Goal: Transaction & Acquisition: Purchase product/service

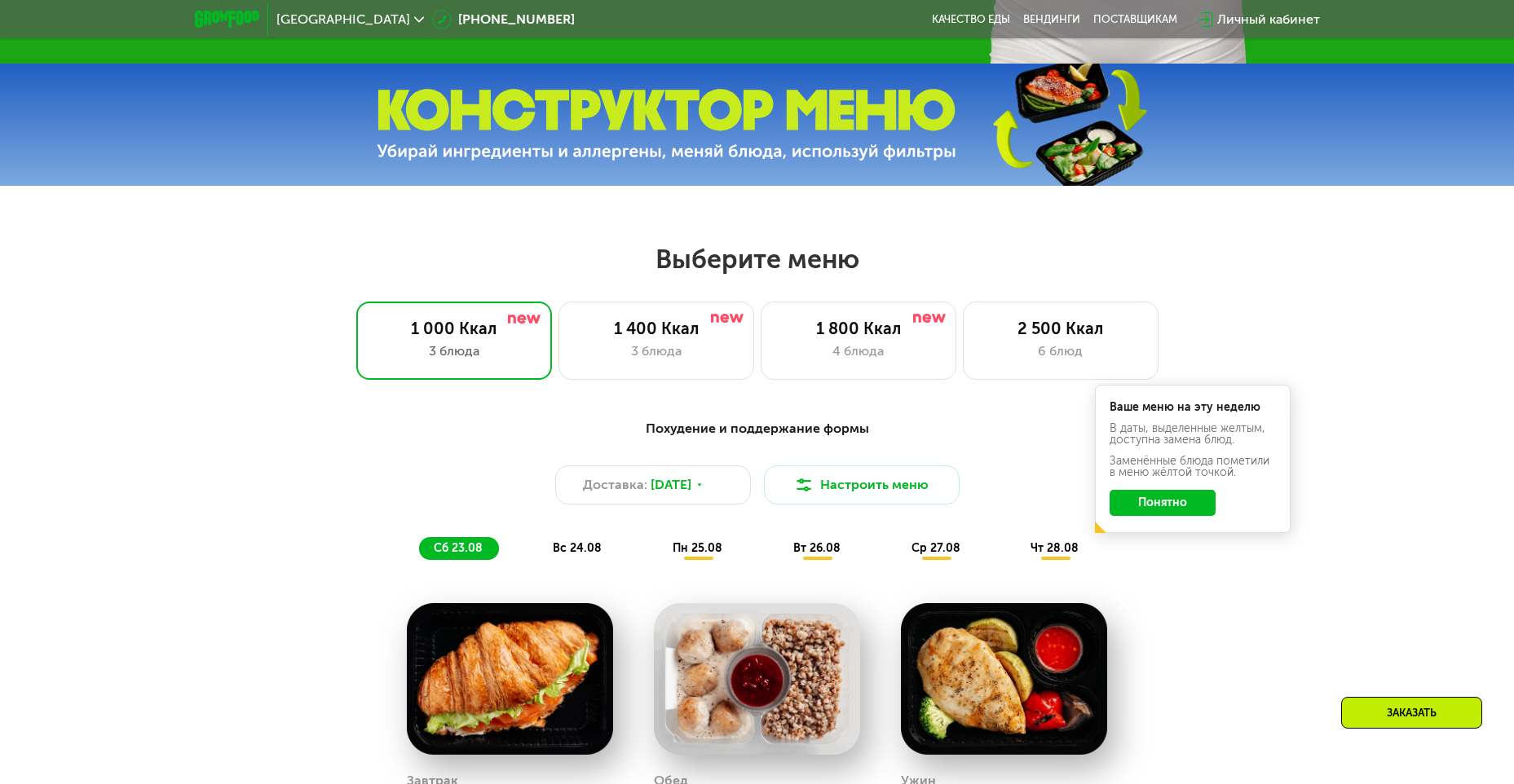
scroll to position [652, 0]
click at [631, 361] on div "3 блюда" at bounding box center [656, 351] width 161 height 20
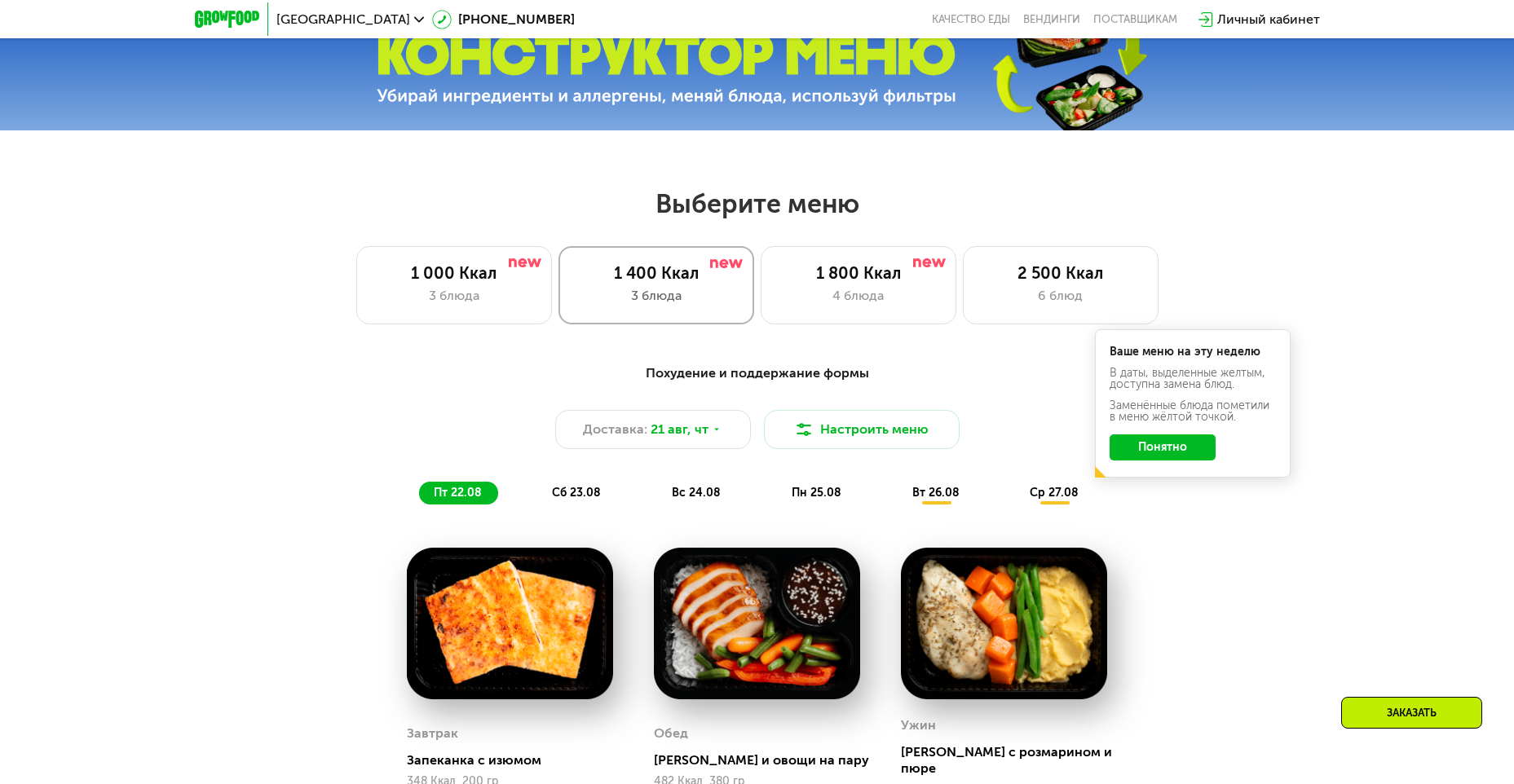
scroll to position [734, 0]
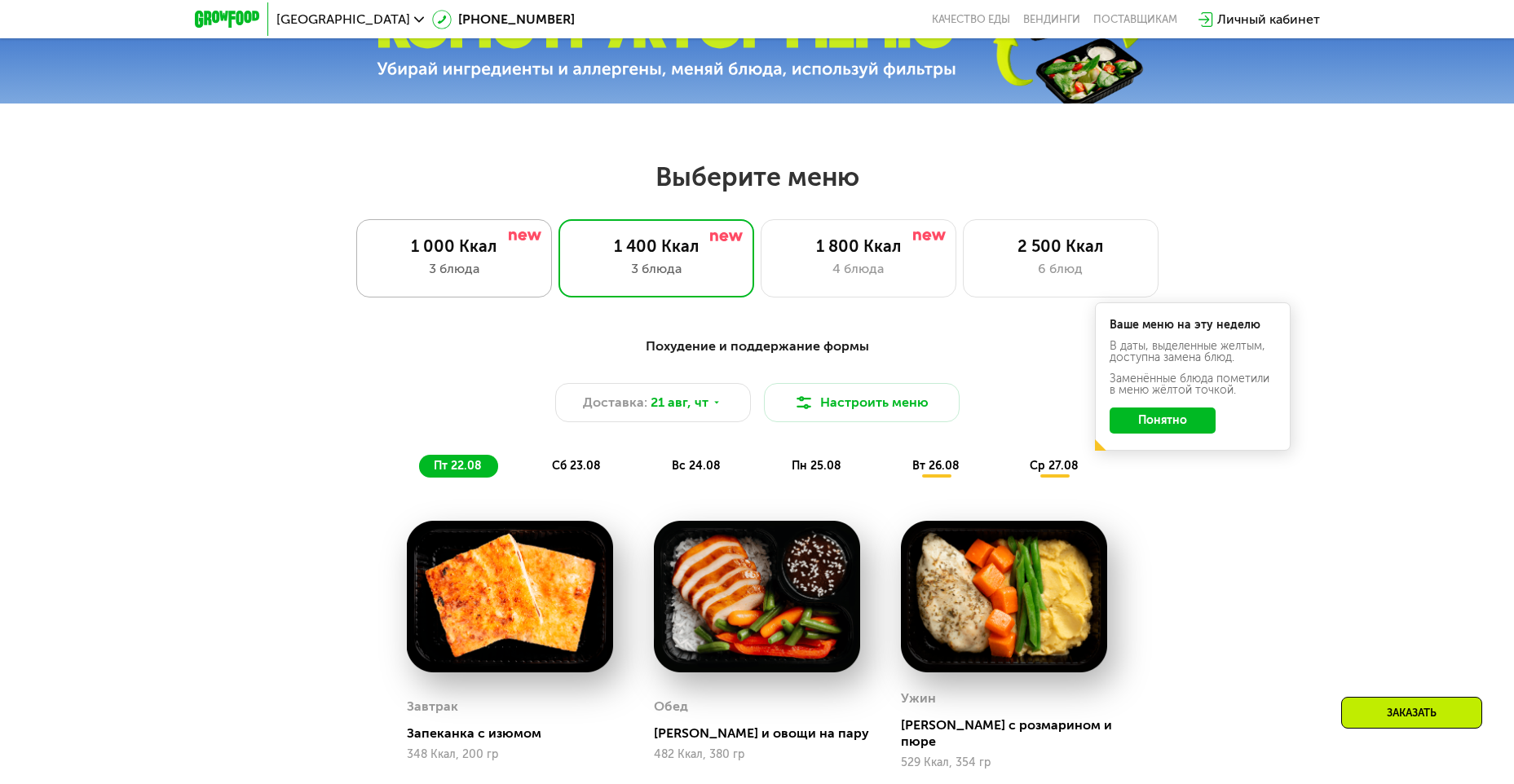
click at [472, 272] on div "3 блюда" at bounding box center [454, 269] width 161 height 20
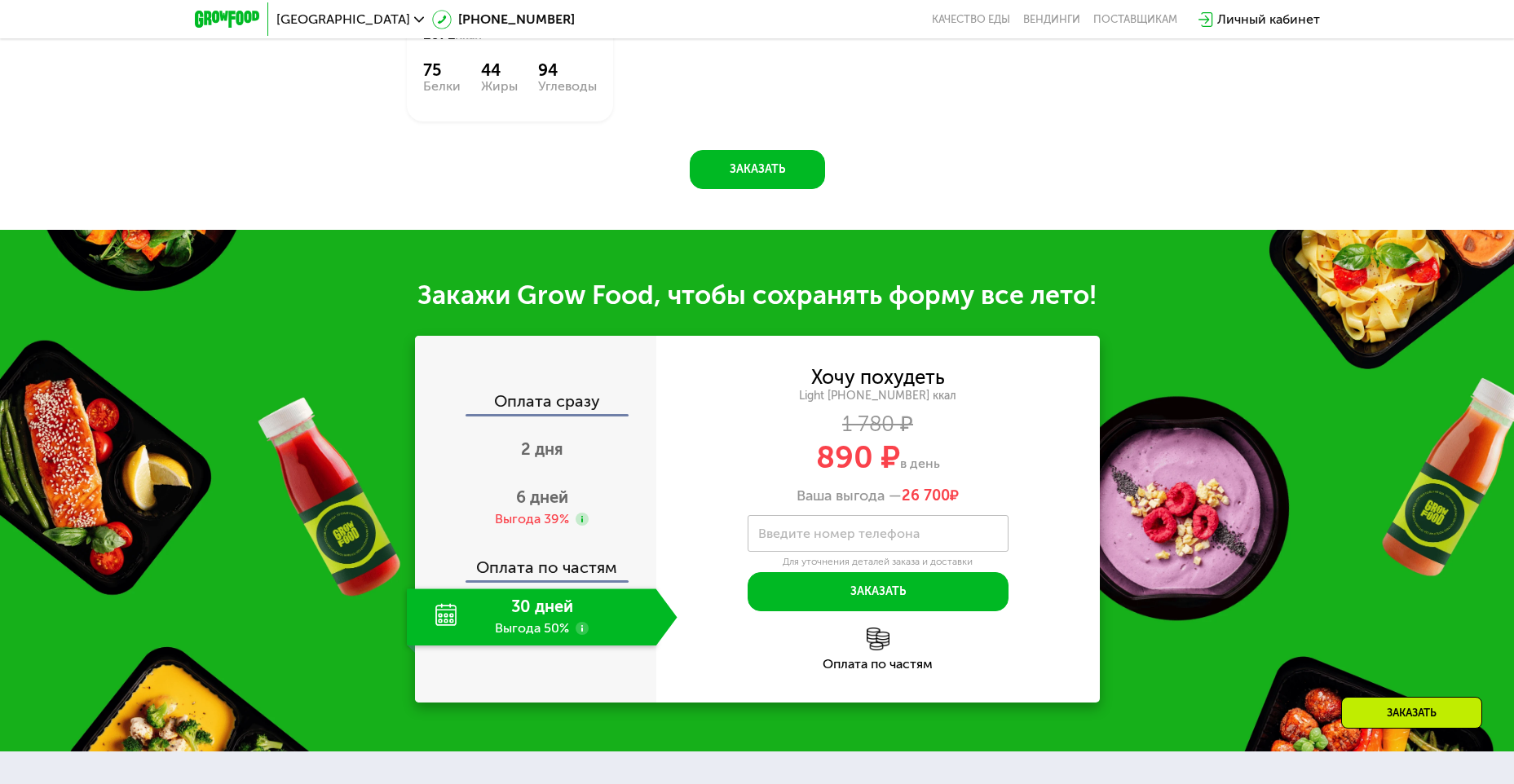
scroll to position [1548, 0]
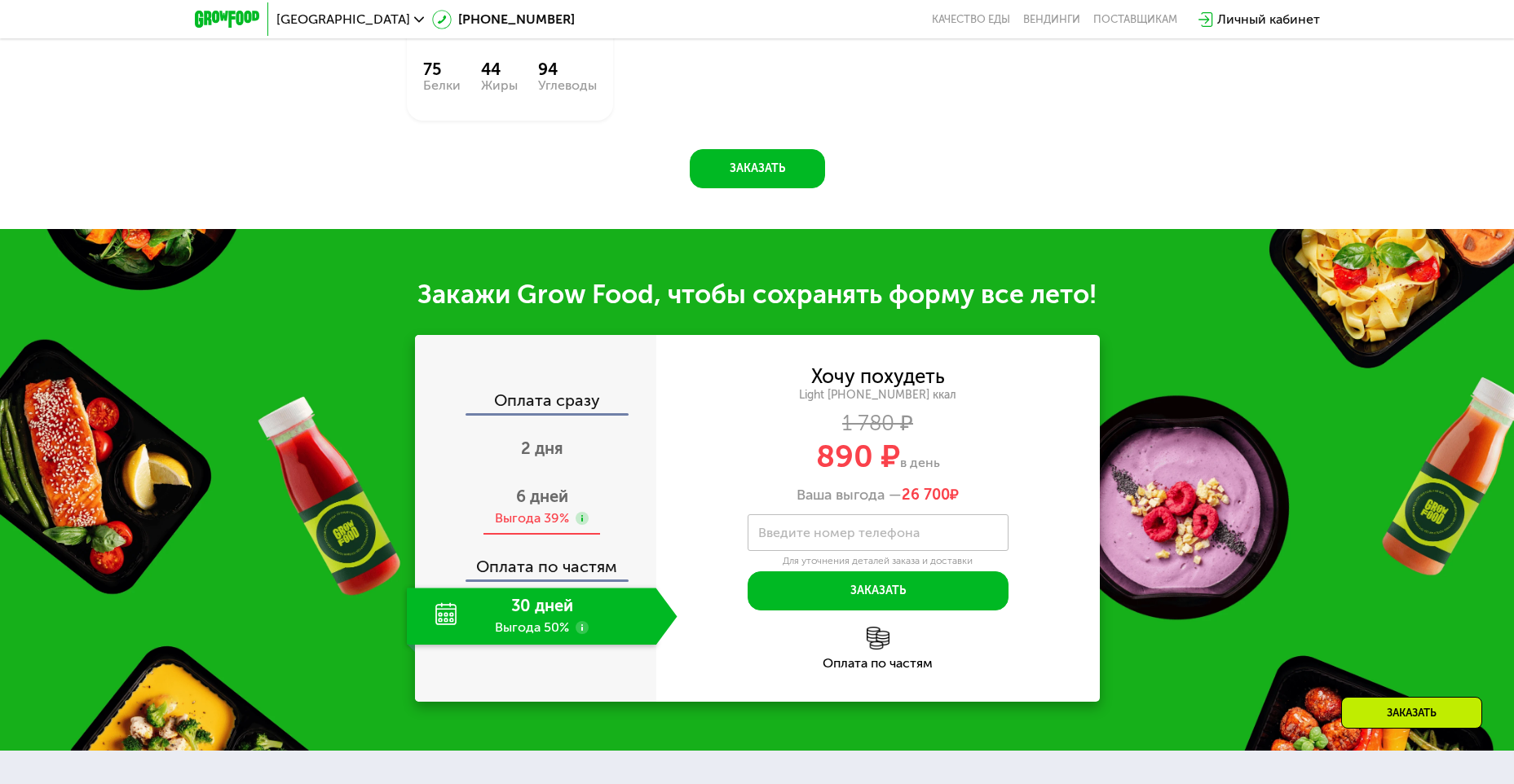
click at [542, 516] on div "Выгода 39%" at bounding box center [532, 518] width 74 height 18
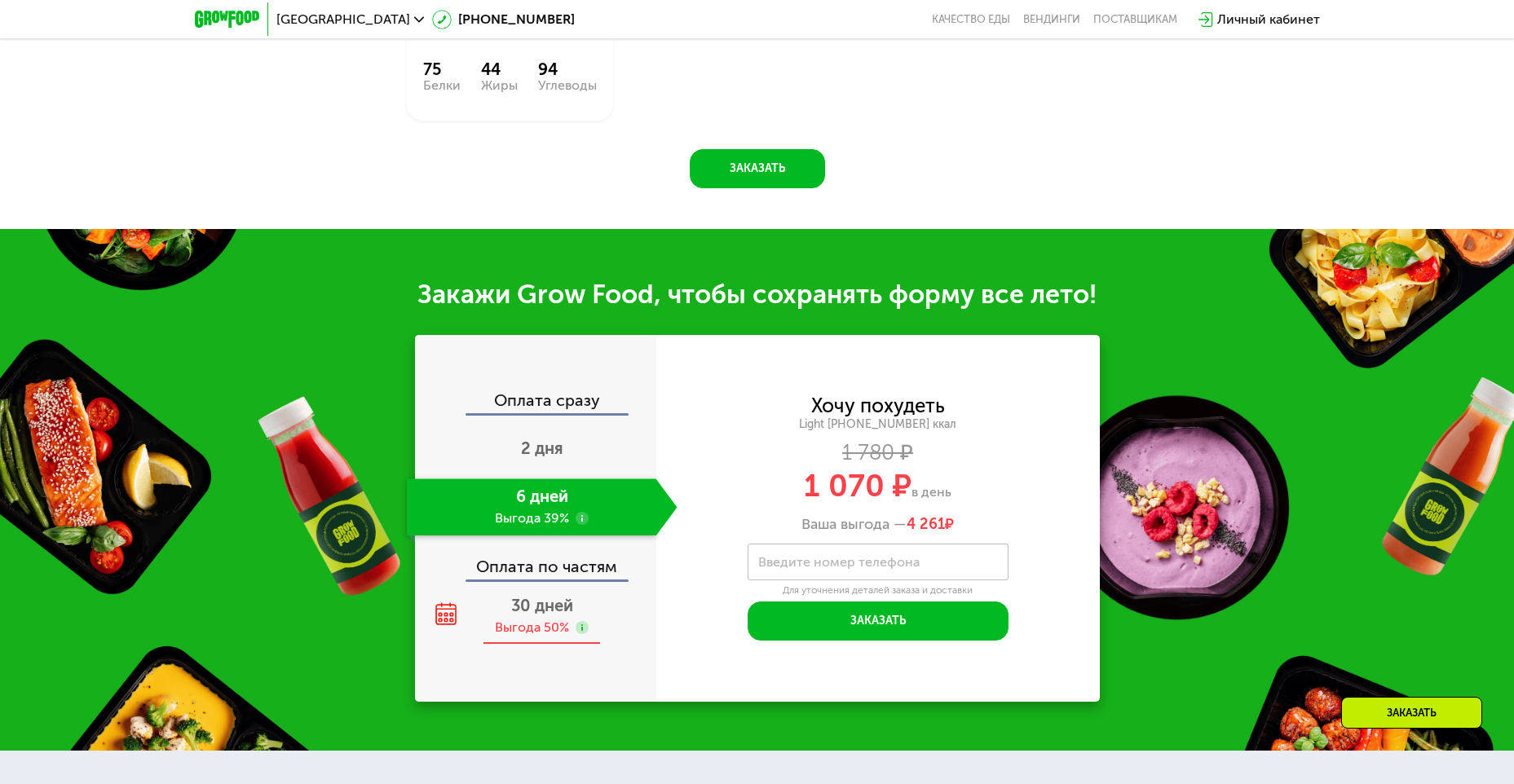
click at [523, 633] on div "Выгода 50%" at bounding box center [532, 628] width 74 height 18
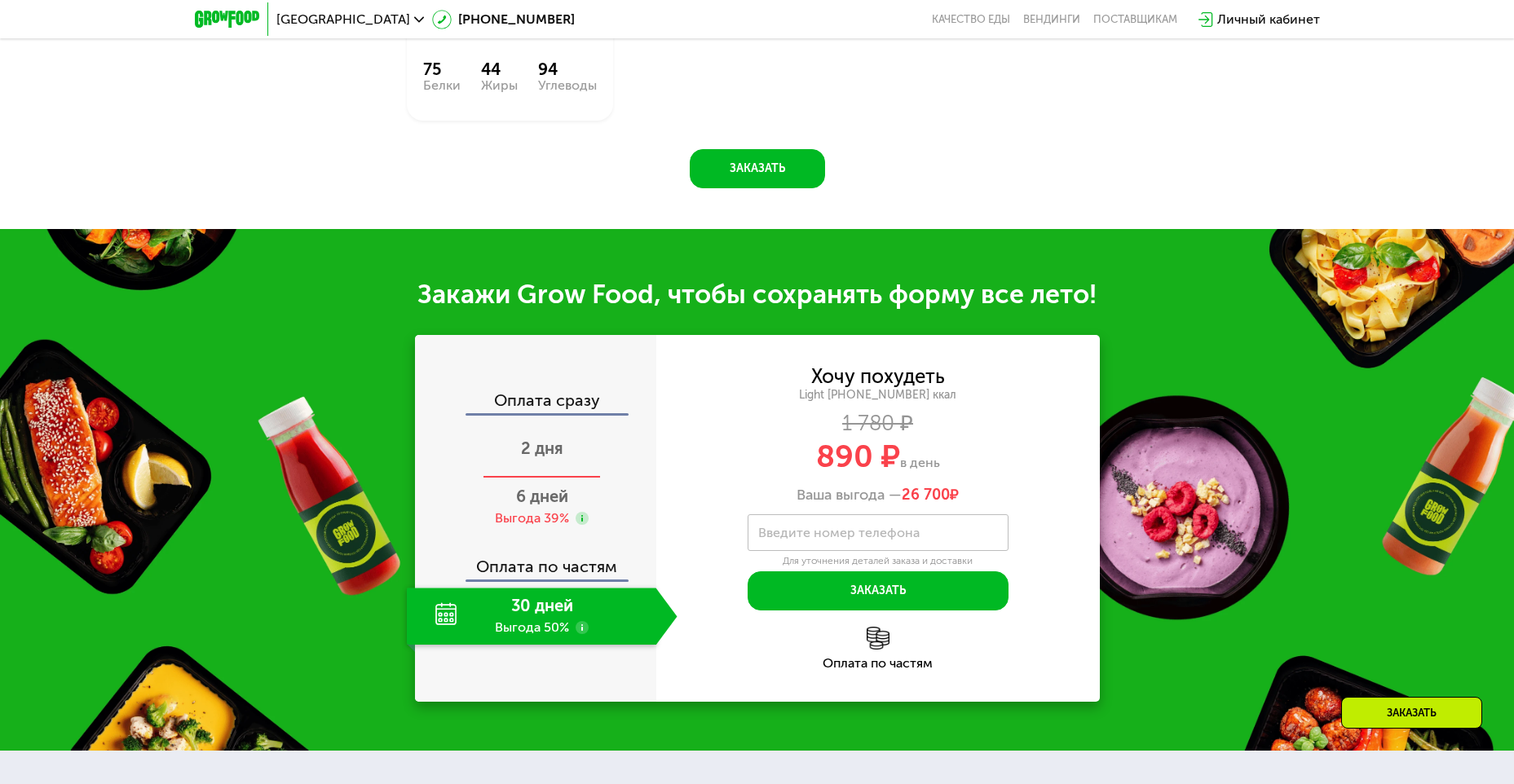
click at [557, 452] on span "2 дня" at bounding box center [541, 448] width 42 height 20
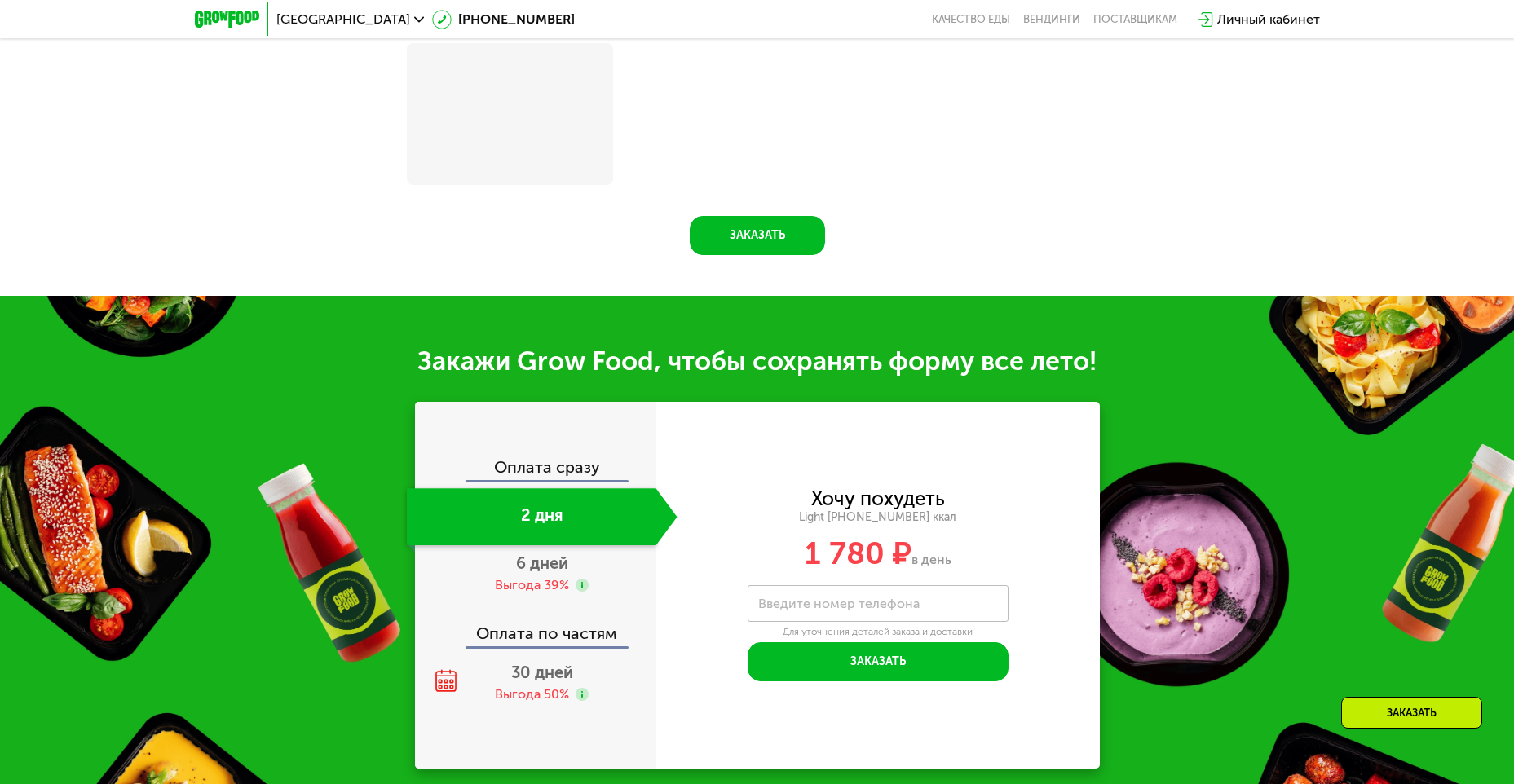
scroll to position [1614, 0]
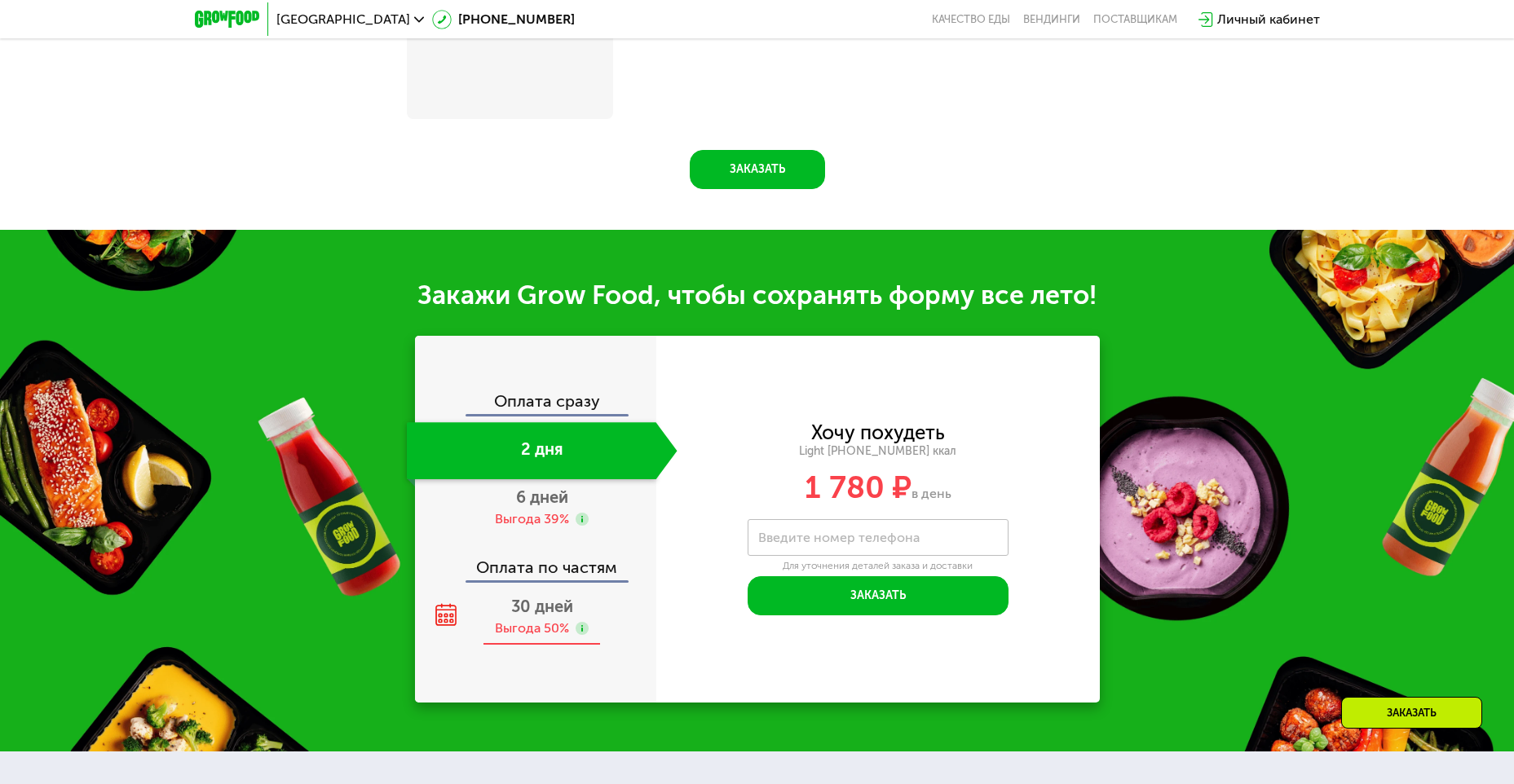
click at [531, 633] on div "Выгода 50%" at bounding box center [532, 628] width 74 height 18
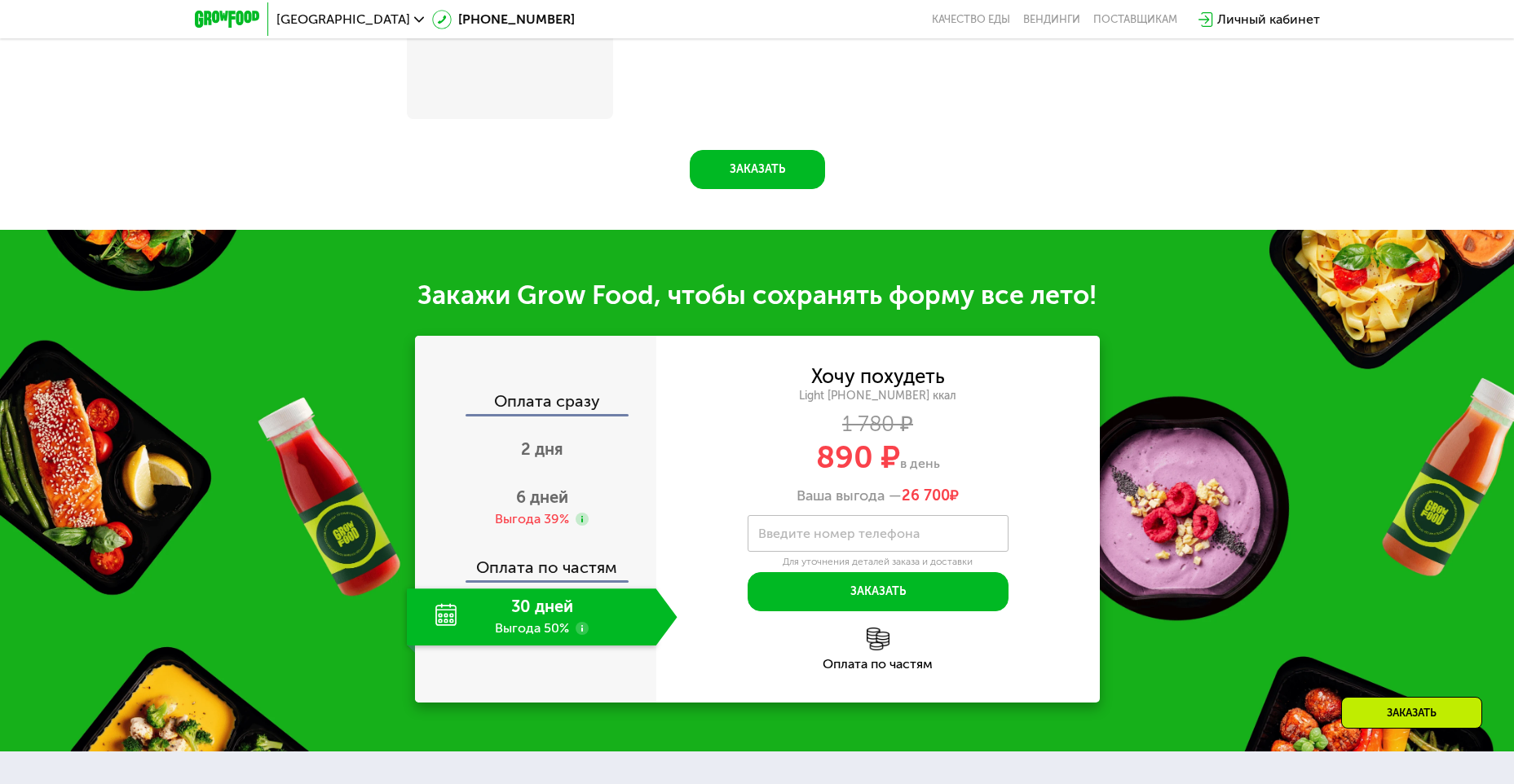
scroll to position [1548, 0]
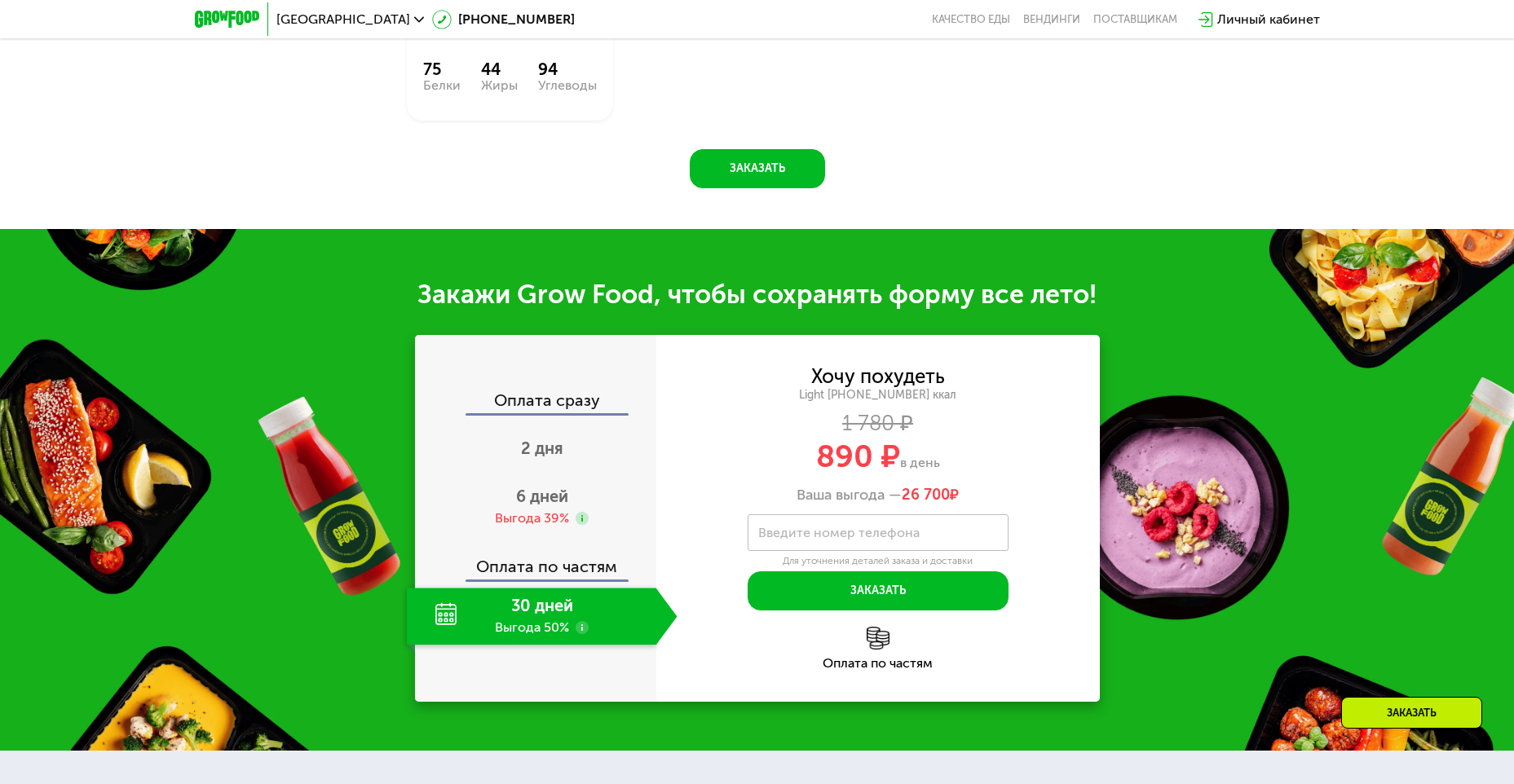
click at [549, 578] on div "Оплата по частям" at bounding box center [536, 561] width 240 height 37
click at [541, 515] on div "Выгода 39%" at bounding box center [532, 518] width 74 height 18
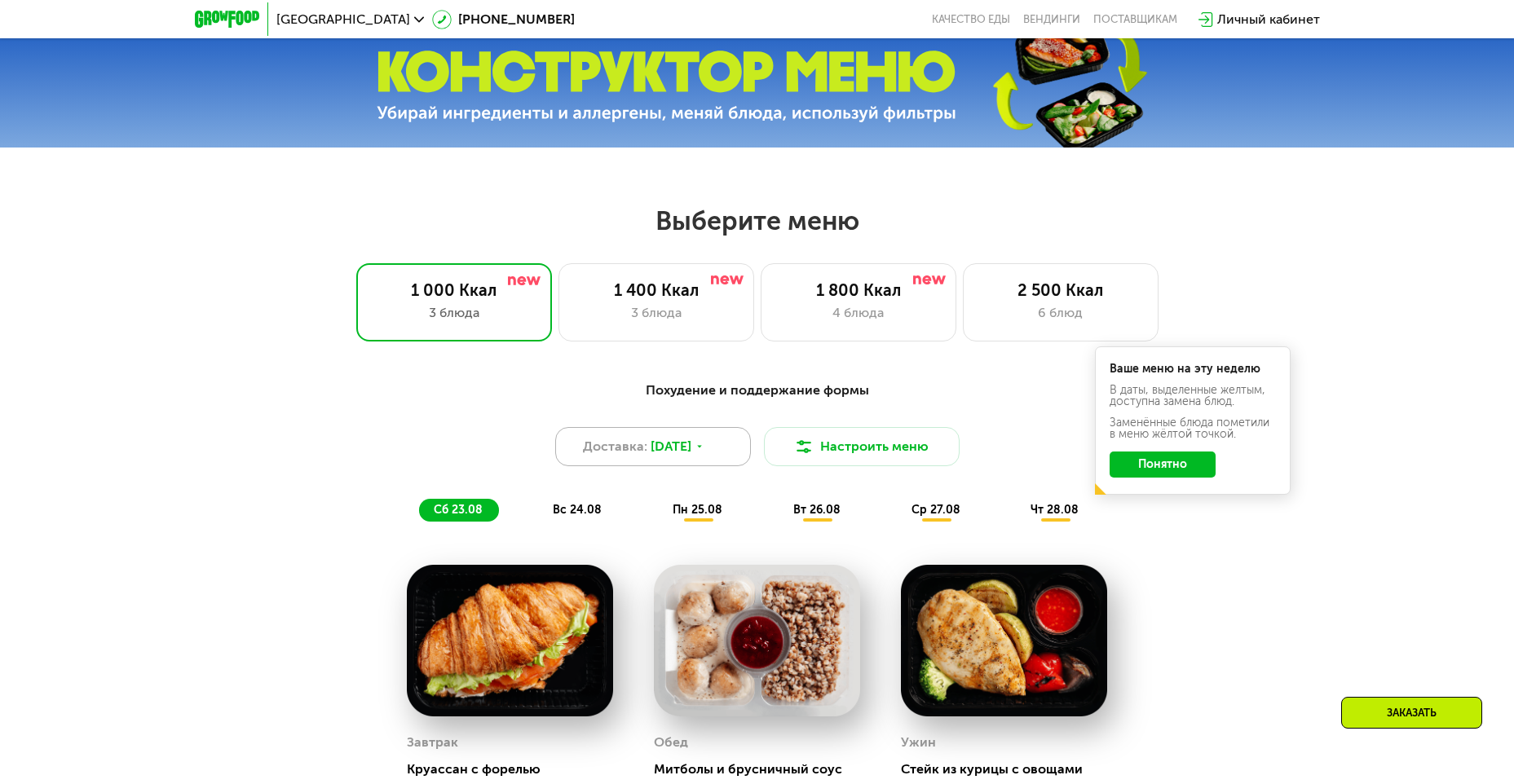
scroll to position [652, 0]
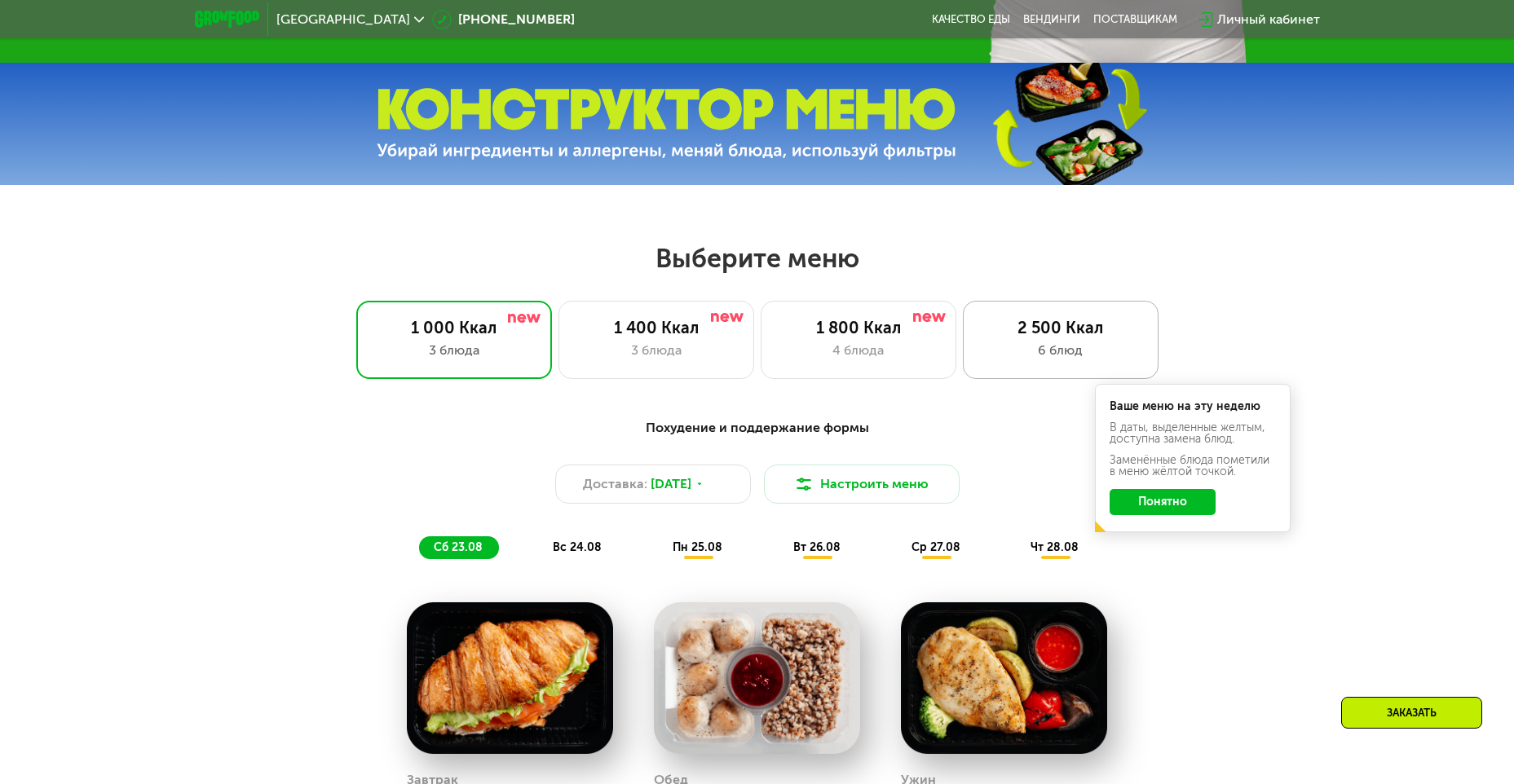
click at [1080, 332] on div "2 500 Ккал" at bounding box center [1060, 328] width 161 height 20
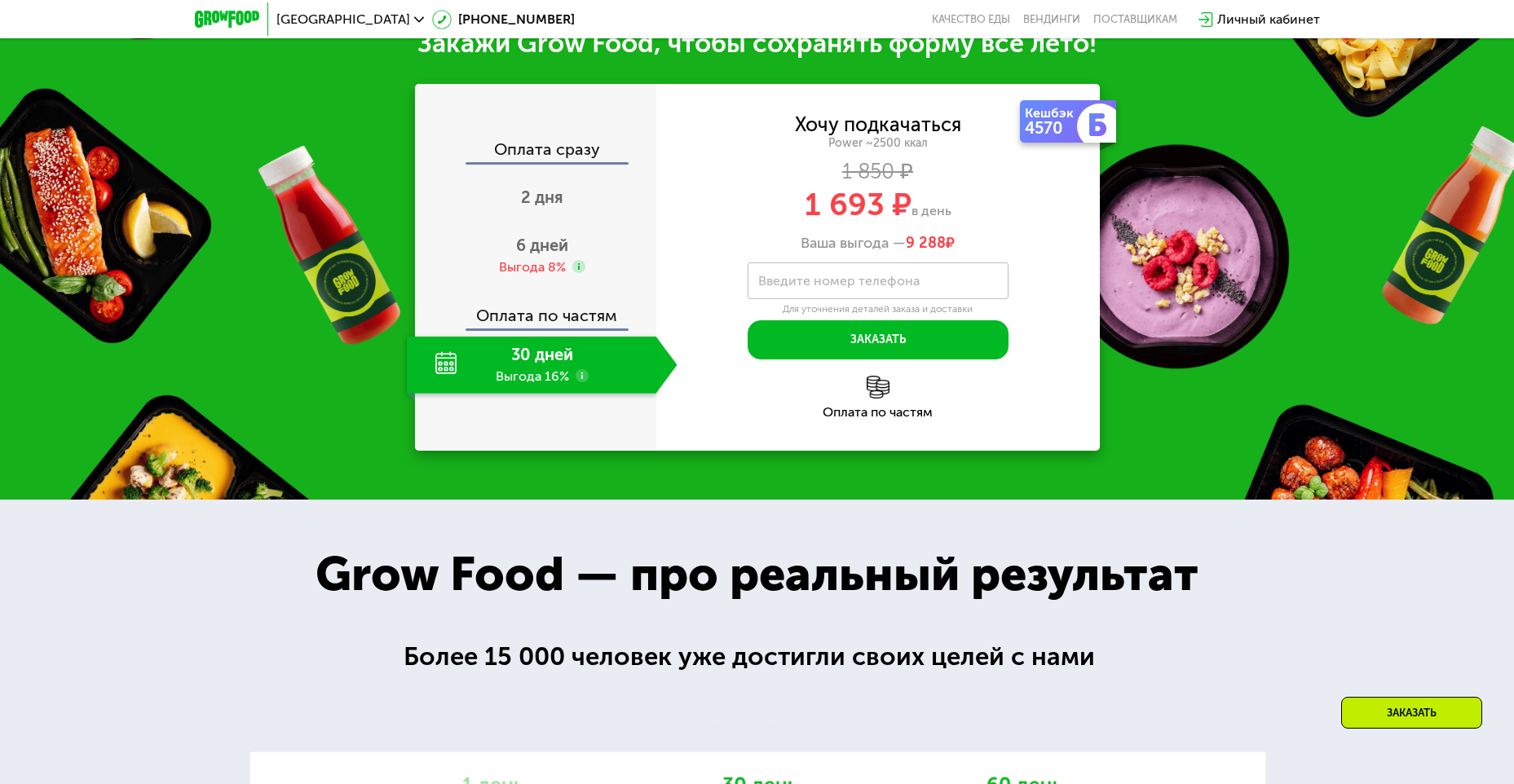
scroll to position [1875, 0]
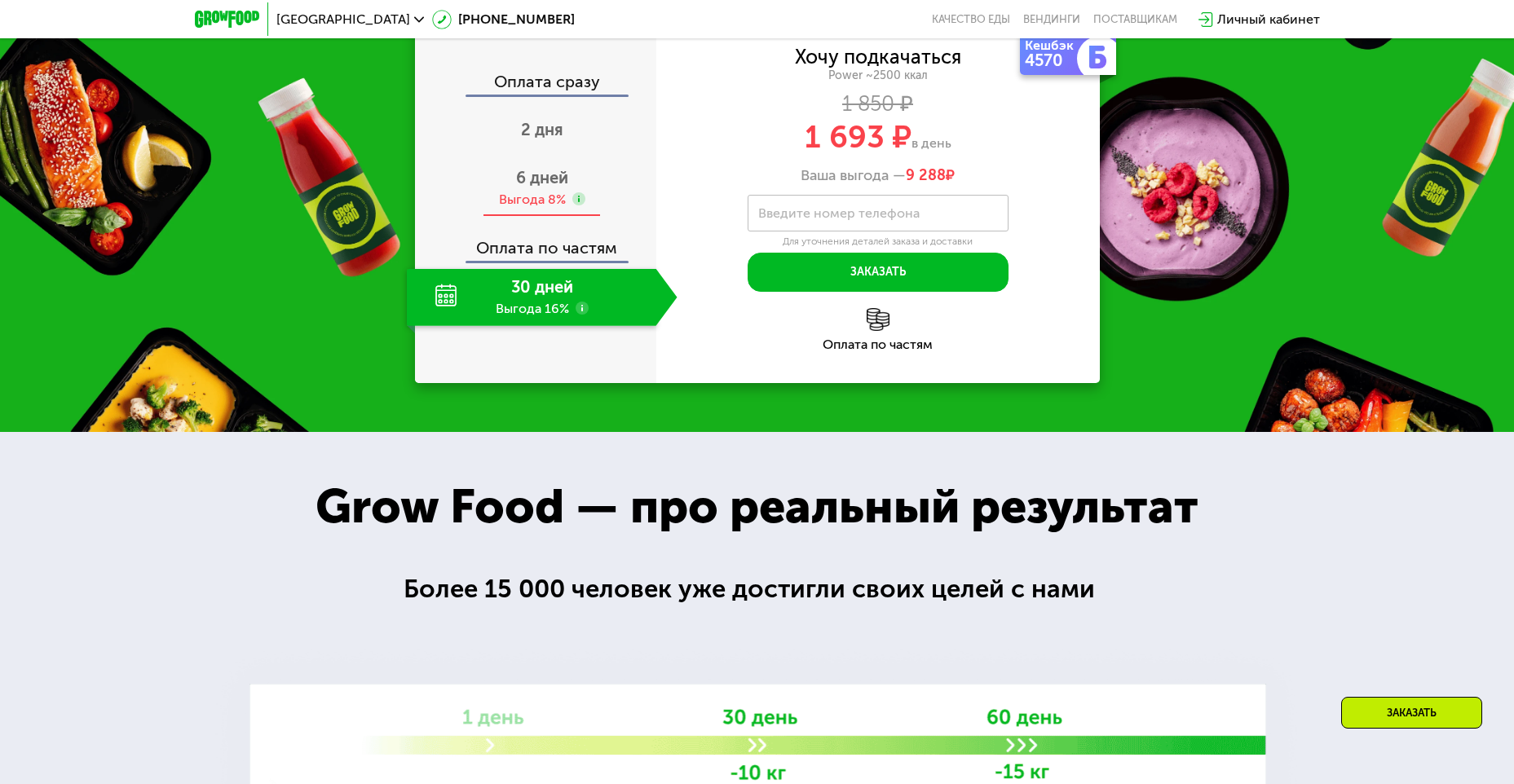
click at [538, 188] on span "6 дней" at bounding box center [541, 178] width 52 height 20
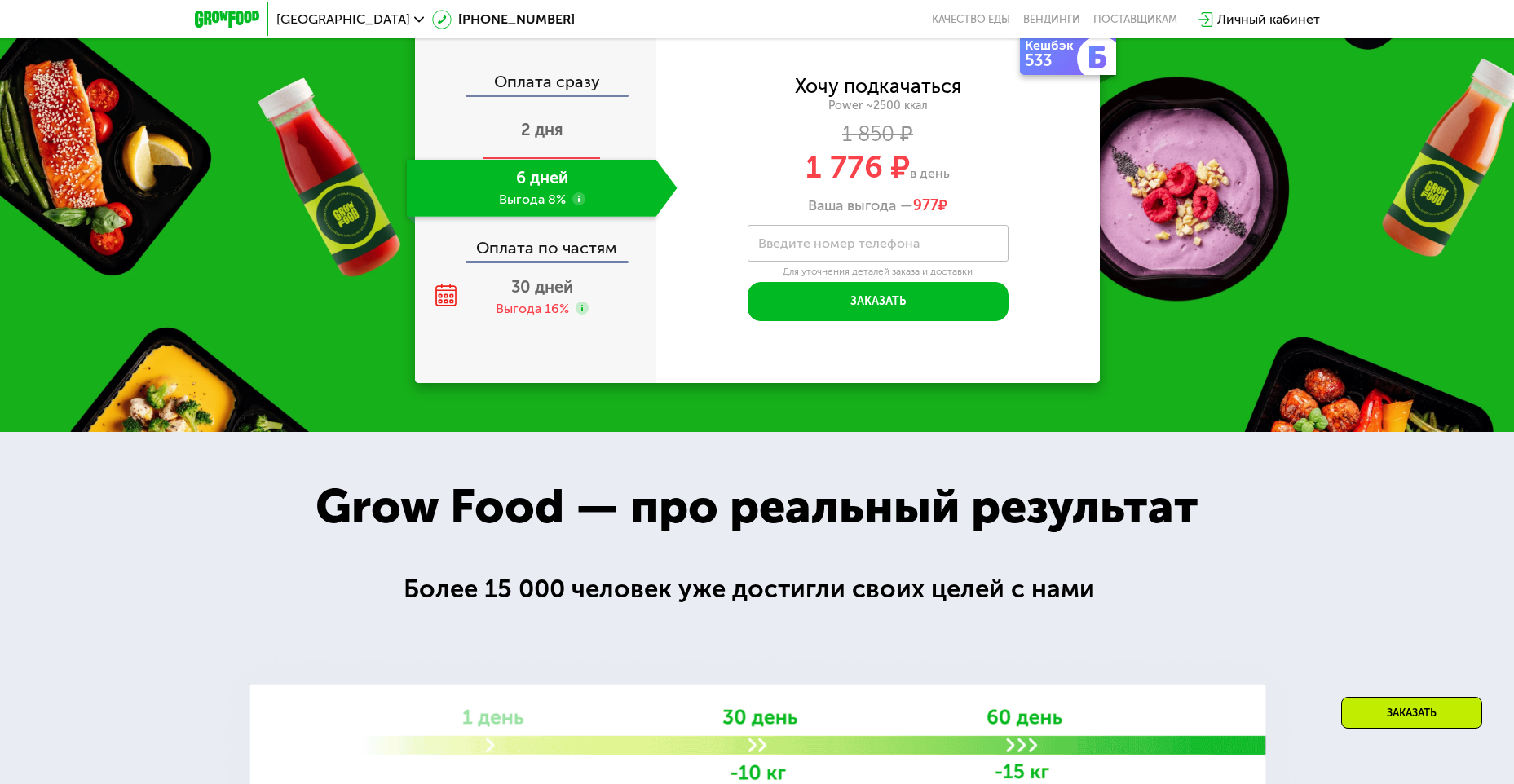
click at [572, 160] on div "2 дня" at bounding box center [541, 132] width 270 height 57
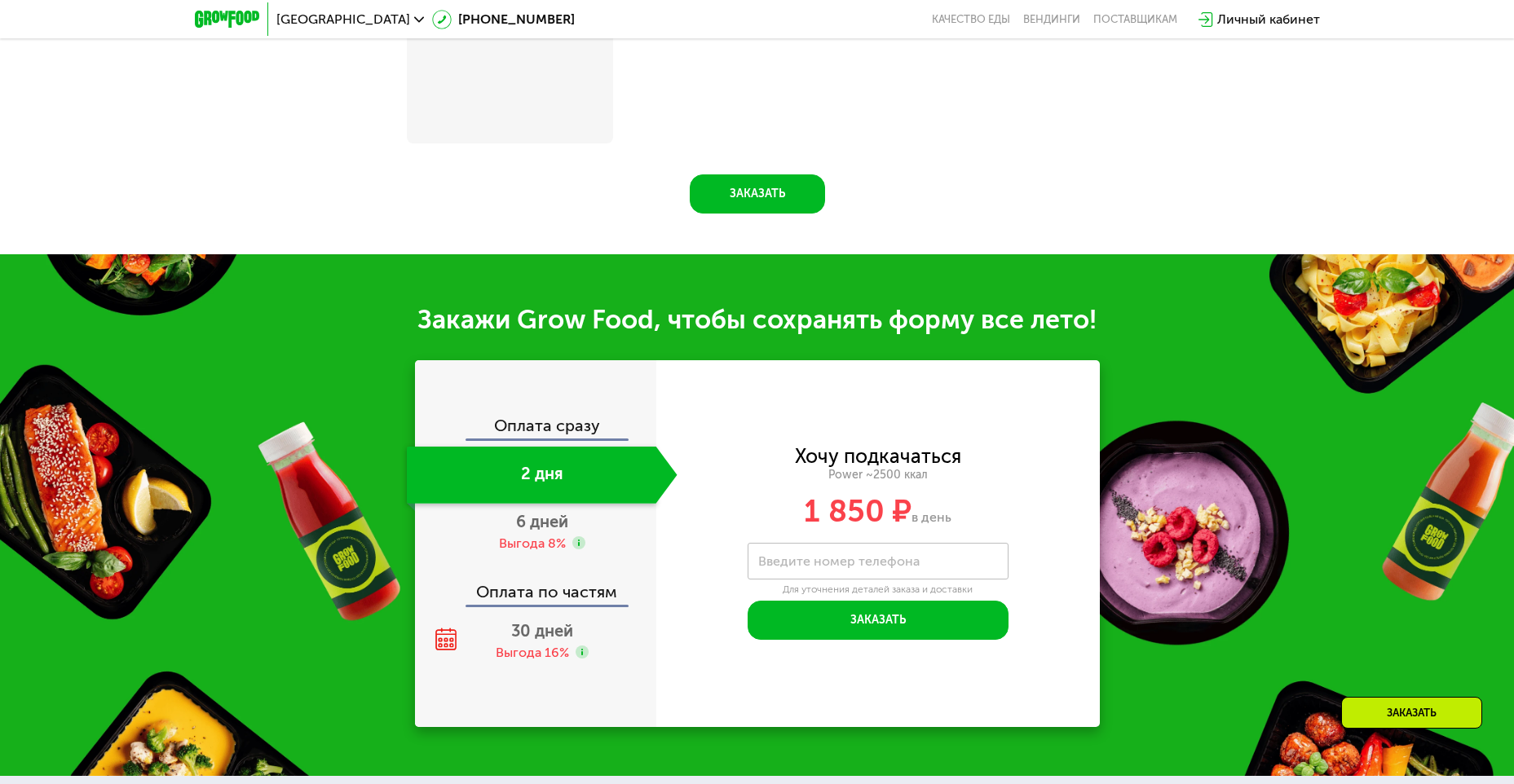
scroll to position [1952, 0]
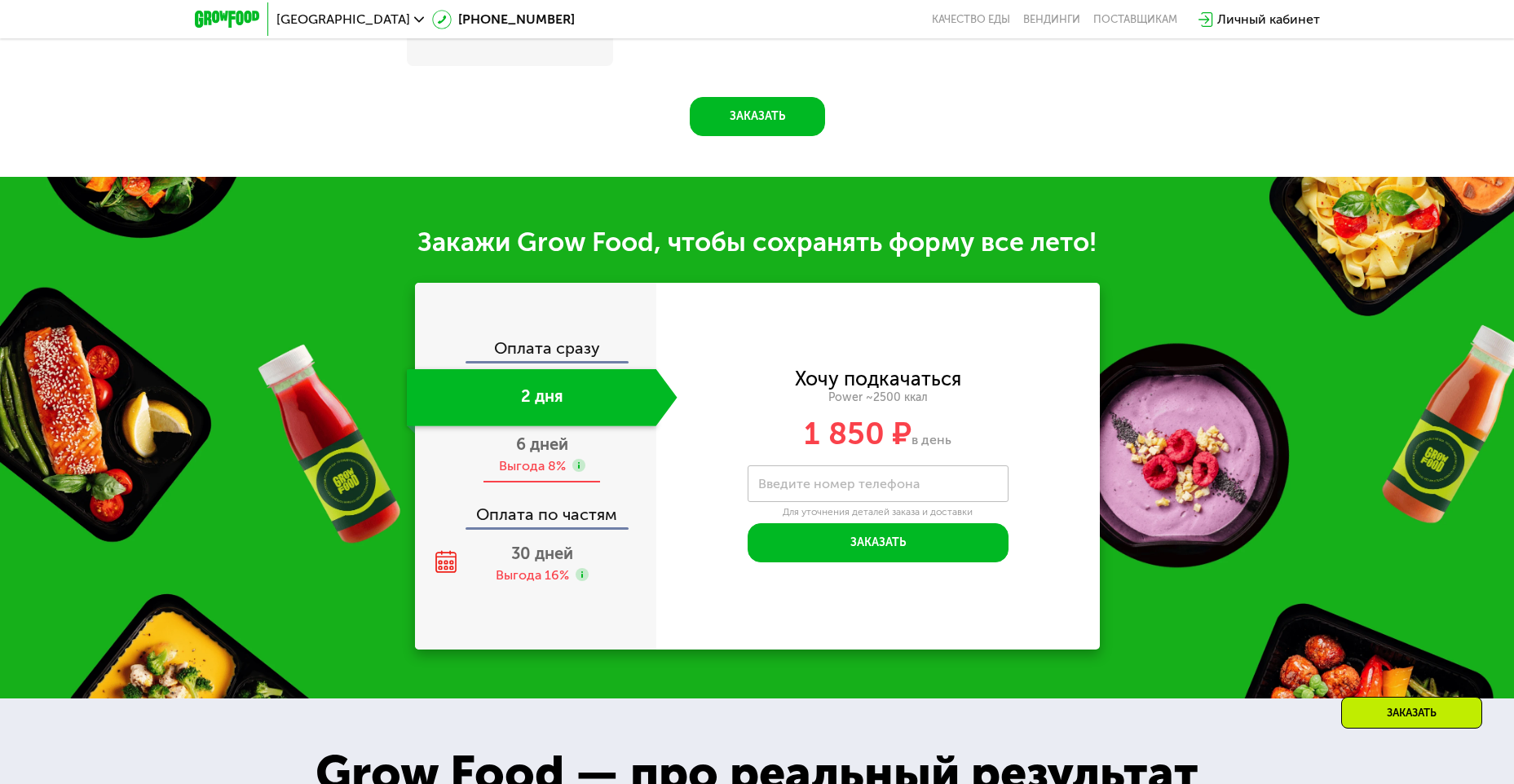
click at [524, 463] on div "Выгода 8%" at bounding box center [533, 466] width 67 height 18
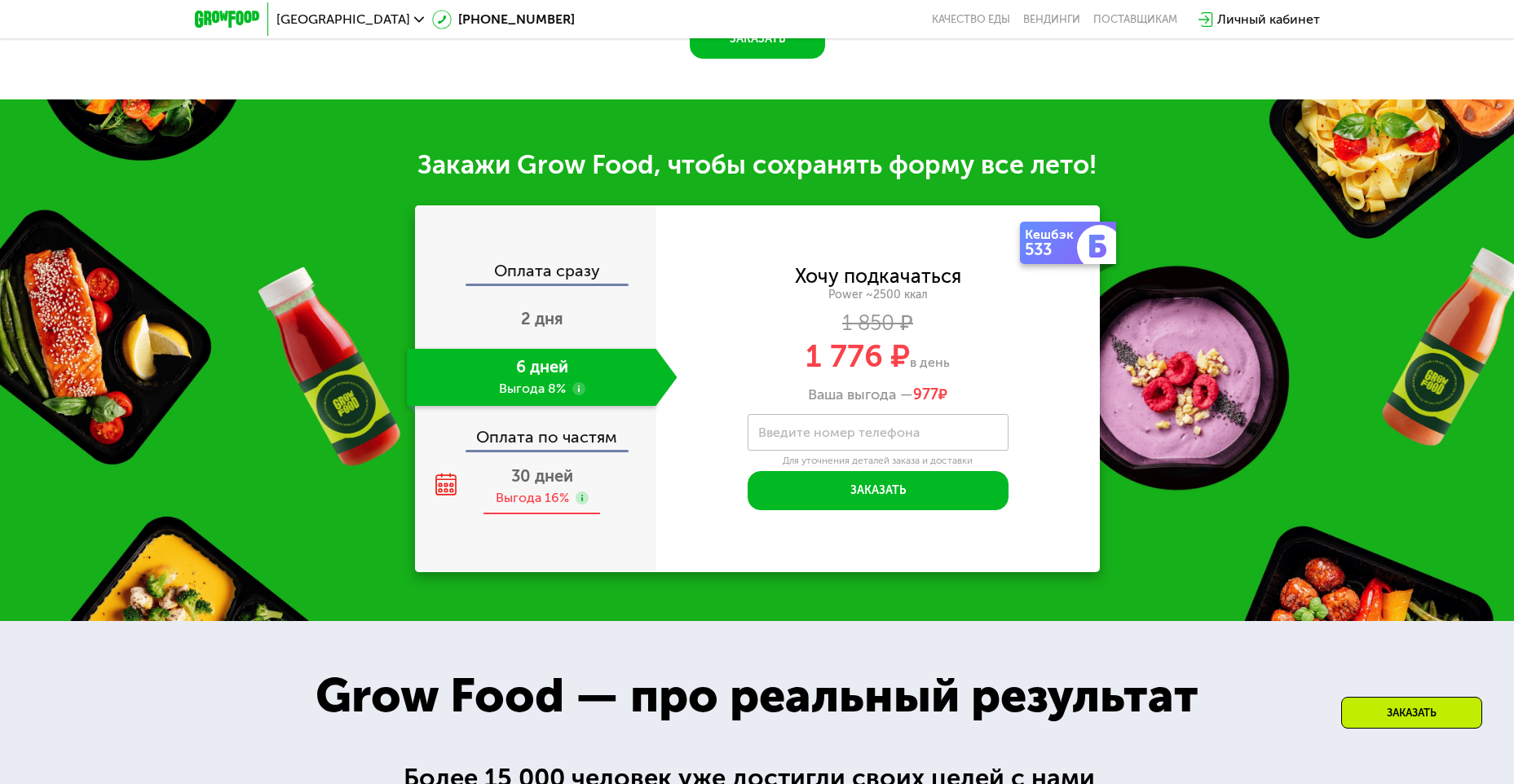
scroll to position [1875, 0]
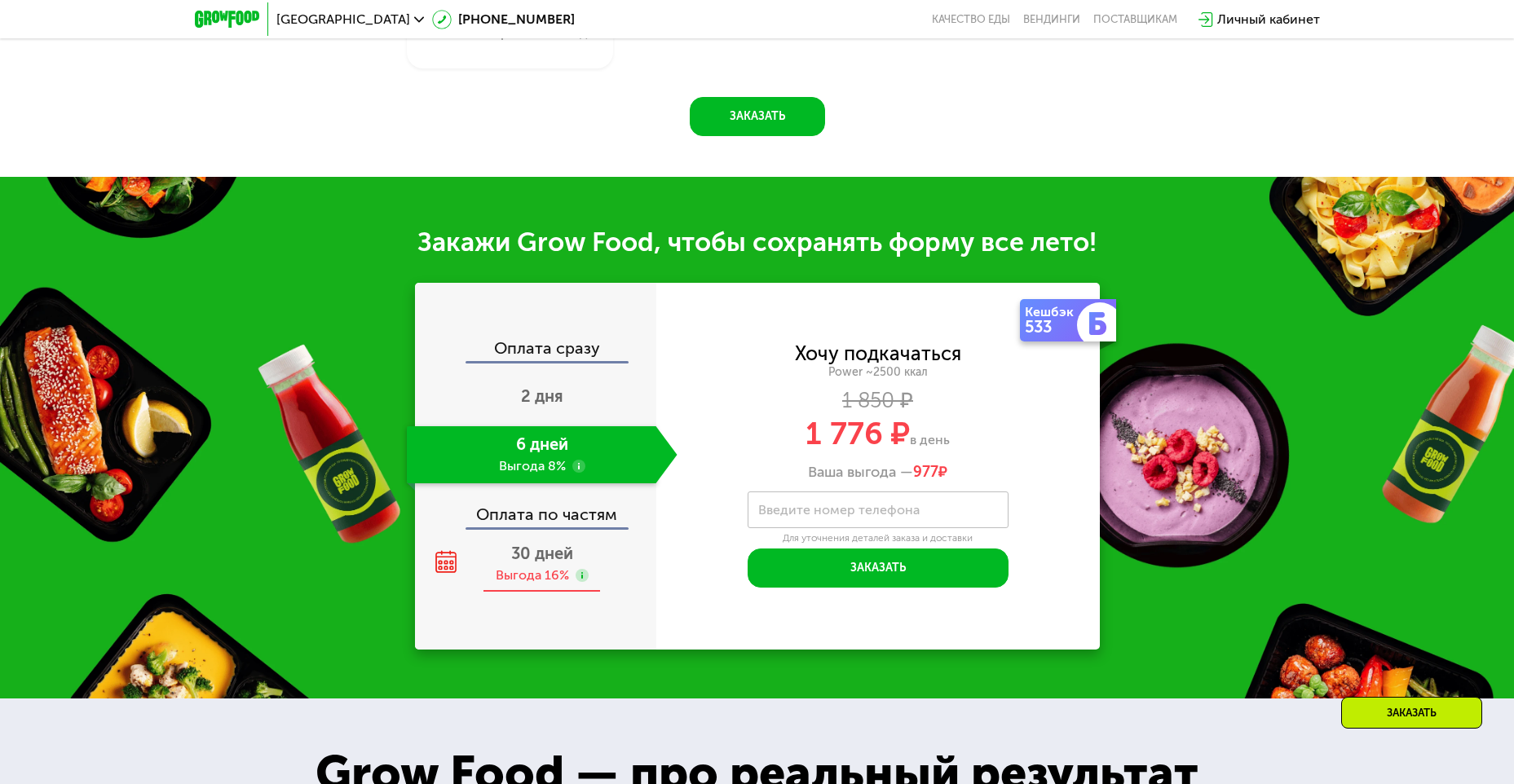
click at [514, 570] on div "30 дней Выгода 16%" at bounding box center [541, 564] width 270 height 57
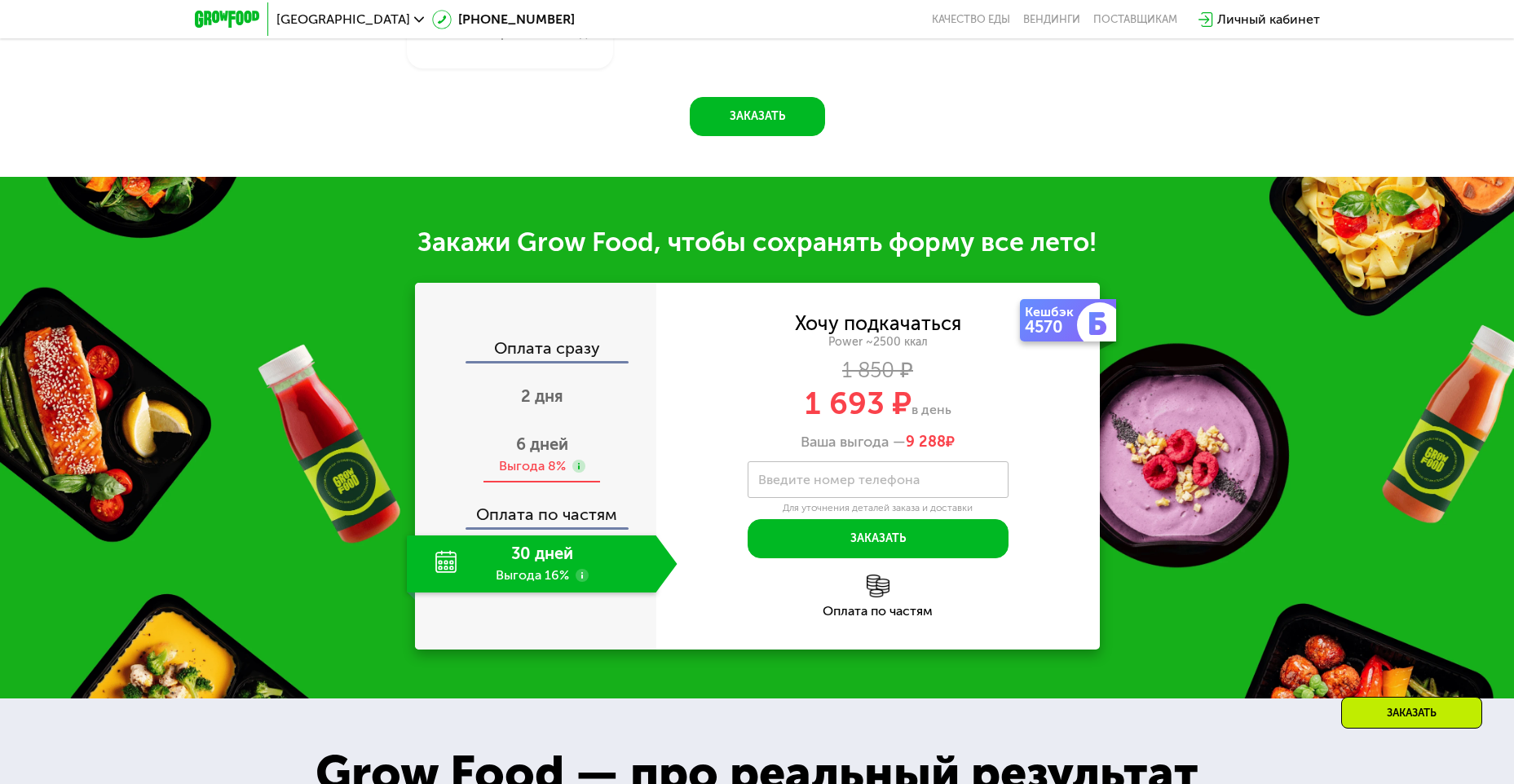
click at [533, 454] on span "6 дней" at bounding box center [541, 444] width 52 height 20
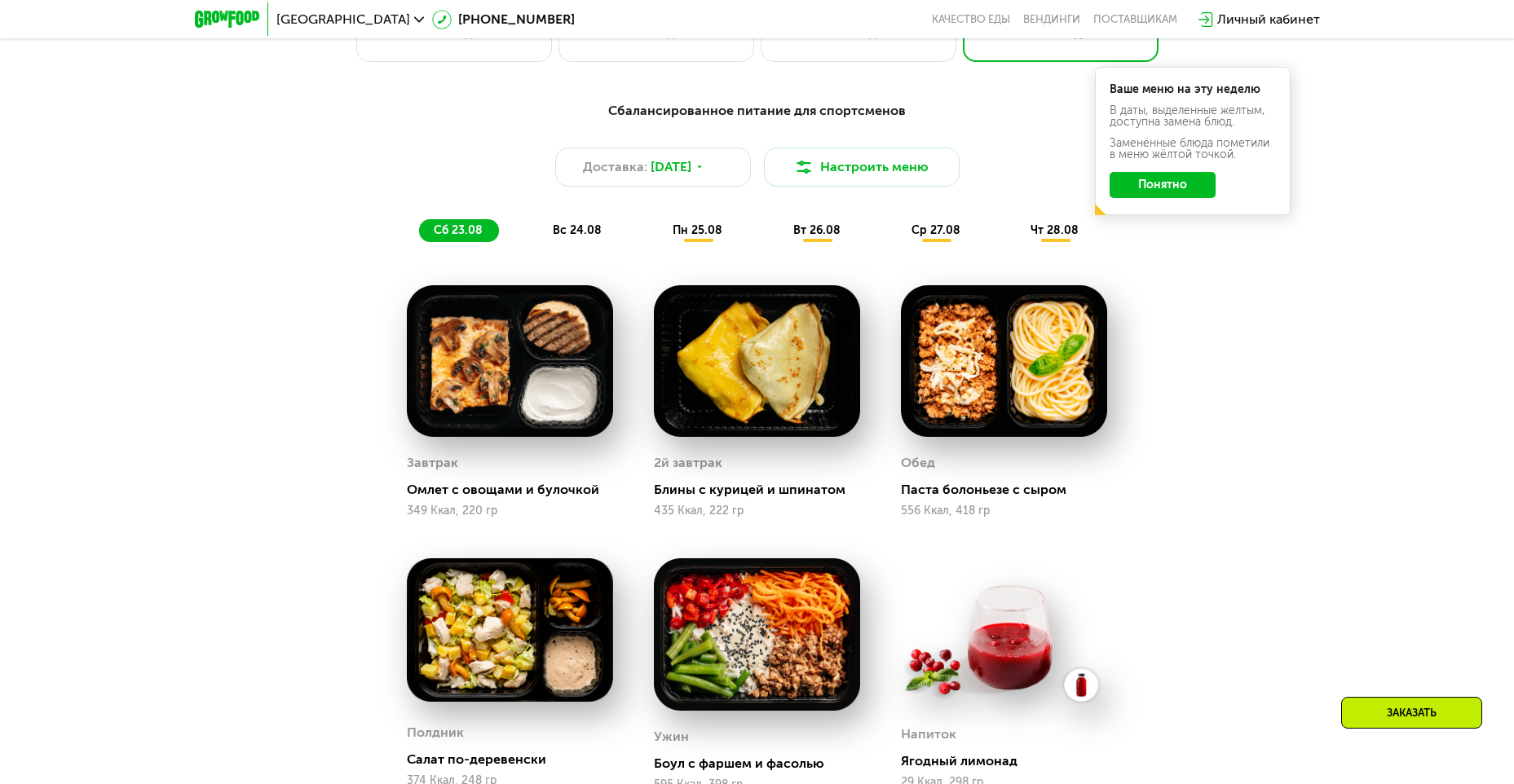
scroll to position [815, 0]
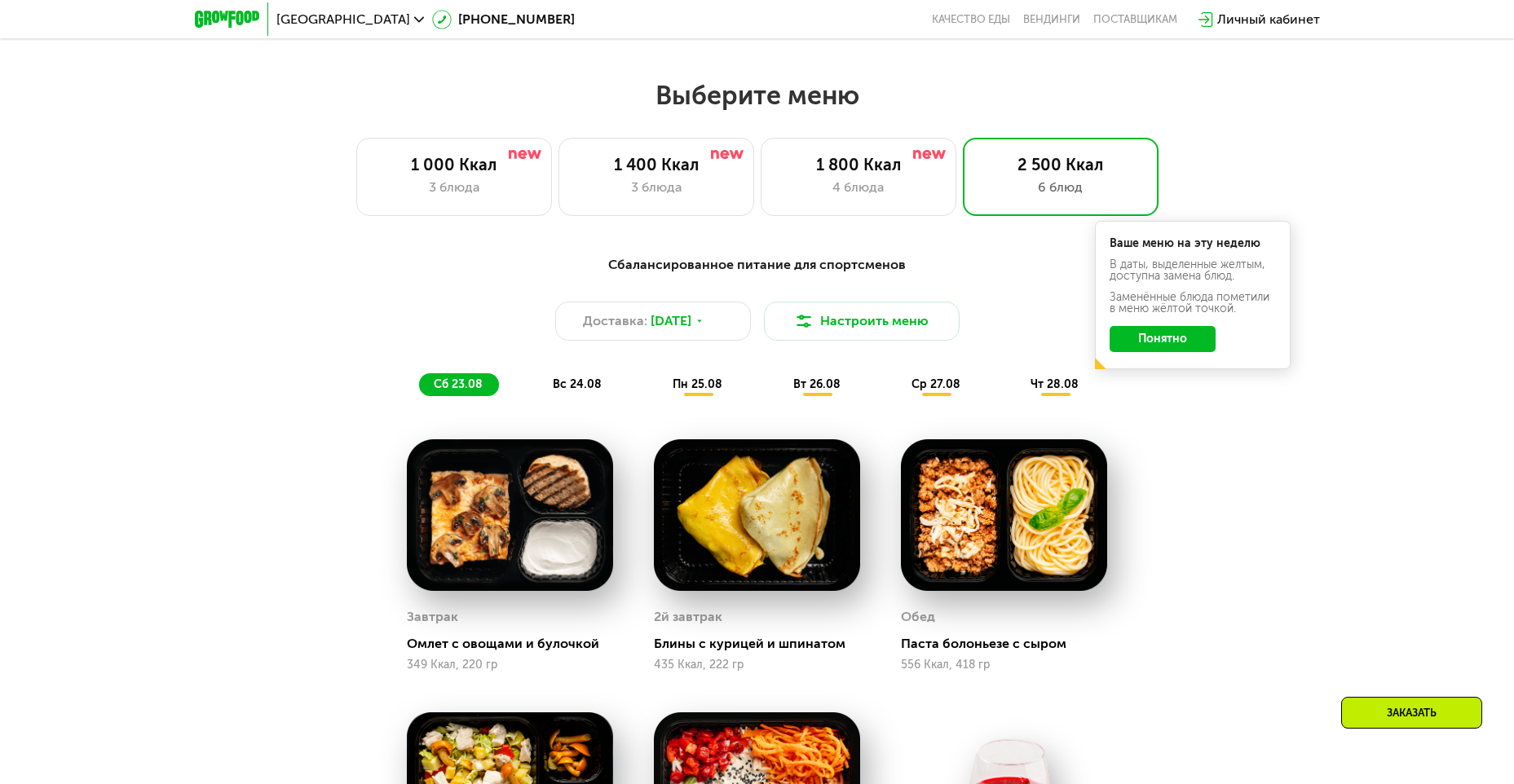
click at [567, 388] on span "вс 24.08" at bounding box center [577, 384] width 49 height 14
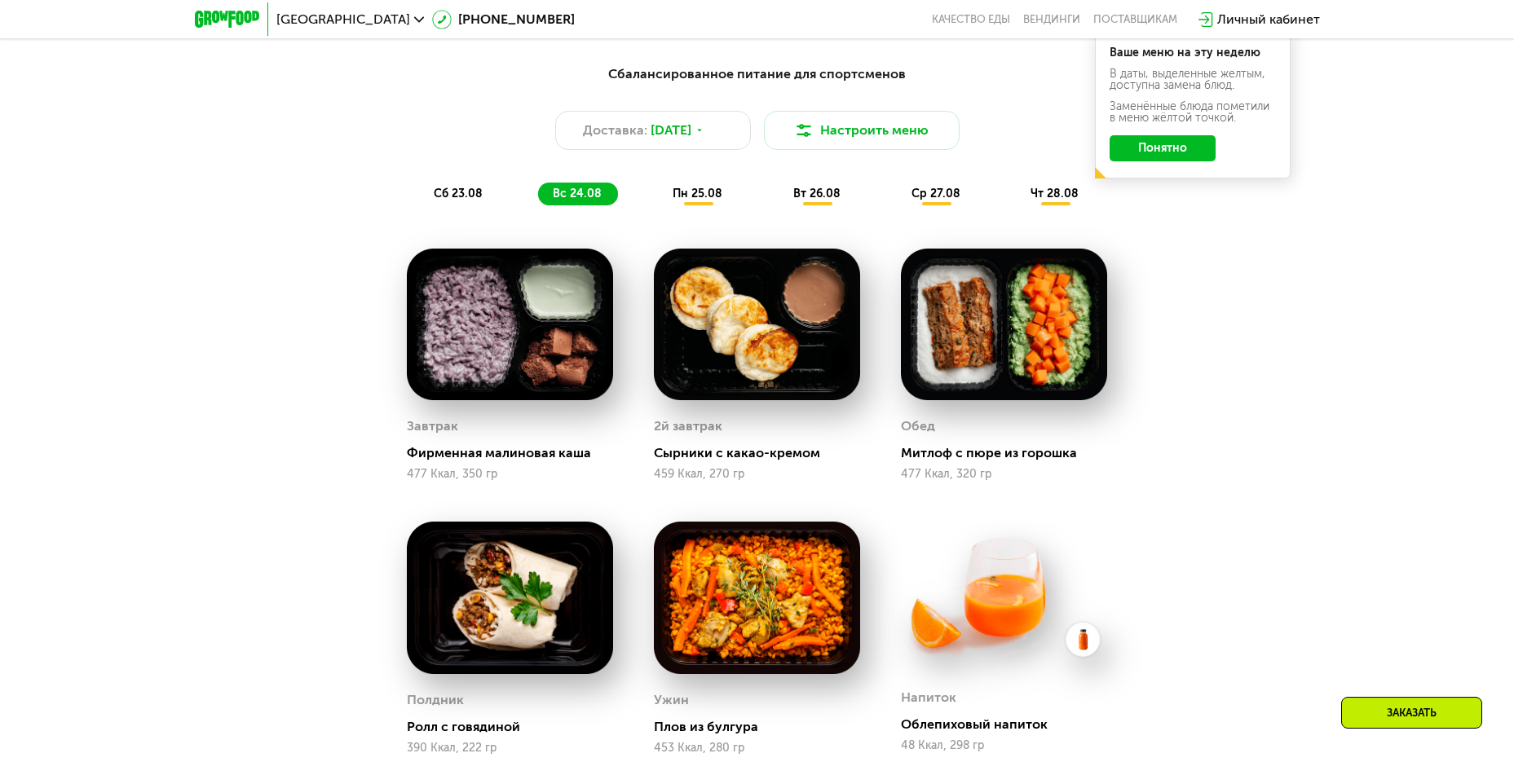
scroll to position [978, 0]
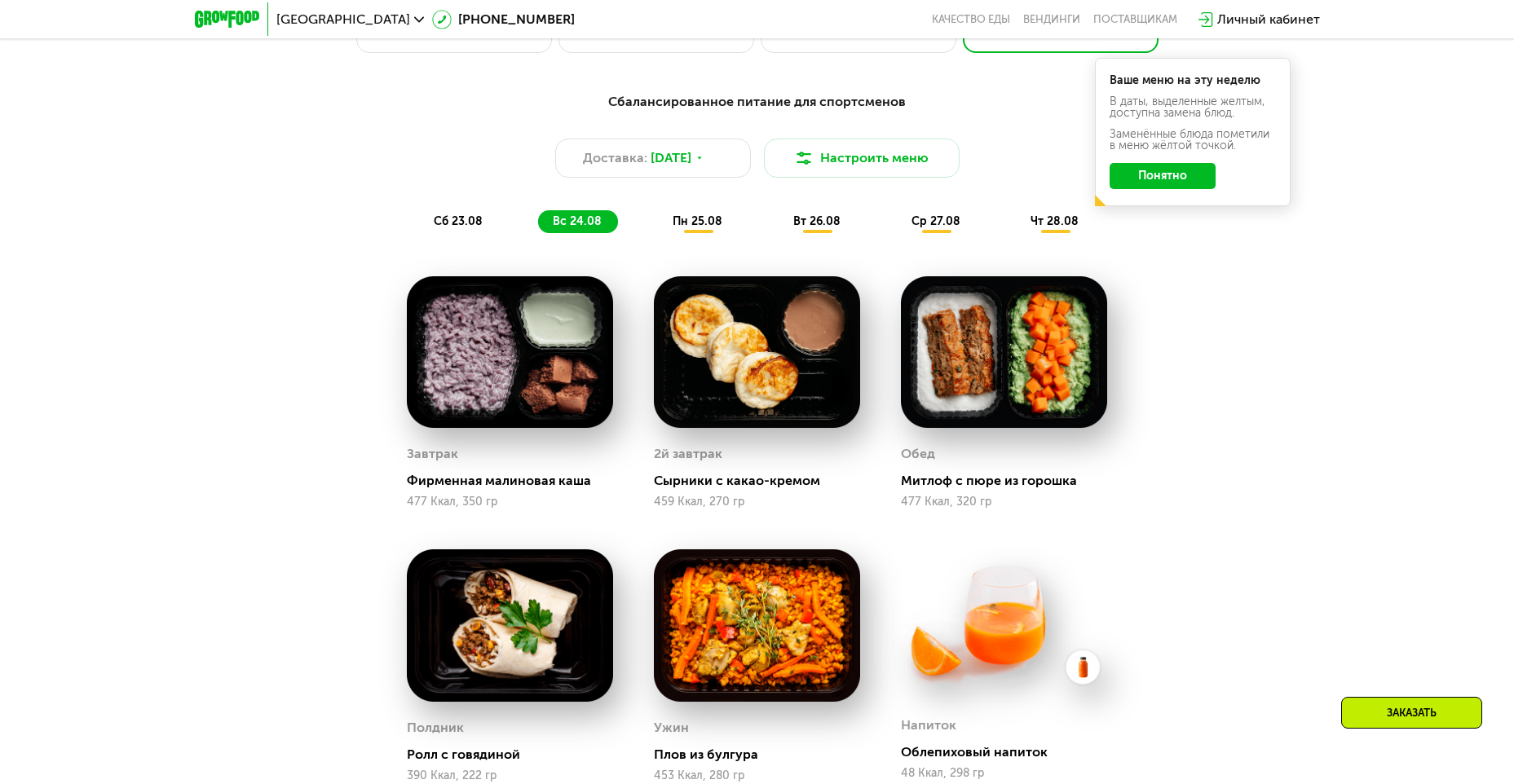
click at [684, 228] on span "пн 25.08" at bounding box center [697, 221] width 50 height 14
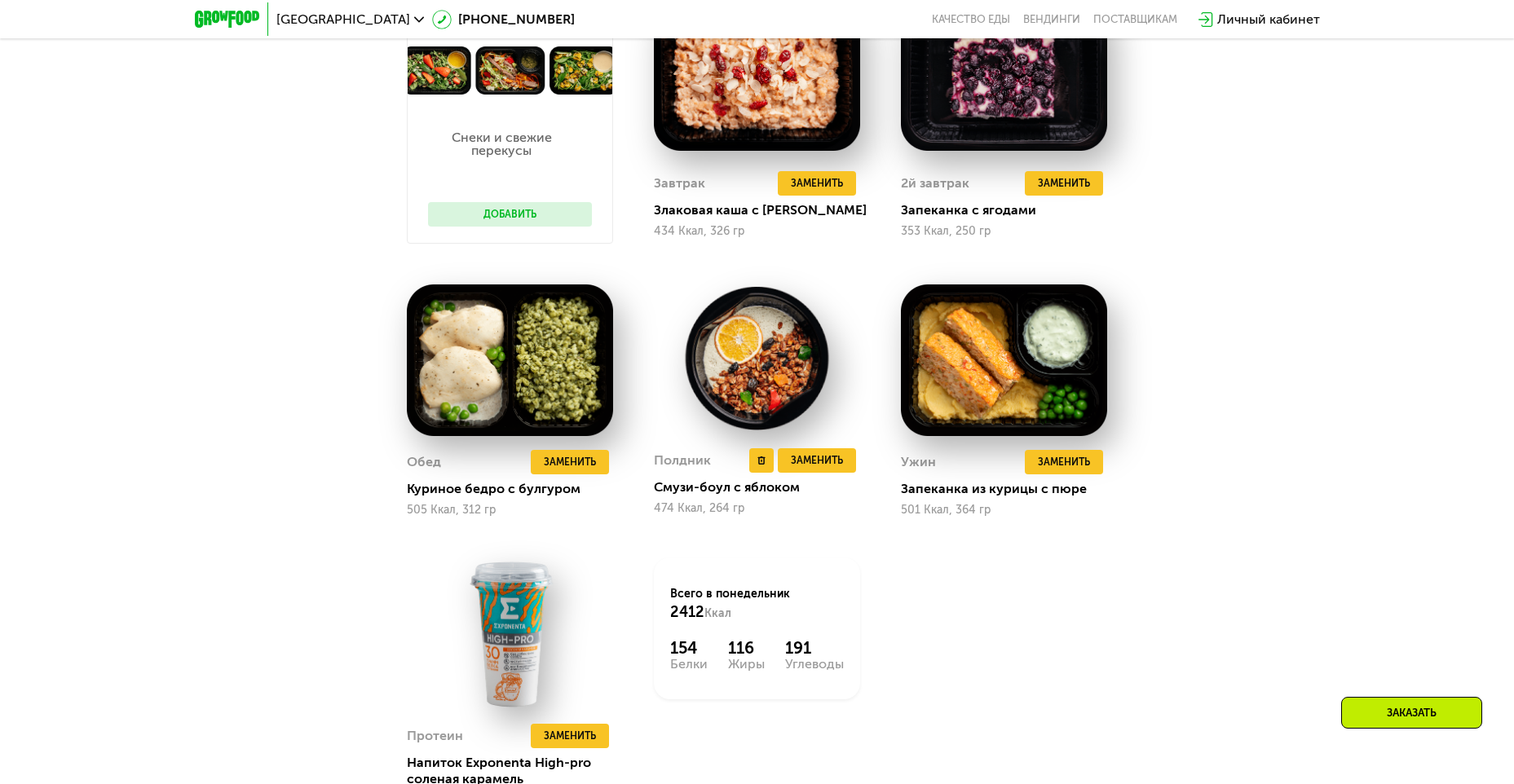
scroll to position [1304, 0]
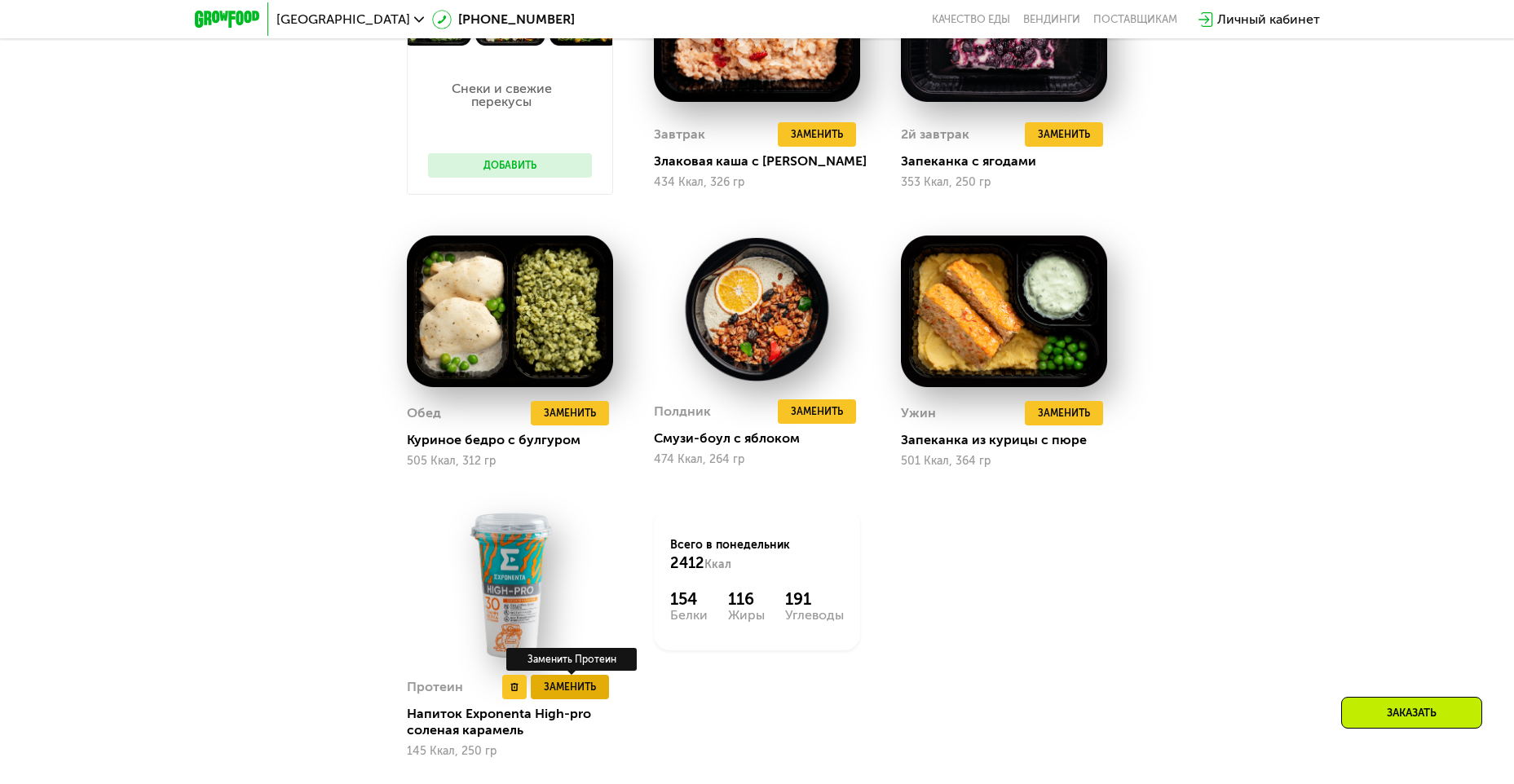
click at [583, 696] on span "Заменить" at bounding box center [569, 687] width 52 height 17
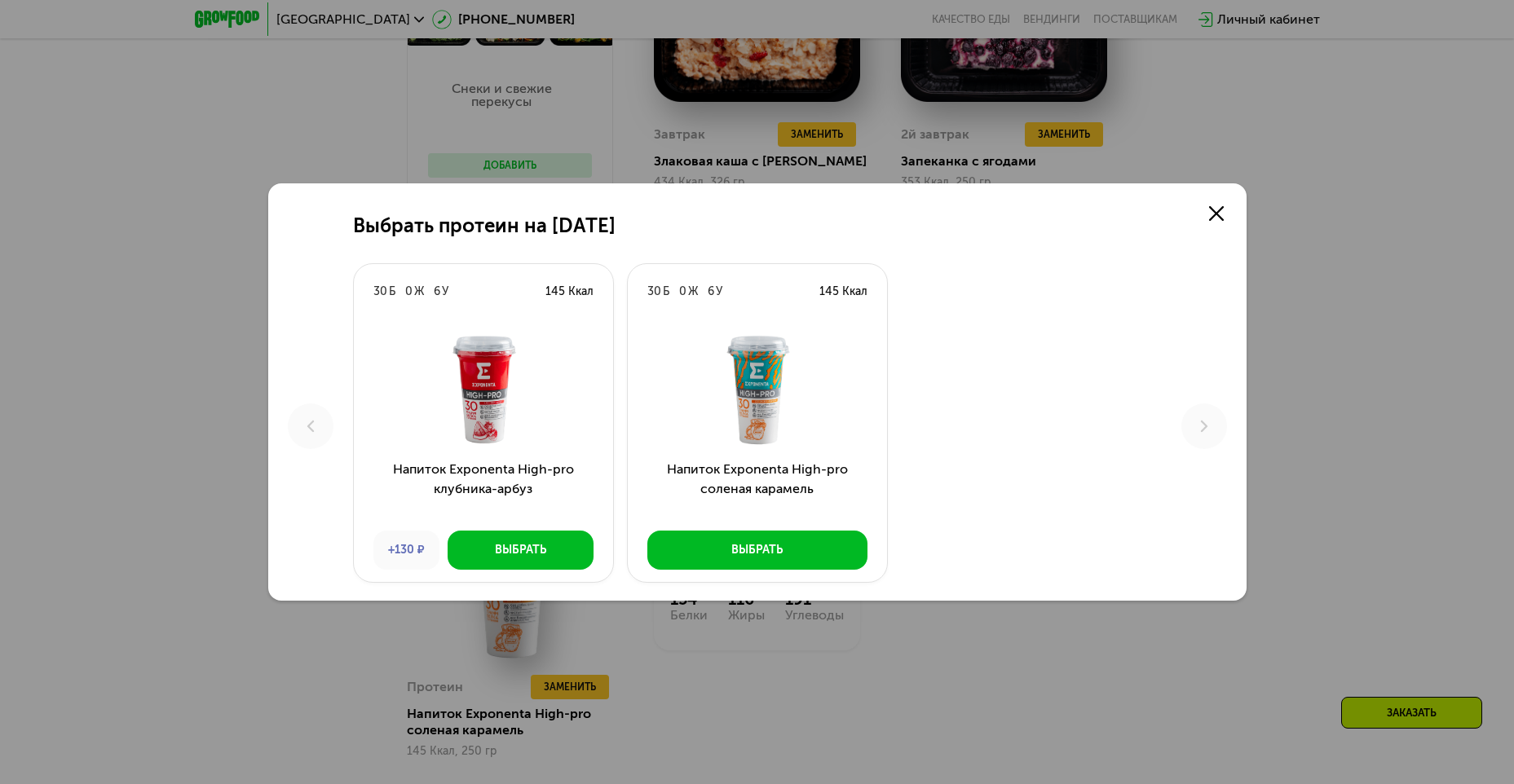
click at [1207, 216] on link at bounding box center [1215, 213] width 32 height 32
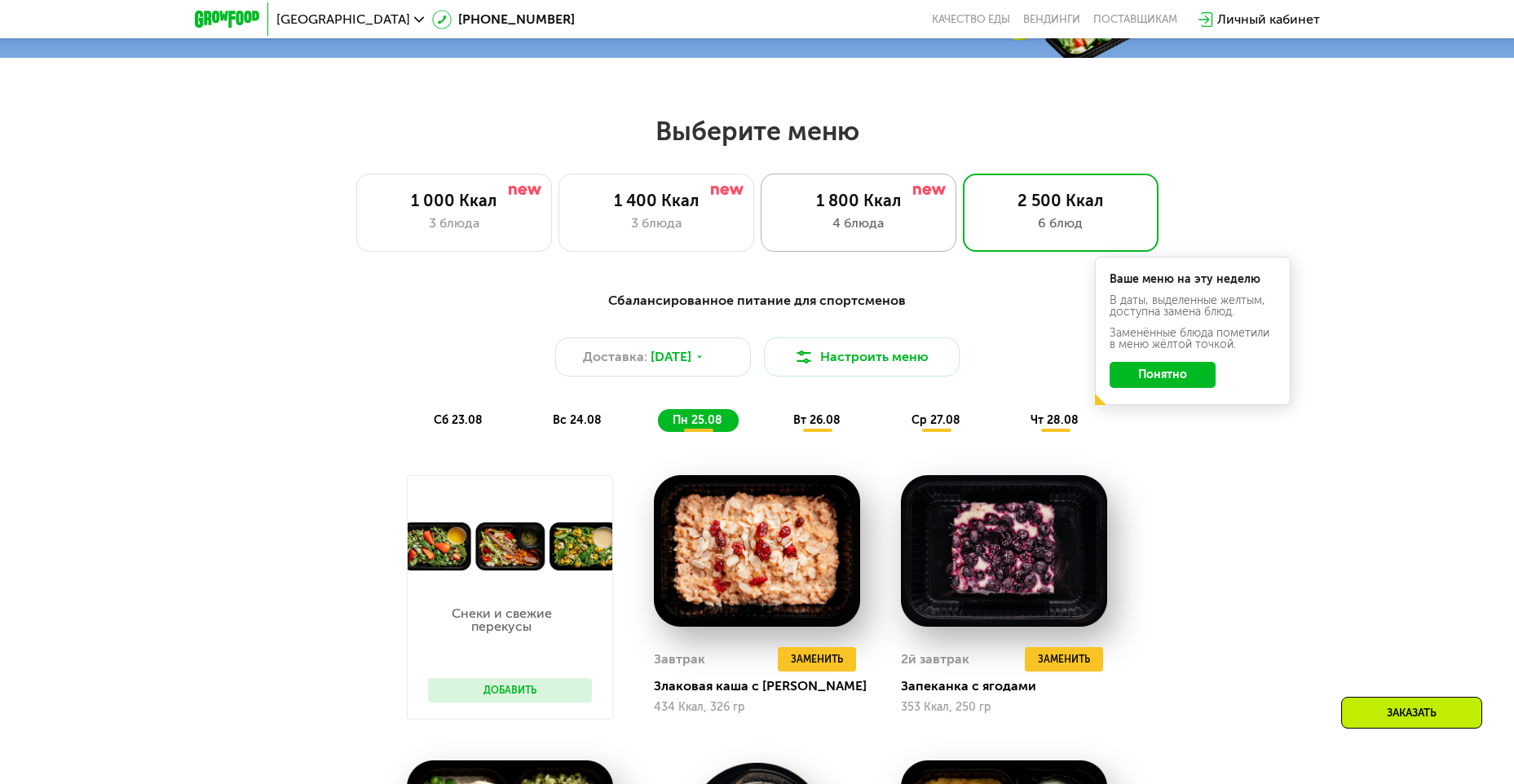
scroll to position [734, 0]
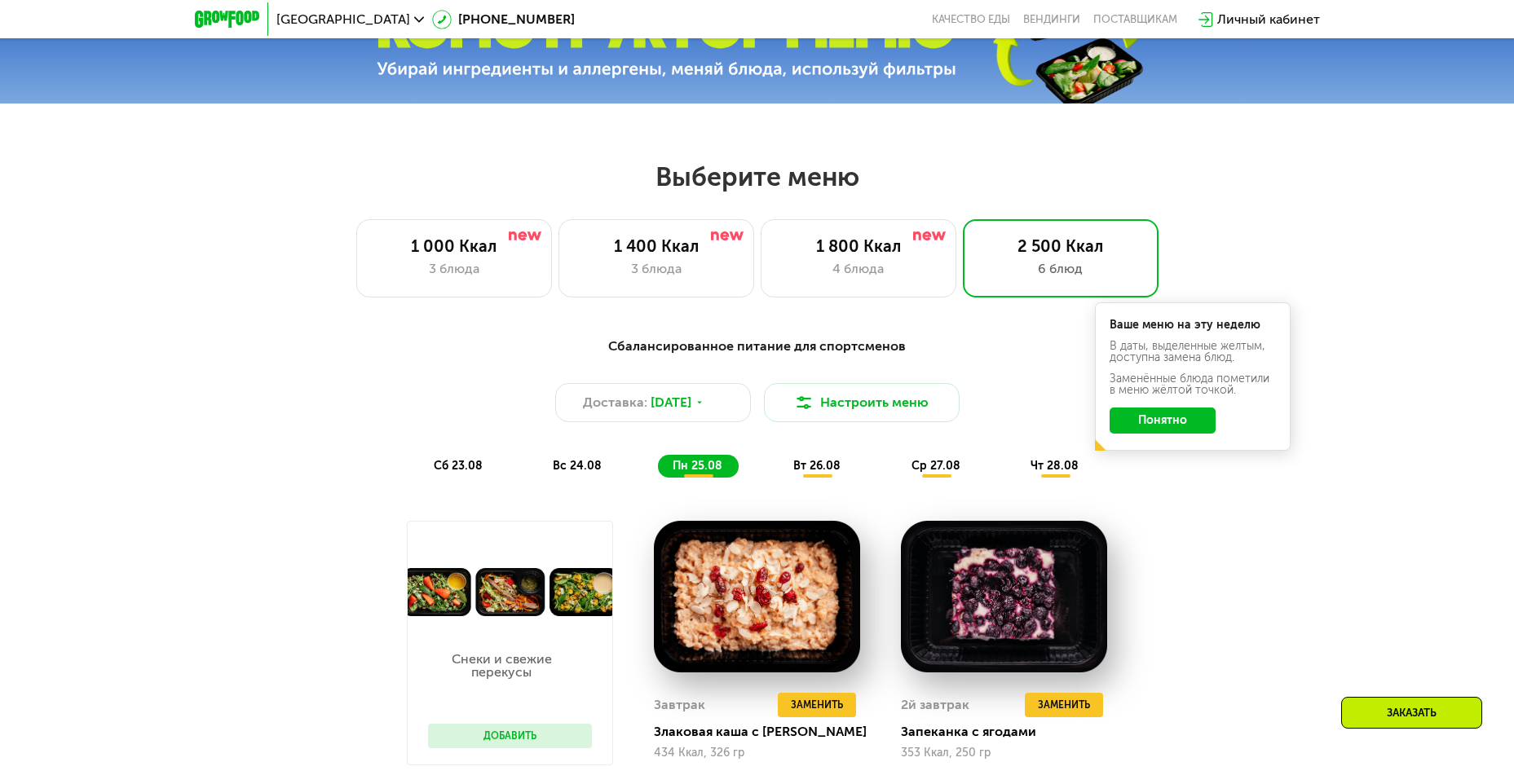
click at [825, 467] on span "вт 26.08" at bounding box center [816, 466] width 47 height 14
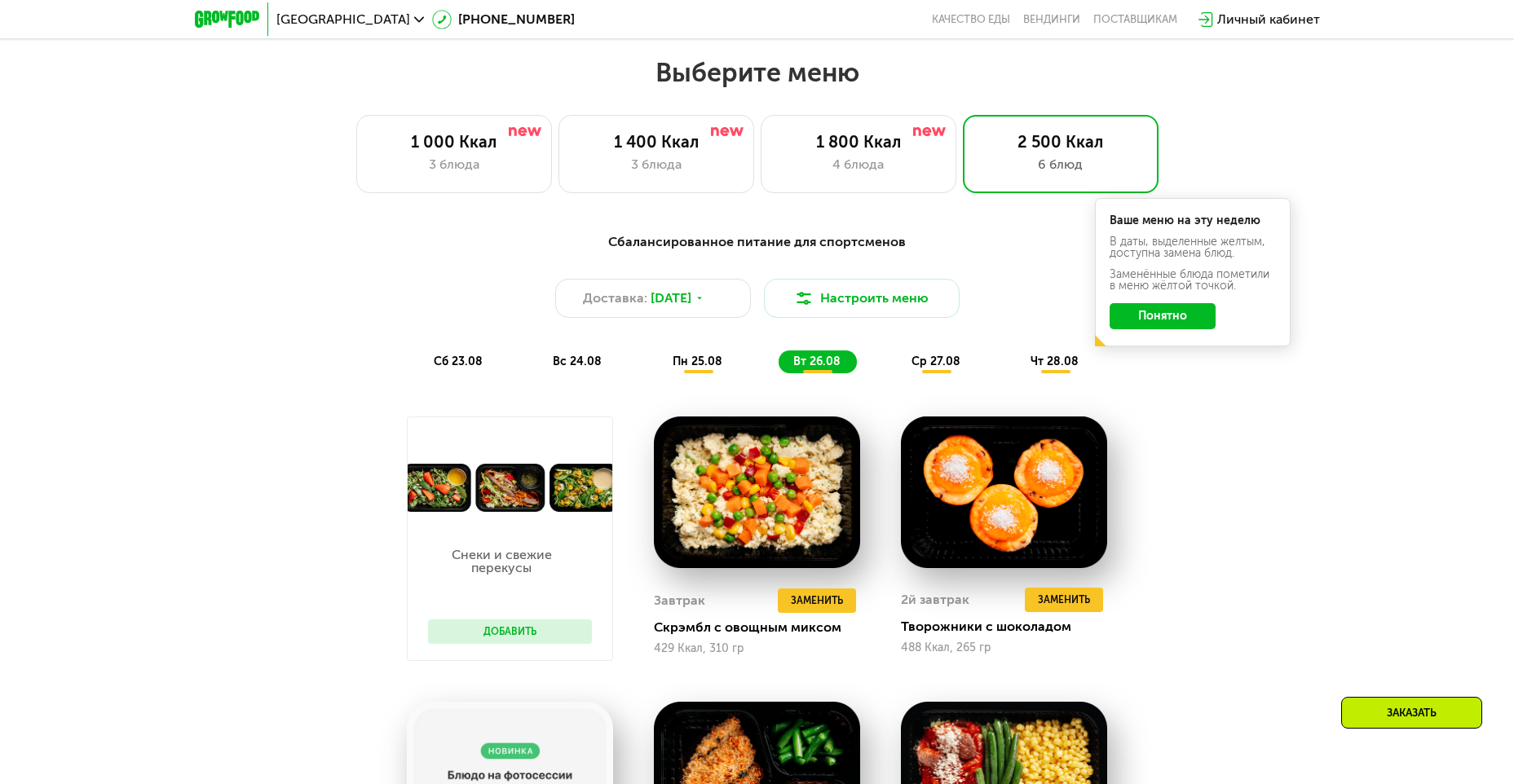
scroll to position [815, 0]
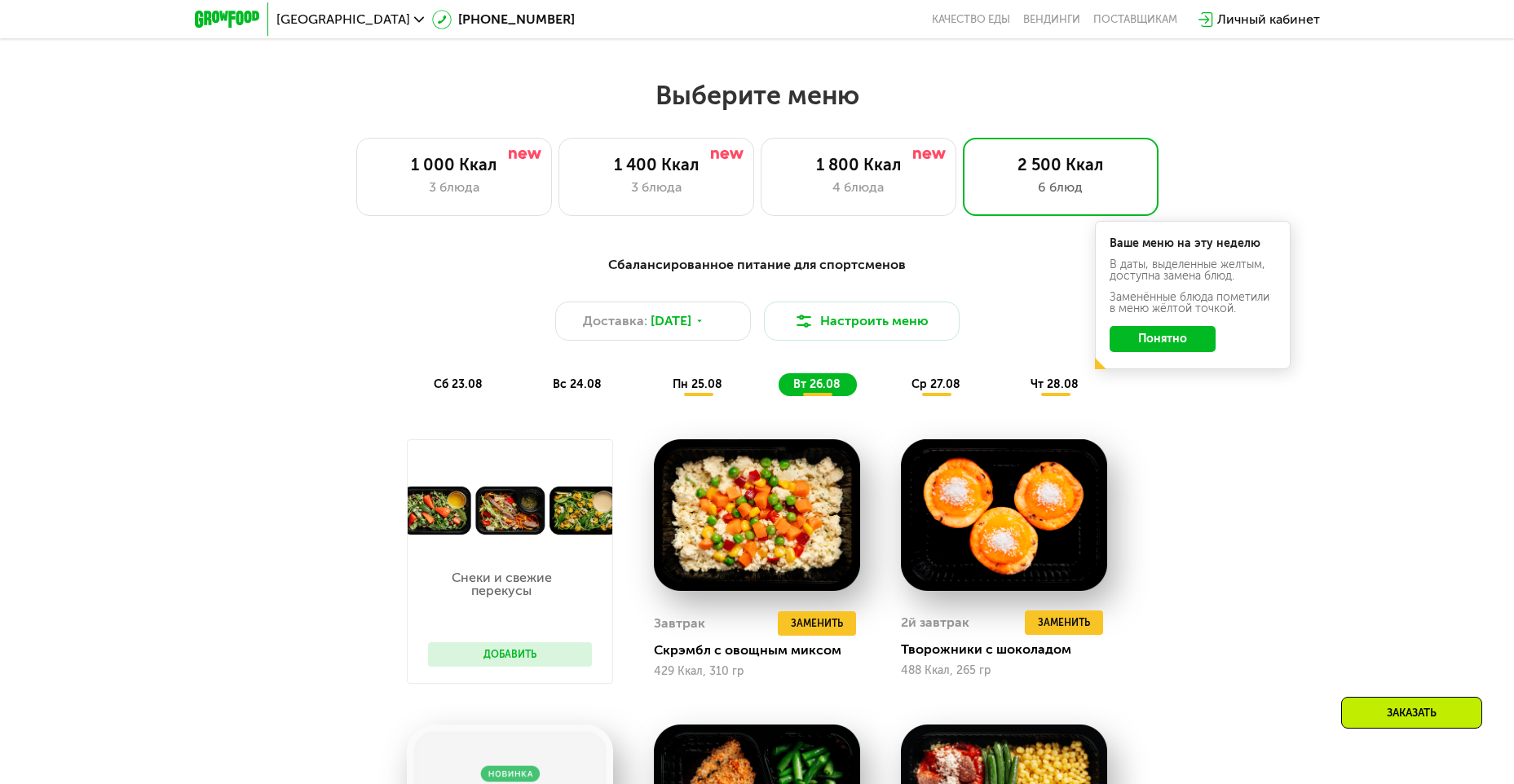
click at [948, 391] on span "ср 27.08" at bounding box center [935, 384] width 49 height 14
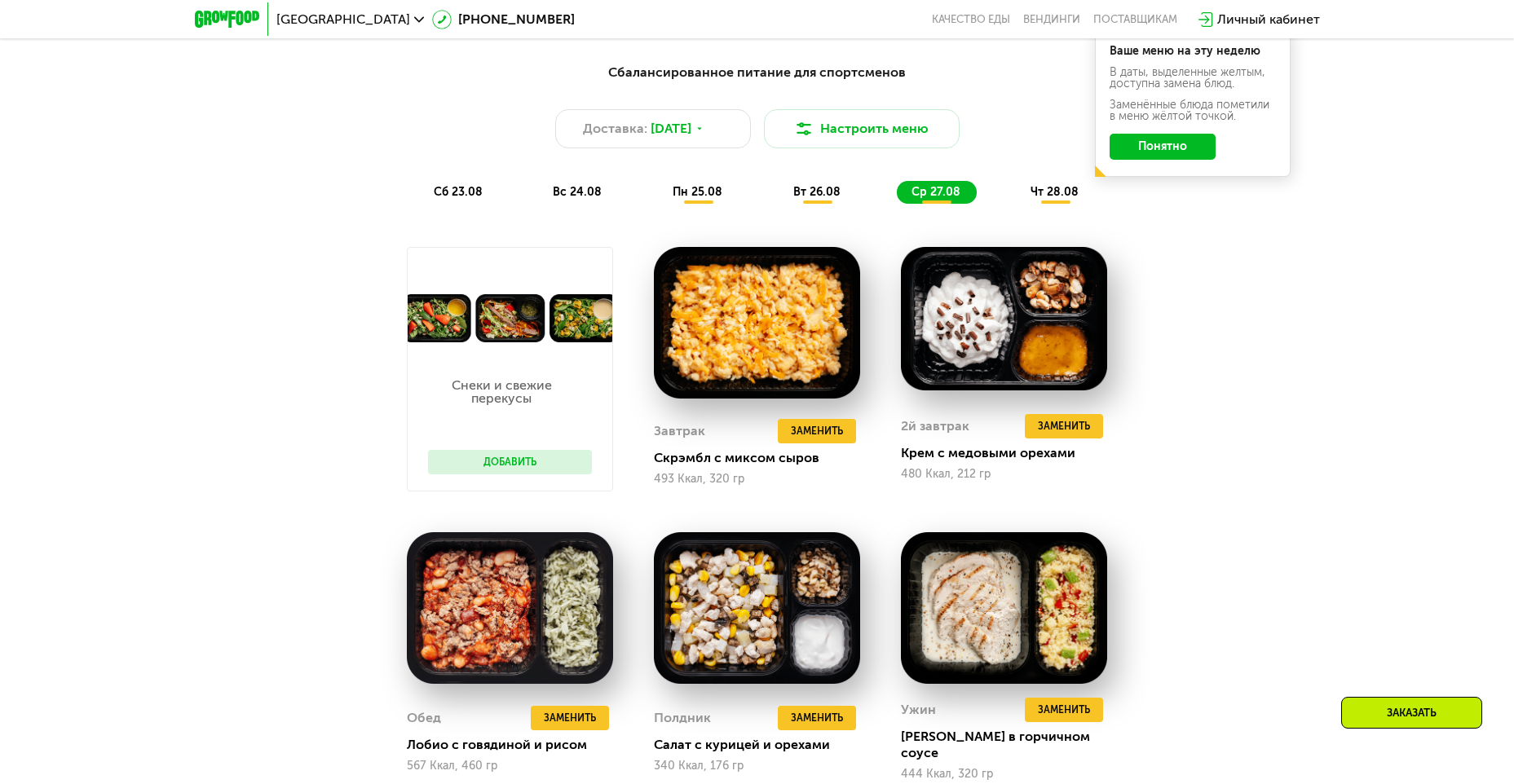
scroll to position [978, 0]
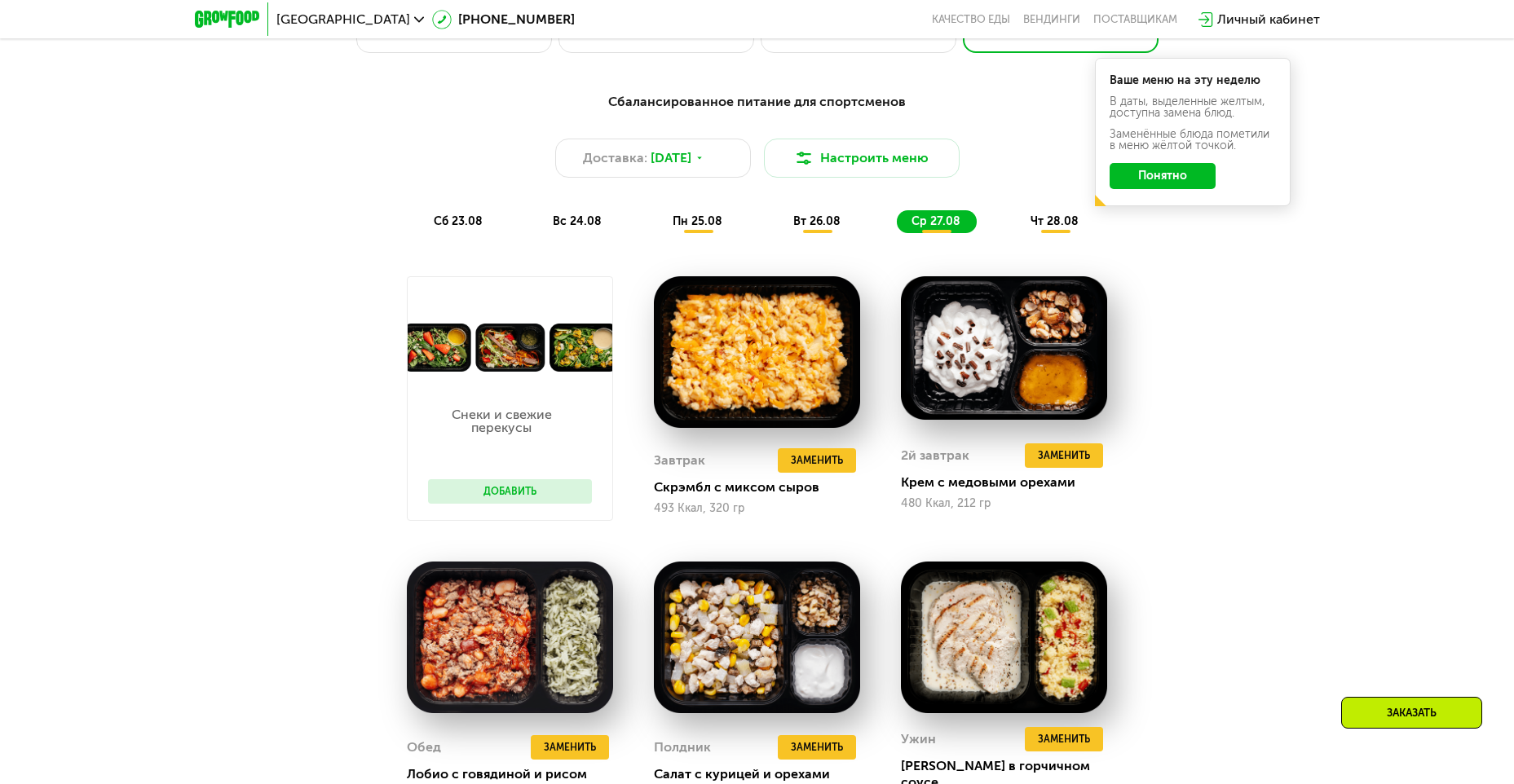
click at [1046, 228] on span "чт 28.08" at bounding box center [1054, 221] width 48 height 14
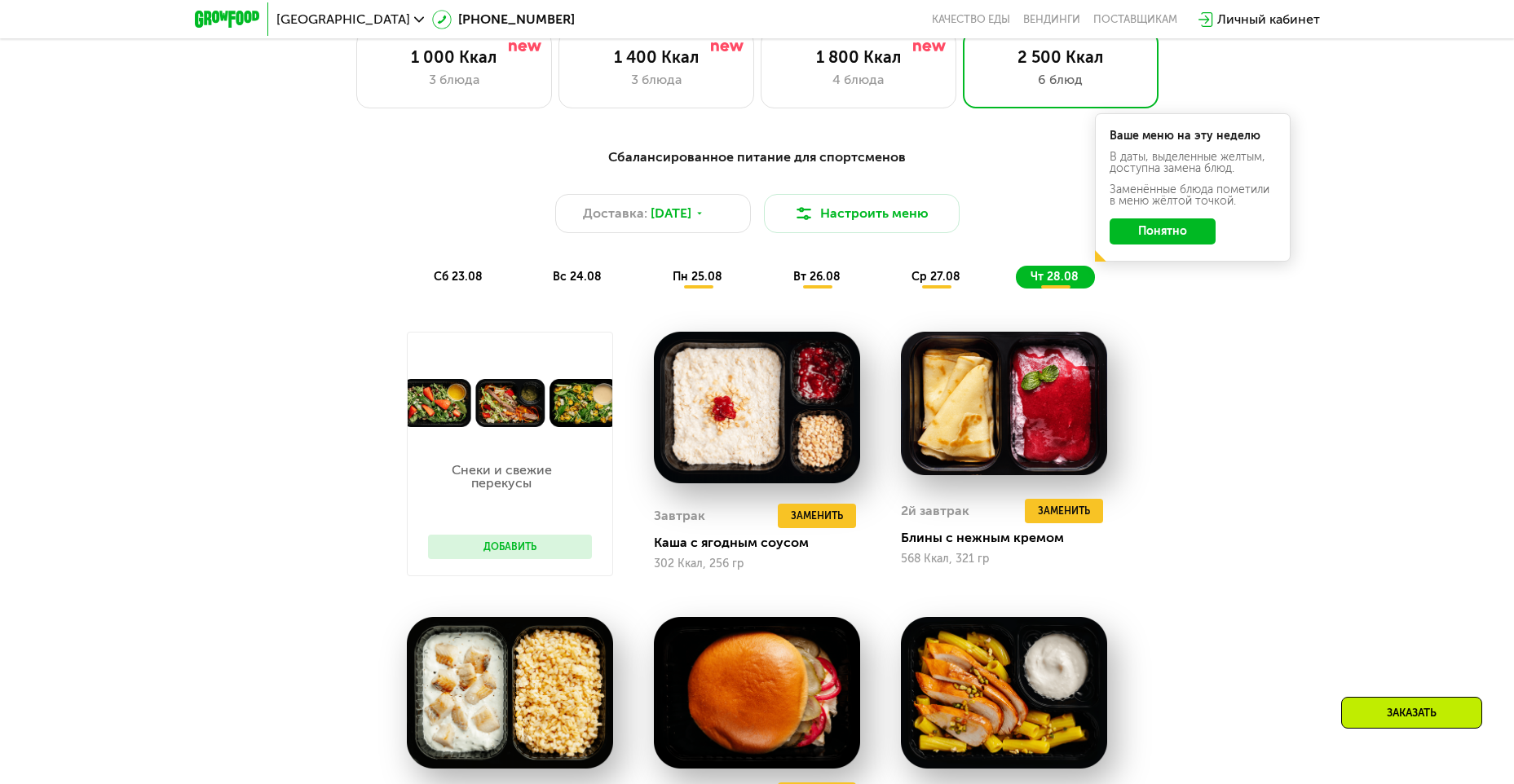
scroll to position [897, 0]
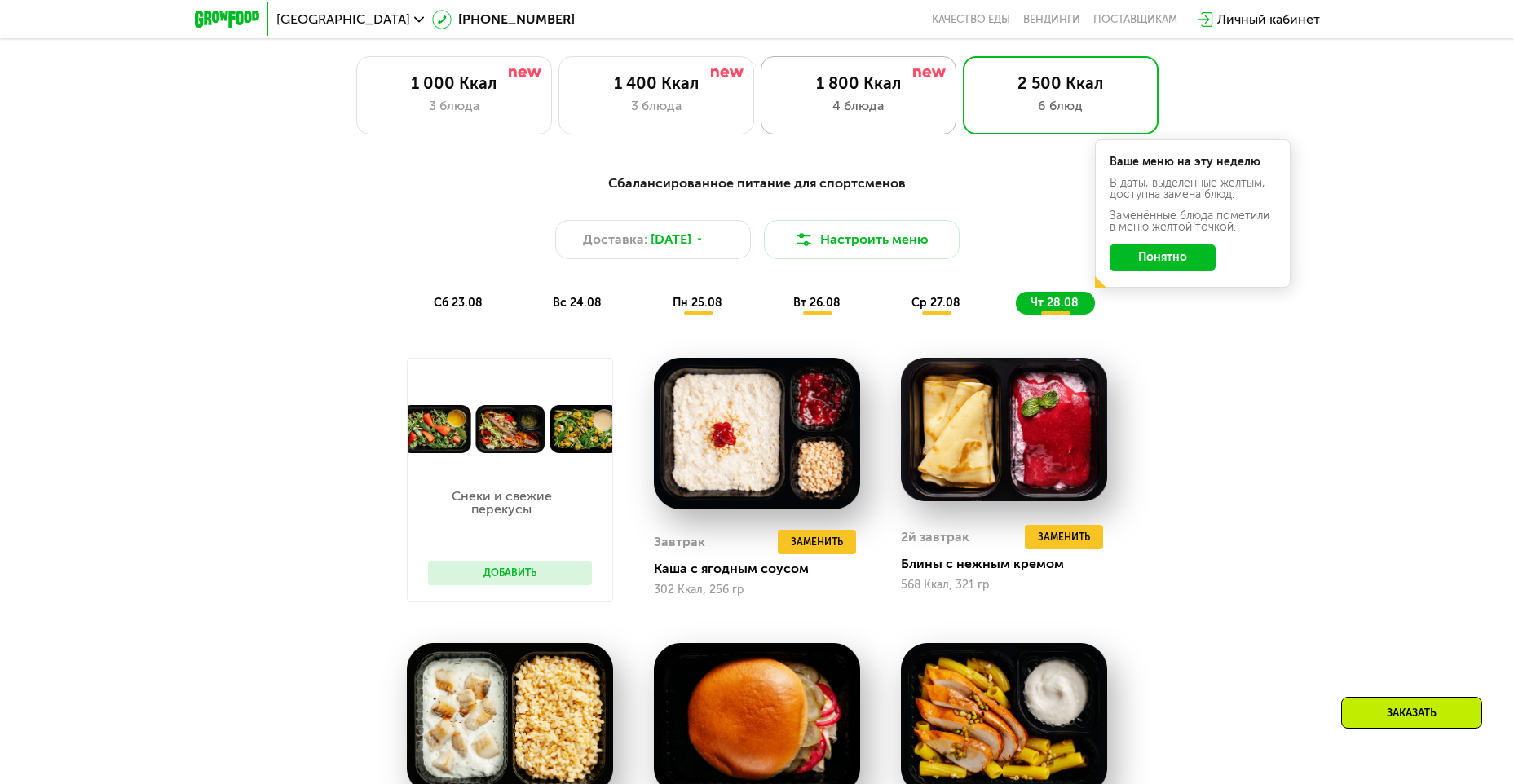
click at [963, 99] on div "1 800 Ккал 4 блюда" at bounding box center [1060, 95] width 196 height 79
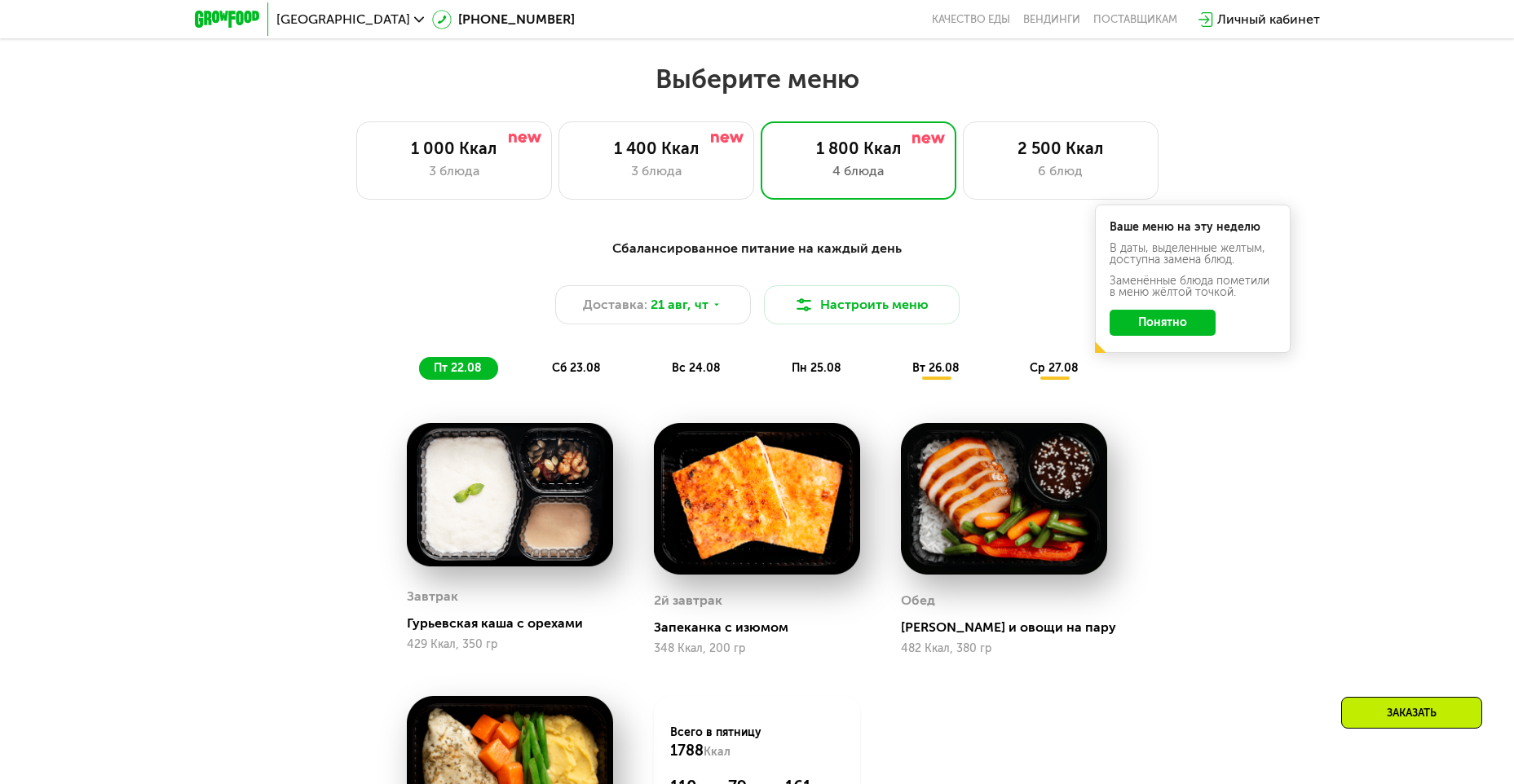
scroll to position [815, 0]
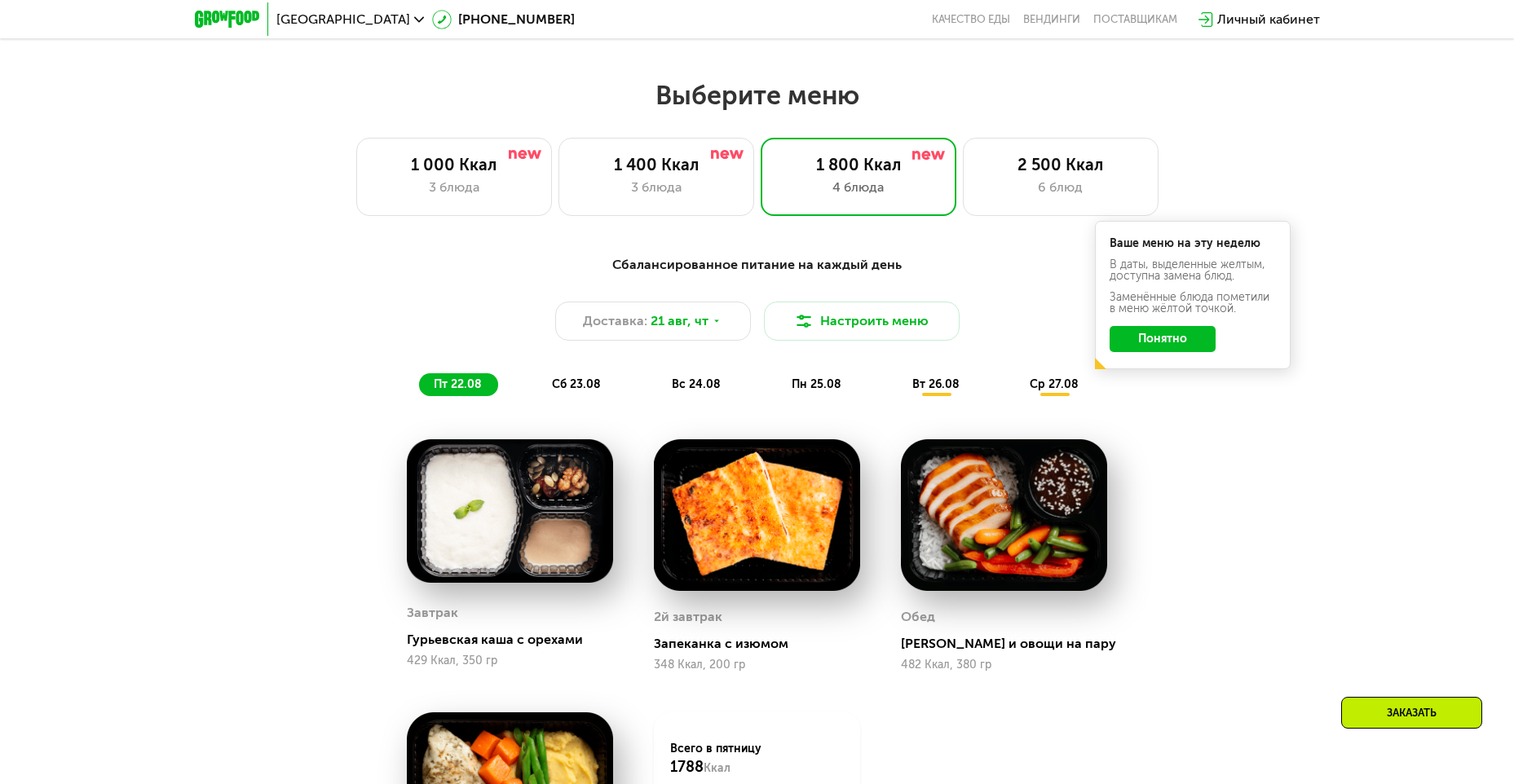
click at [575, 388] on span "сб 23.08" at bounding box center [577, 384] width 49 height 14
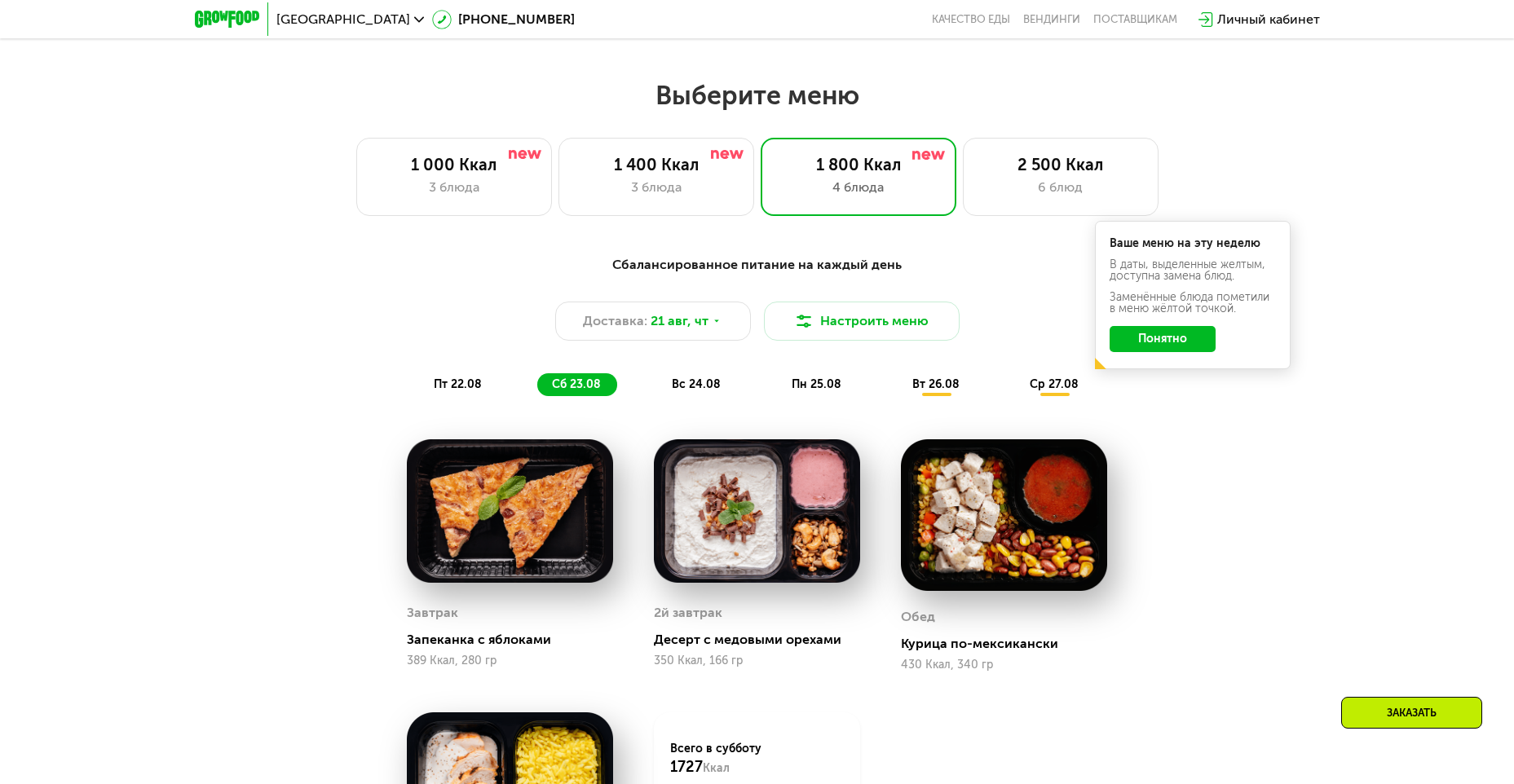
click at [687, 385] on span "вс 24.08" at bounding box center [697, 384] width 49 height 14
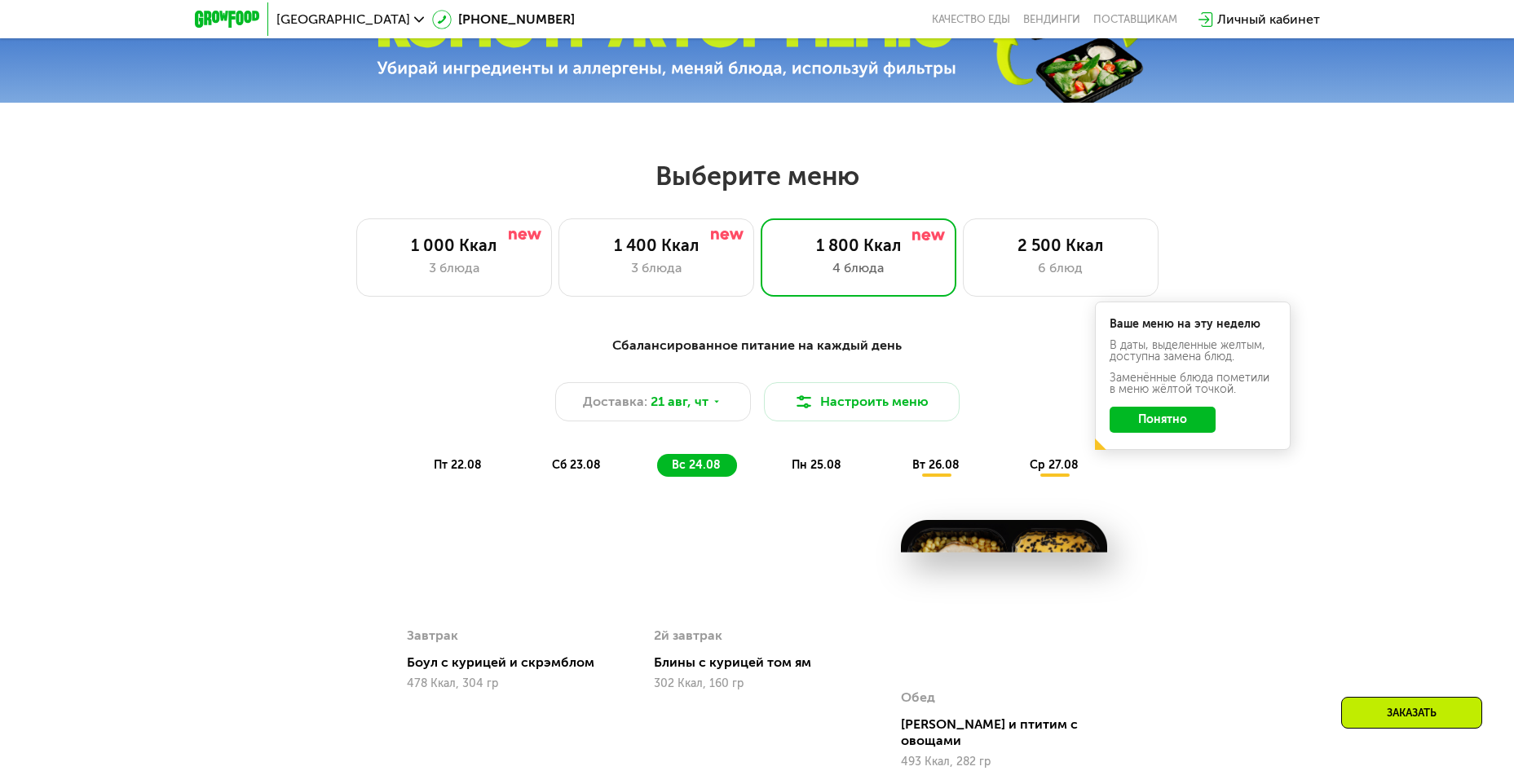
scroll to position [734, 0]
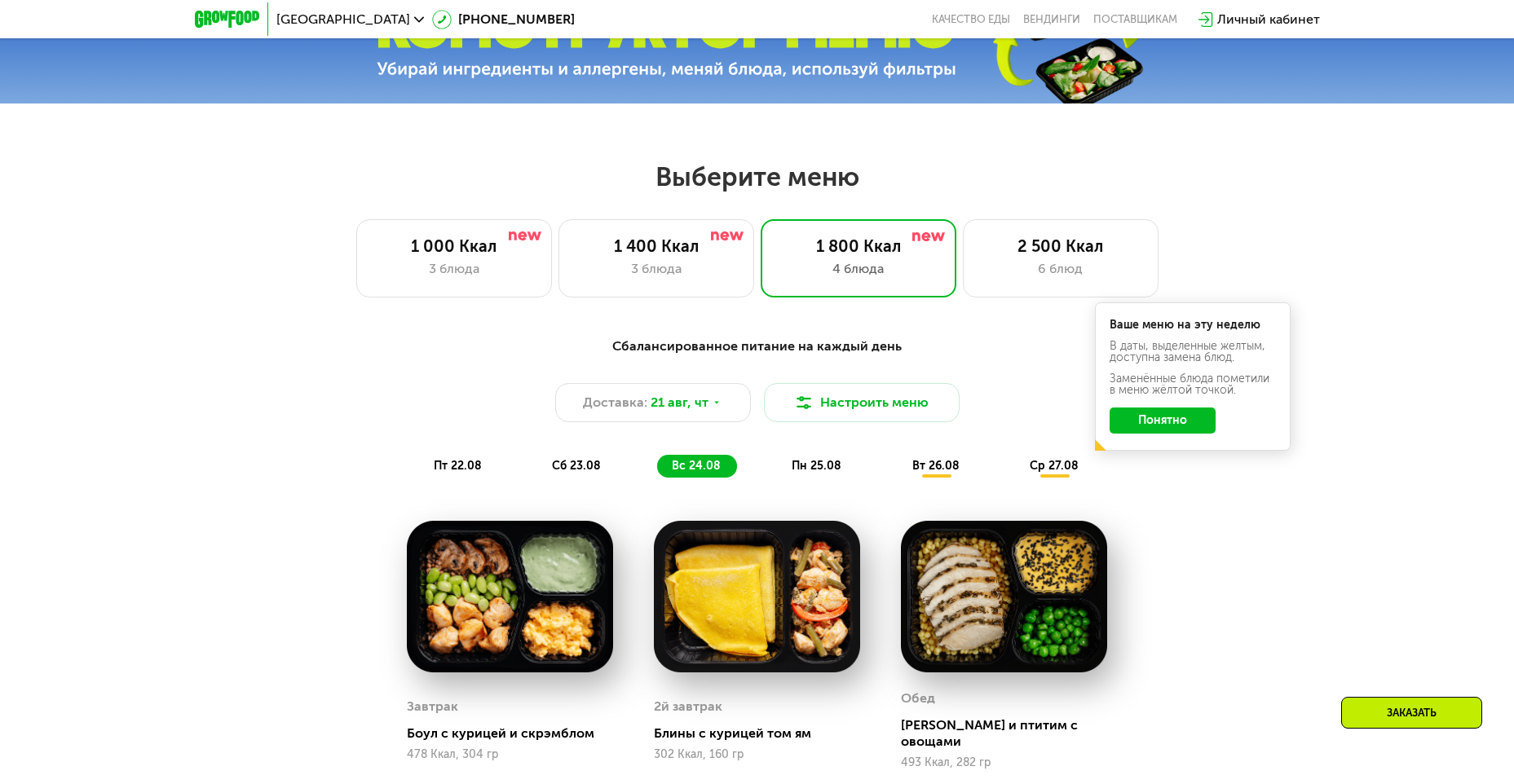
click at [802, 470] on span "пн 25.08" at bounding box center [816, 466] width 50 height 14
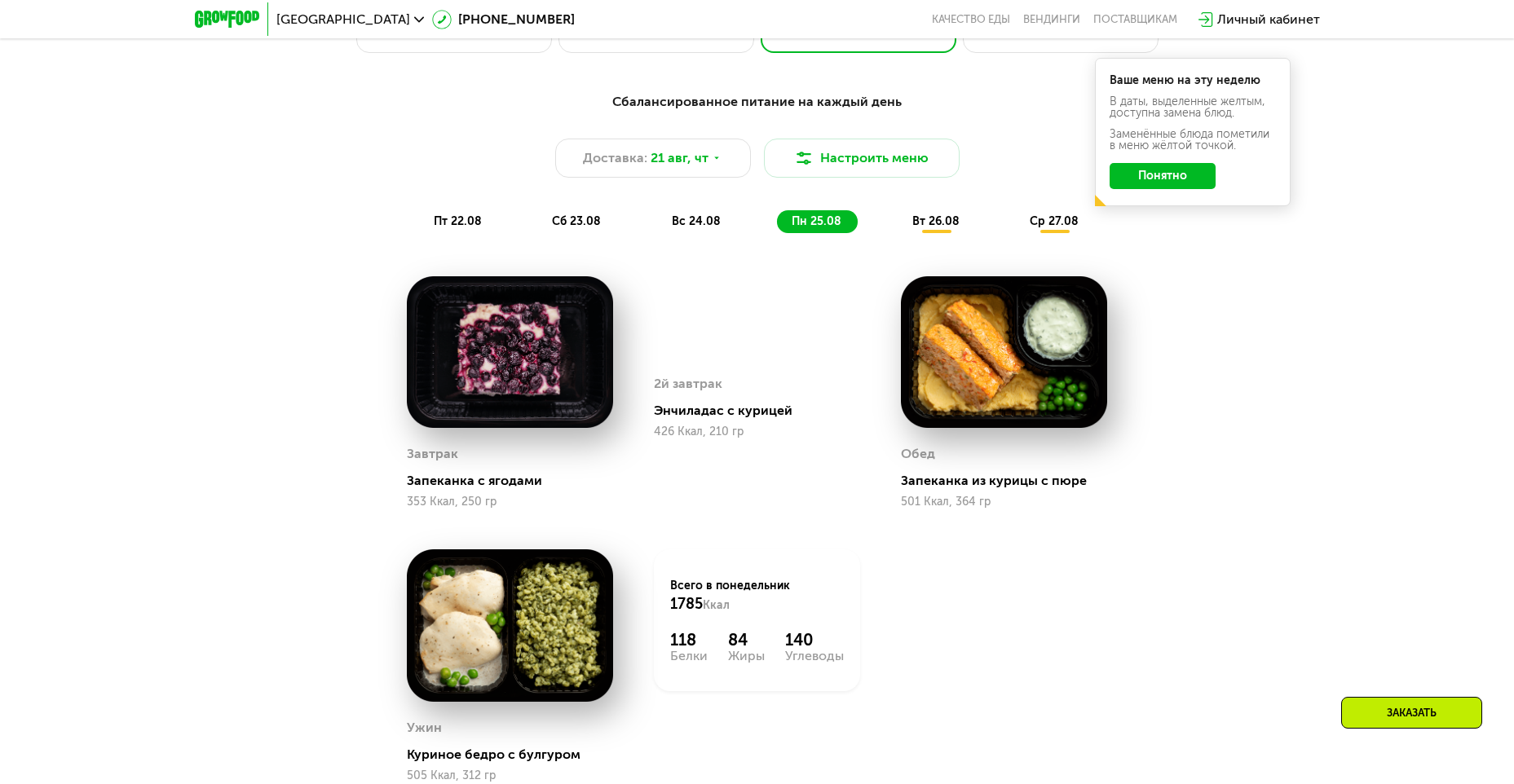
scroll to position [897, 0]
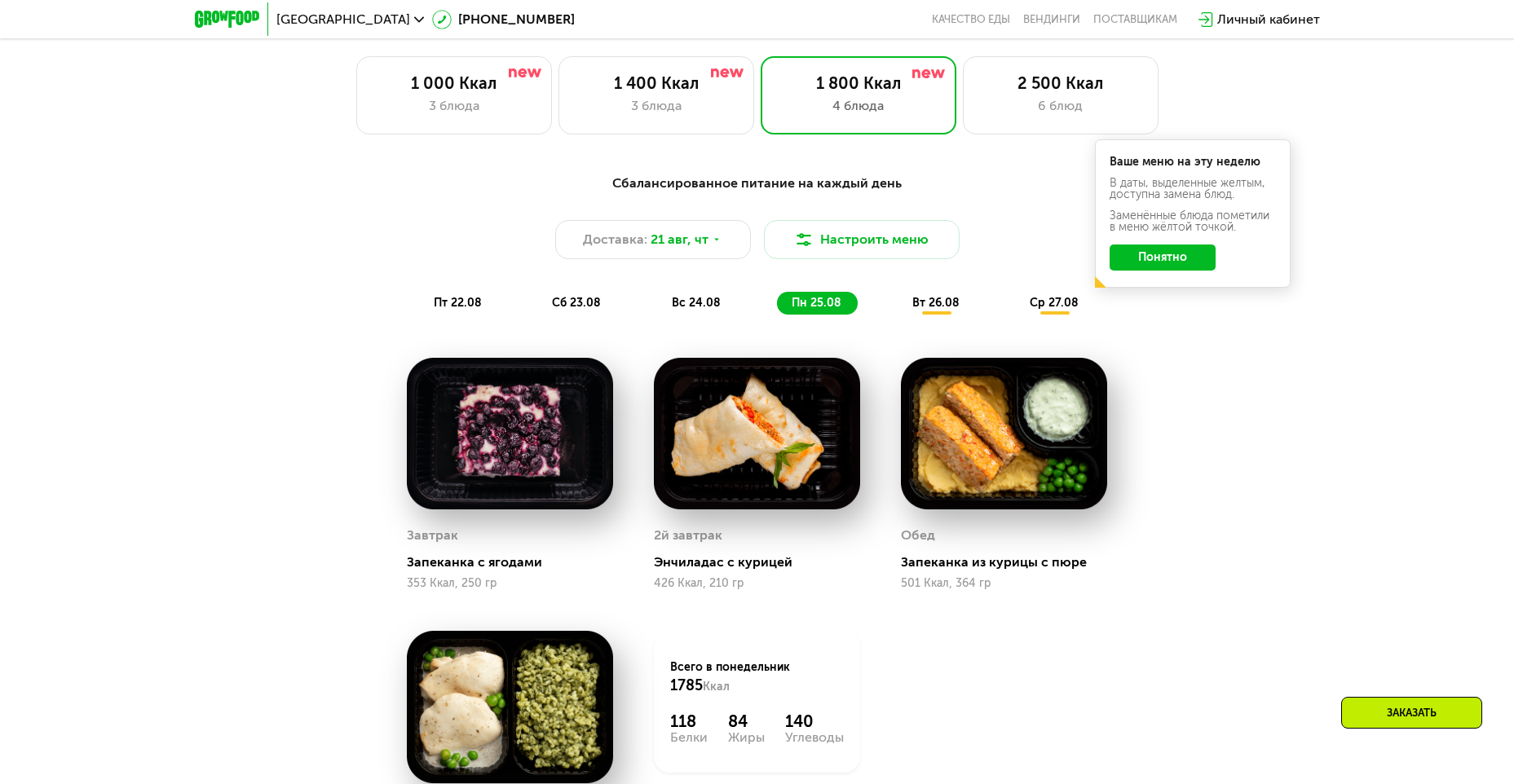
drag, startPoint x: 926, startPoint y: 305, endPoint x: 912, endPoint y: 314, distance: 16.6
click at [925, 305] on span "вт 26.08" at bounding box center [935, 303] width 47 height 14
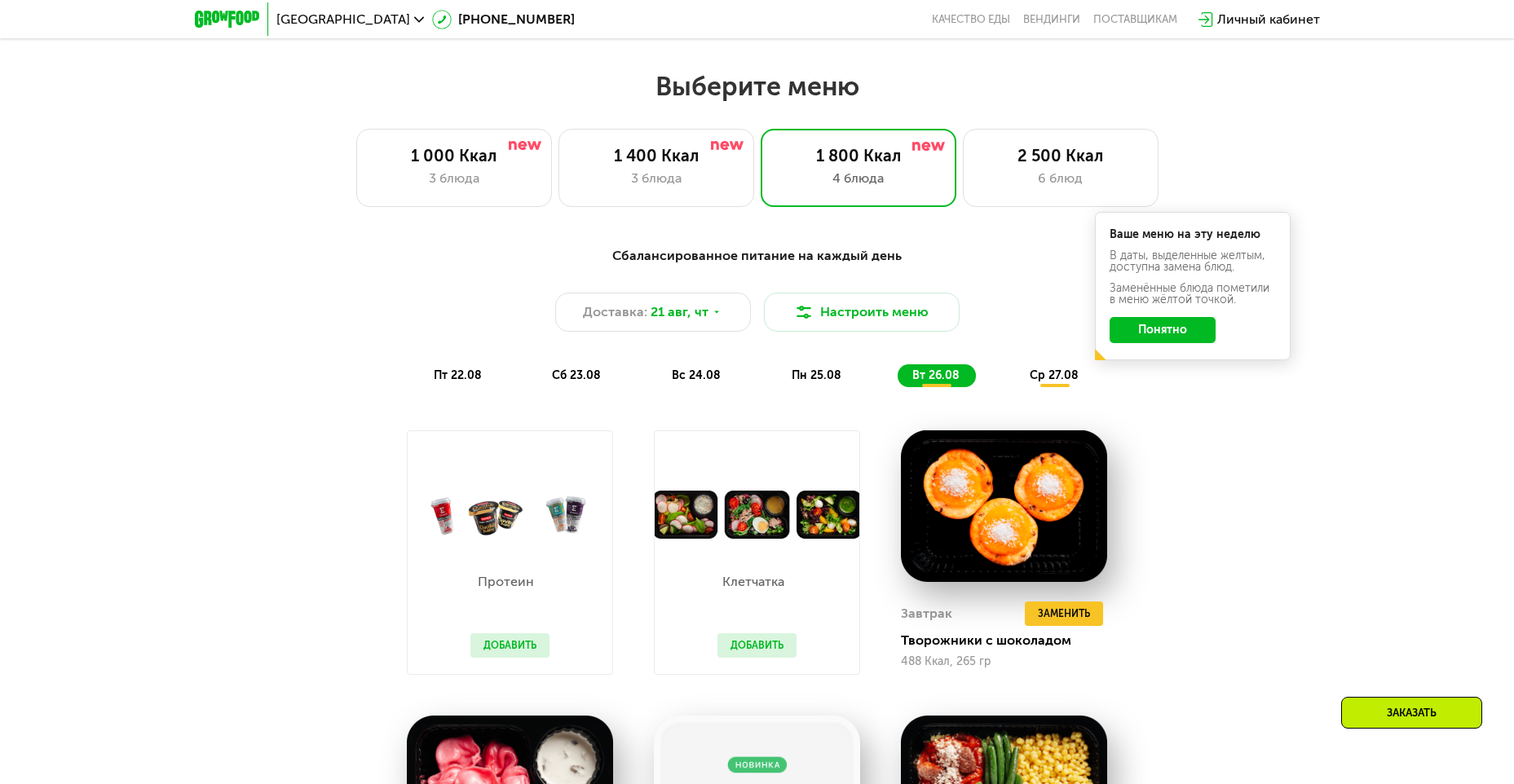
scroll to position [815, 0]
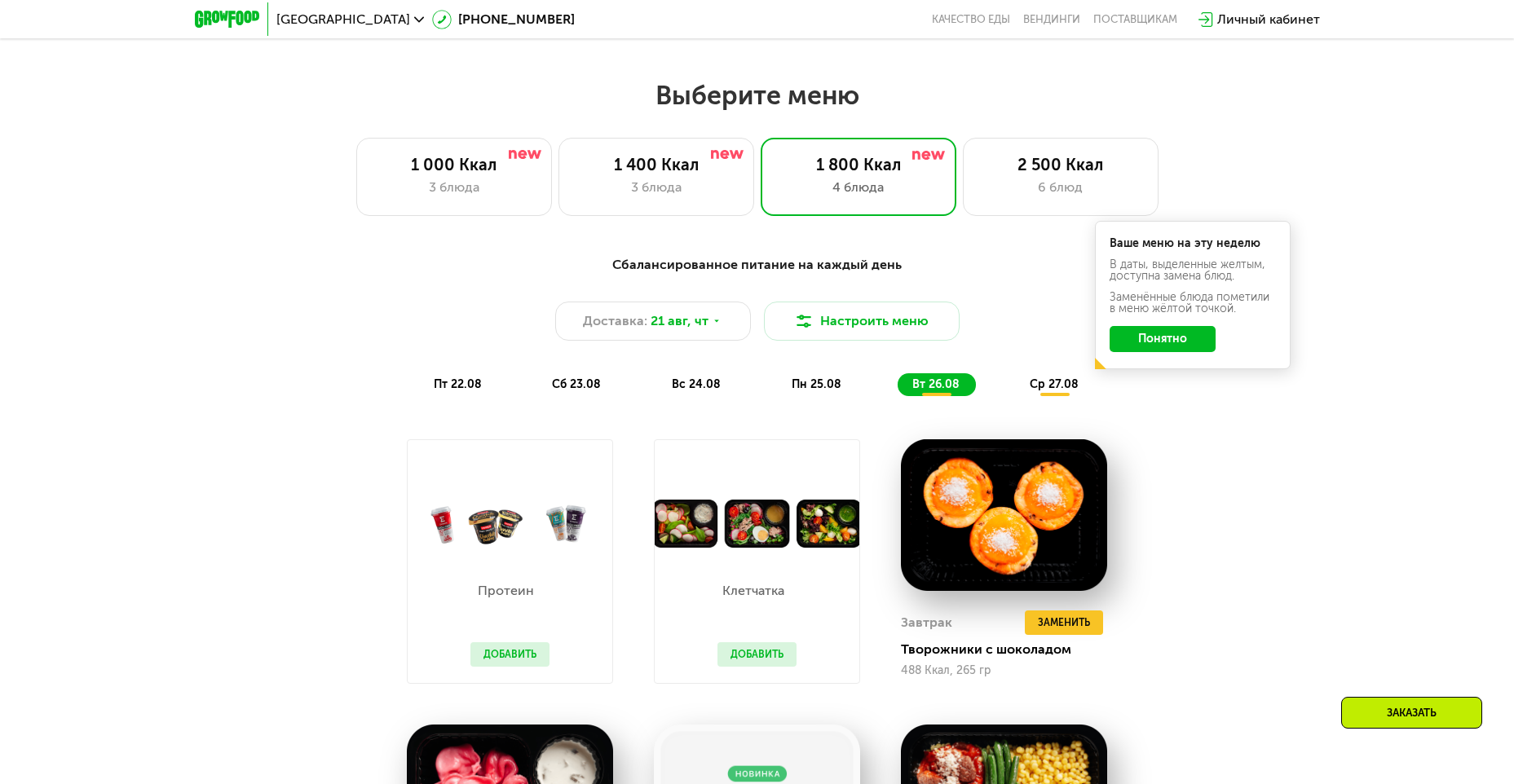
click at [1045, 387] on span "ср 27.08" at bounding box center [1054, 384] width 49 height 14
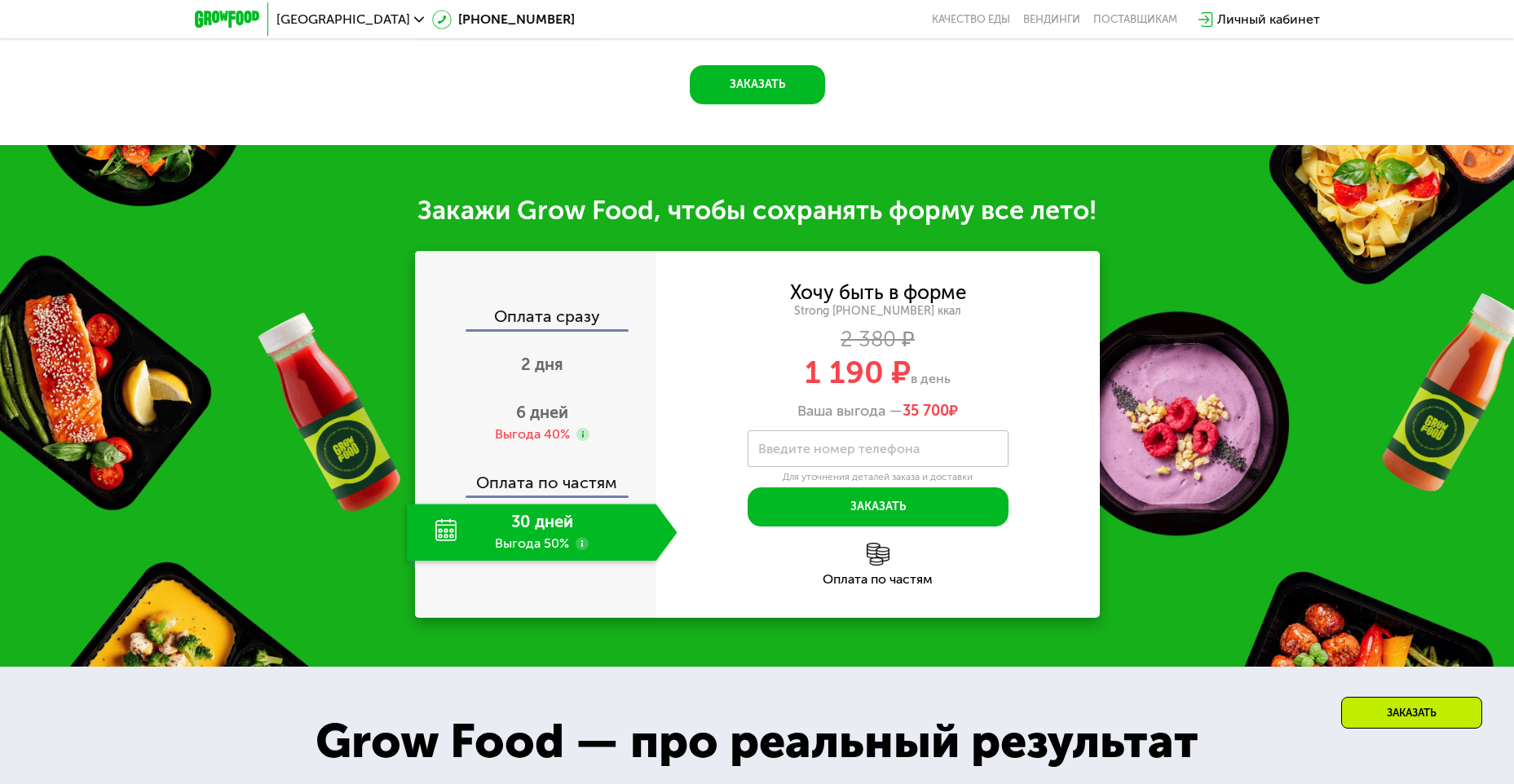
scroll to position [1956, 0]
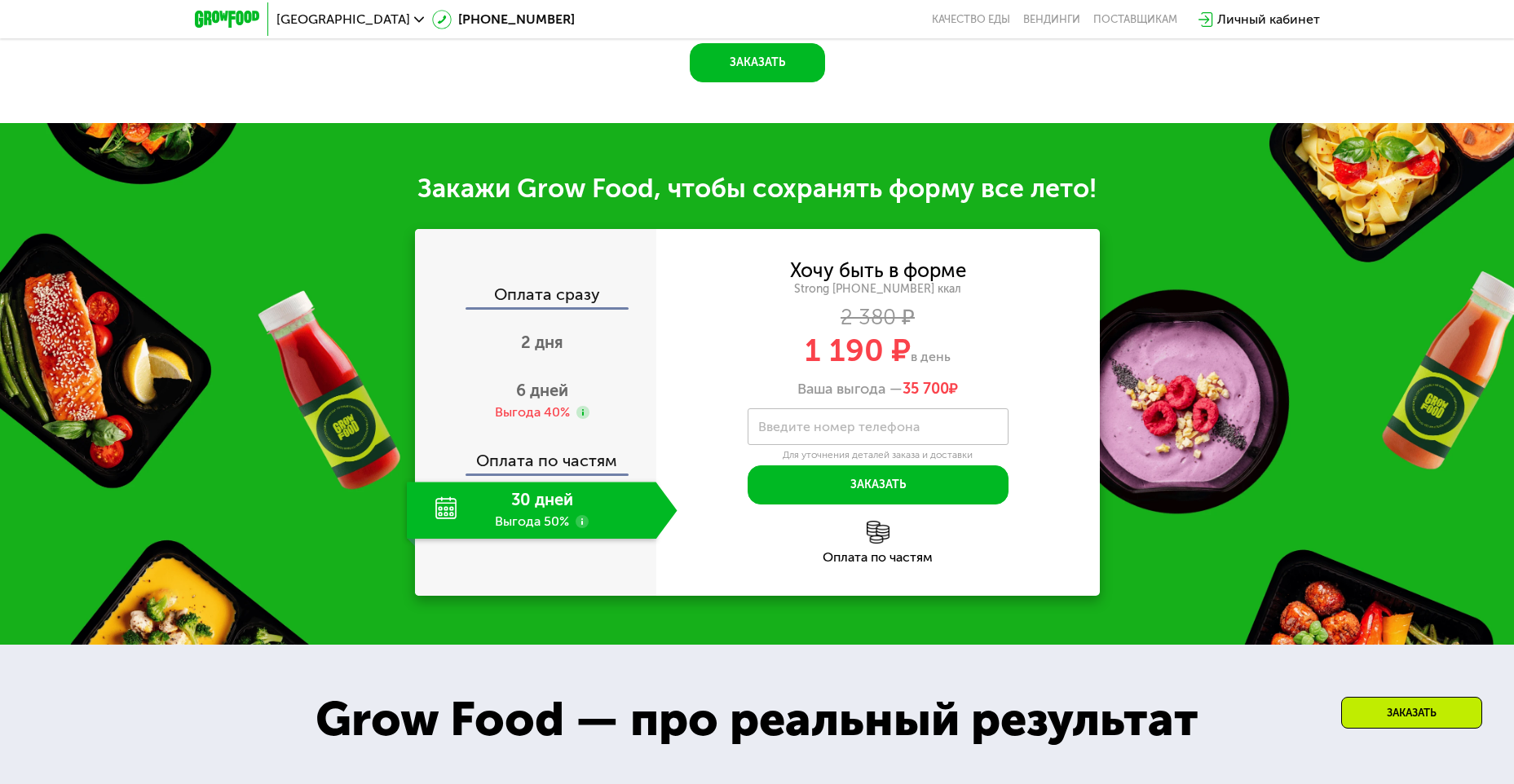
click at [564, 497] on div "30 дней Выгода 50%" at bounding box center [532, 510] width 250 height 57
click at [529, 404] on div "Выгода 40%" at bounding box center [533, 413] width 75 height 18
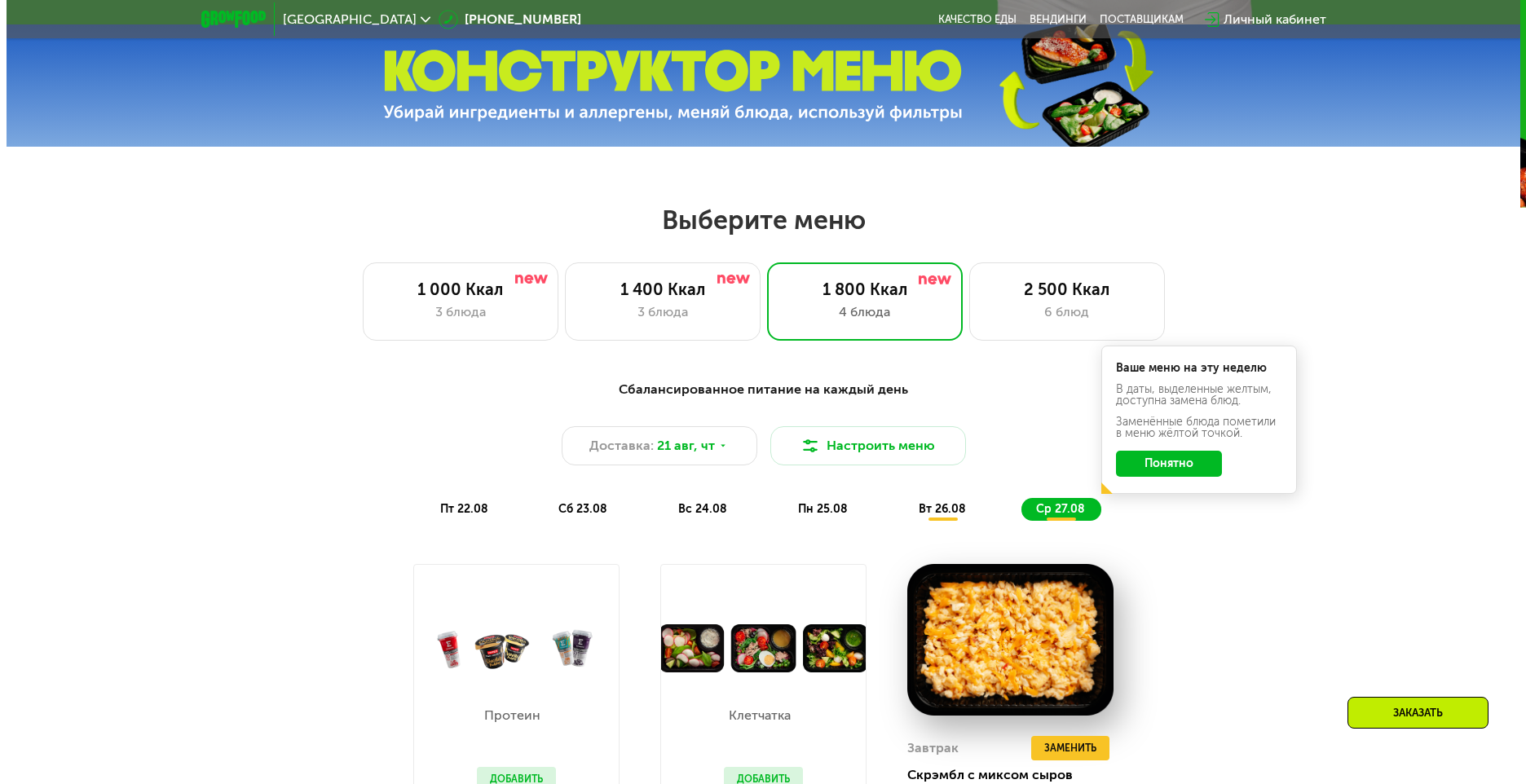
scroll to position [734, 0]
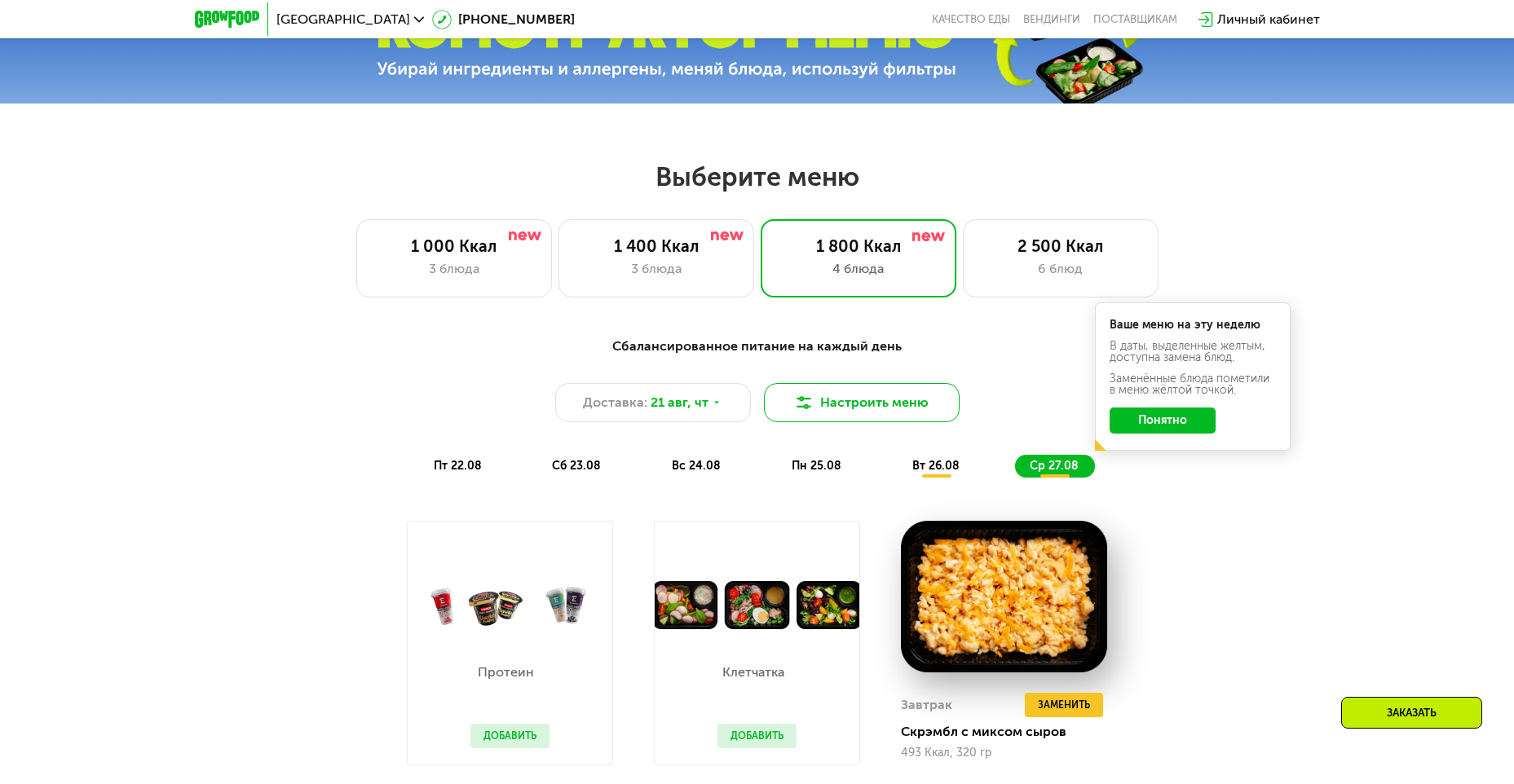
click at [834, 415] on button "Настроить меню" at bounding box center [861, 403] width 196 height 39
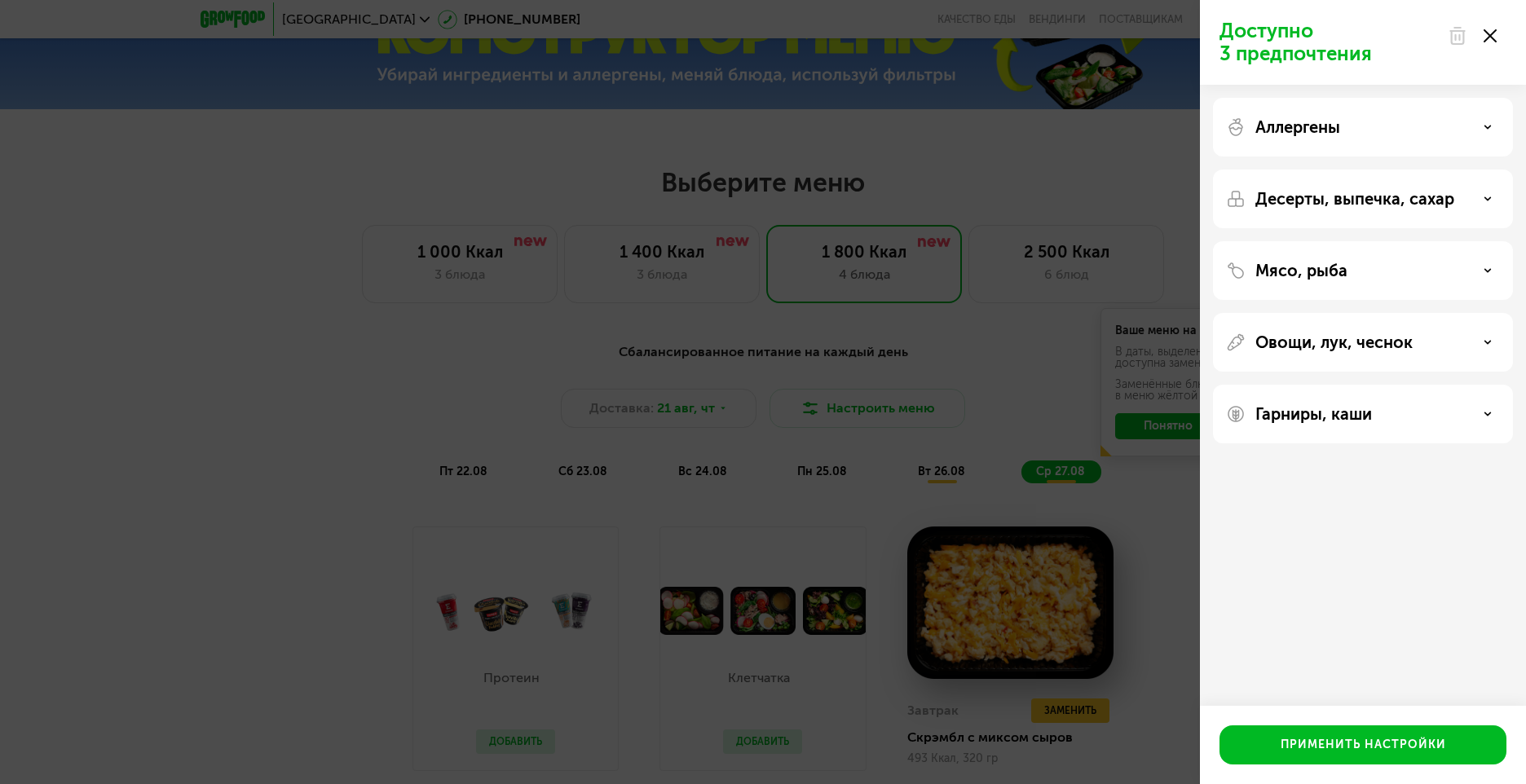
click at [1408, 170] on div "Аллергены" at bounding box center [1362, 199] width 300 height 59
click at [1492, 127] on div "Аллергены" at bounding box center [1363, 127] width 274 height 20
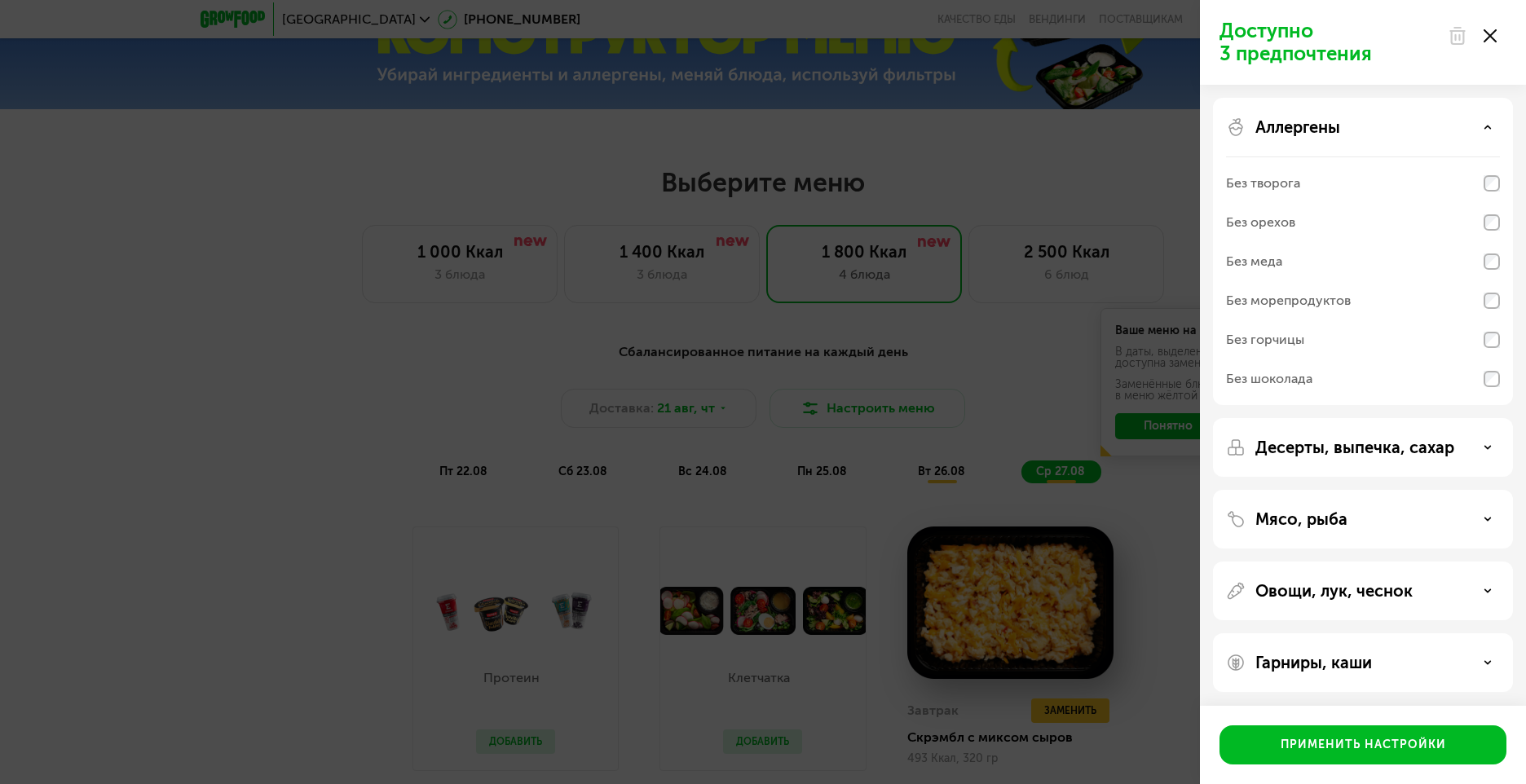
click at [1478, 131] on div "Аллергены" at bounding box center [1363, 127] width 274 height 20
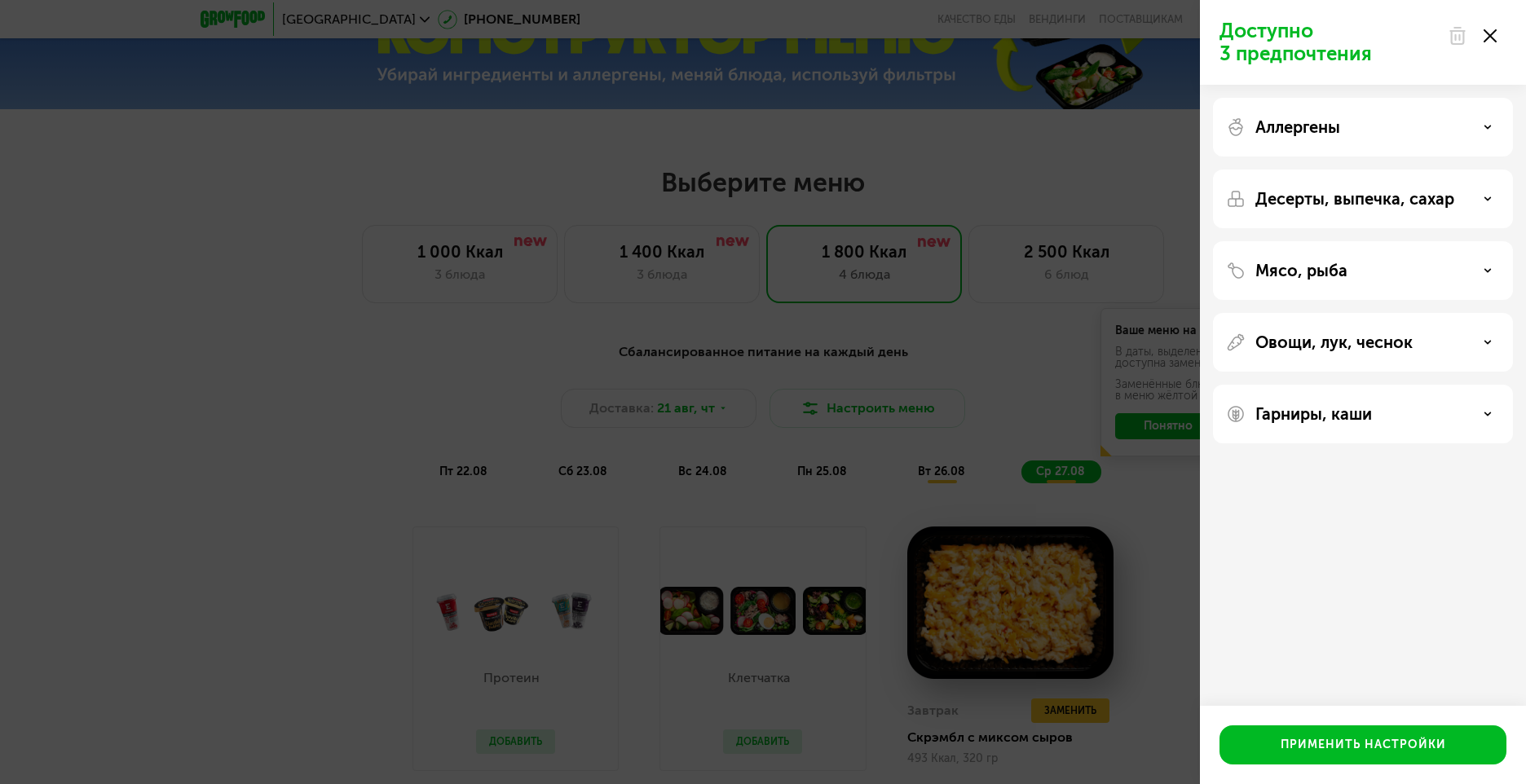
click at [1466, 197] on div "Десерты, выпечка, сахар" at bounding box center [1363, 198] width 274 height 20
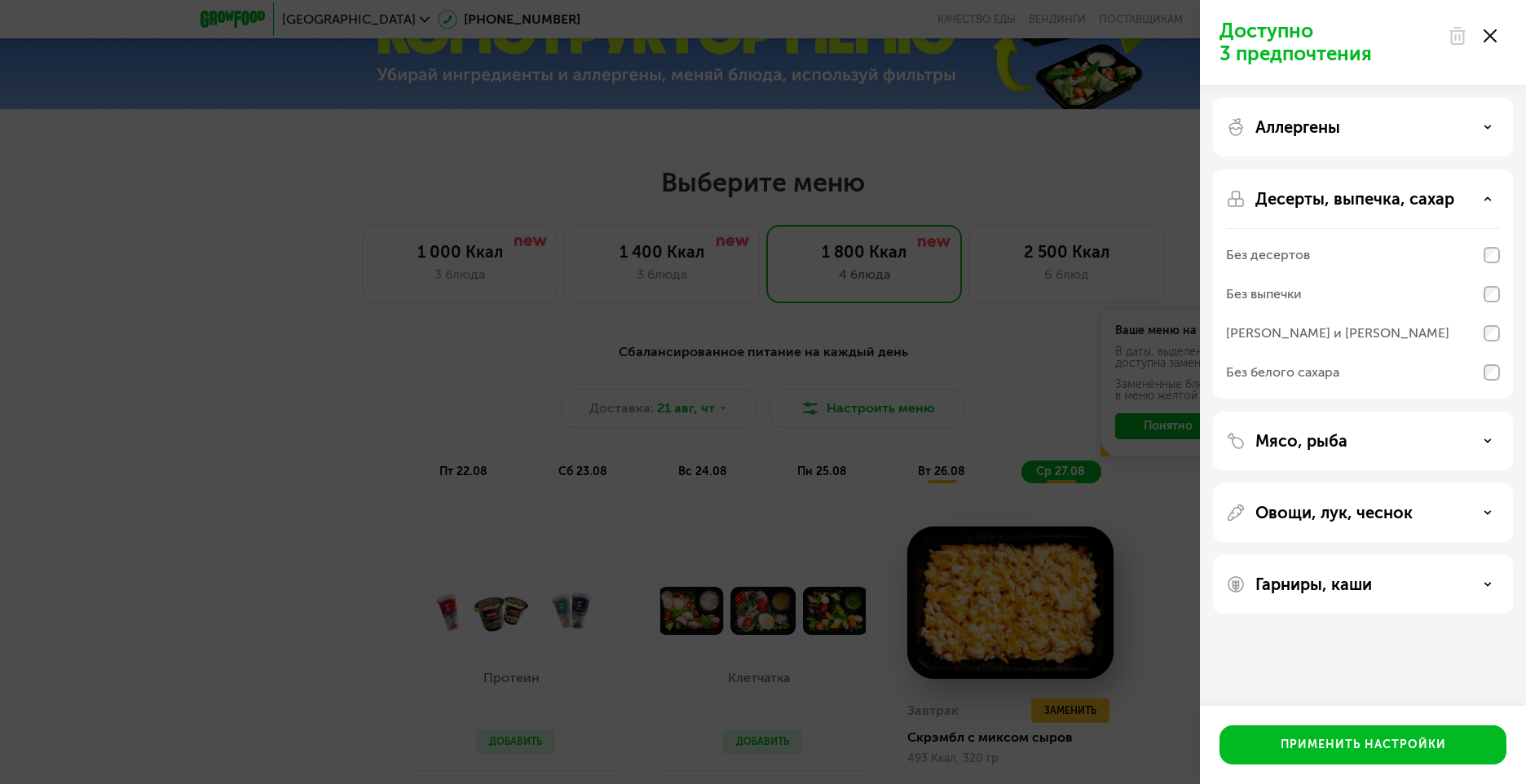
click at [1466, 197] on div "Десерты, выпечка, сахар" at bounding box center [1363, 198] width 274 height 20
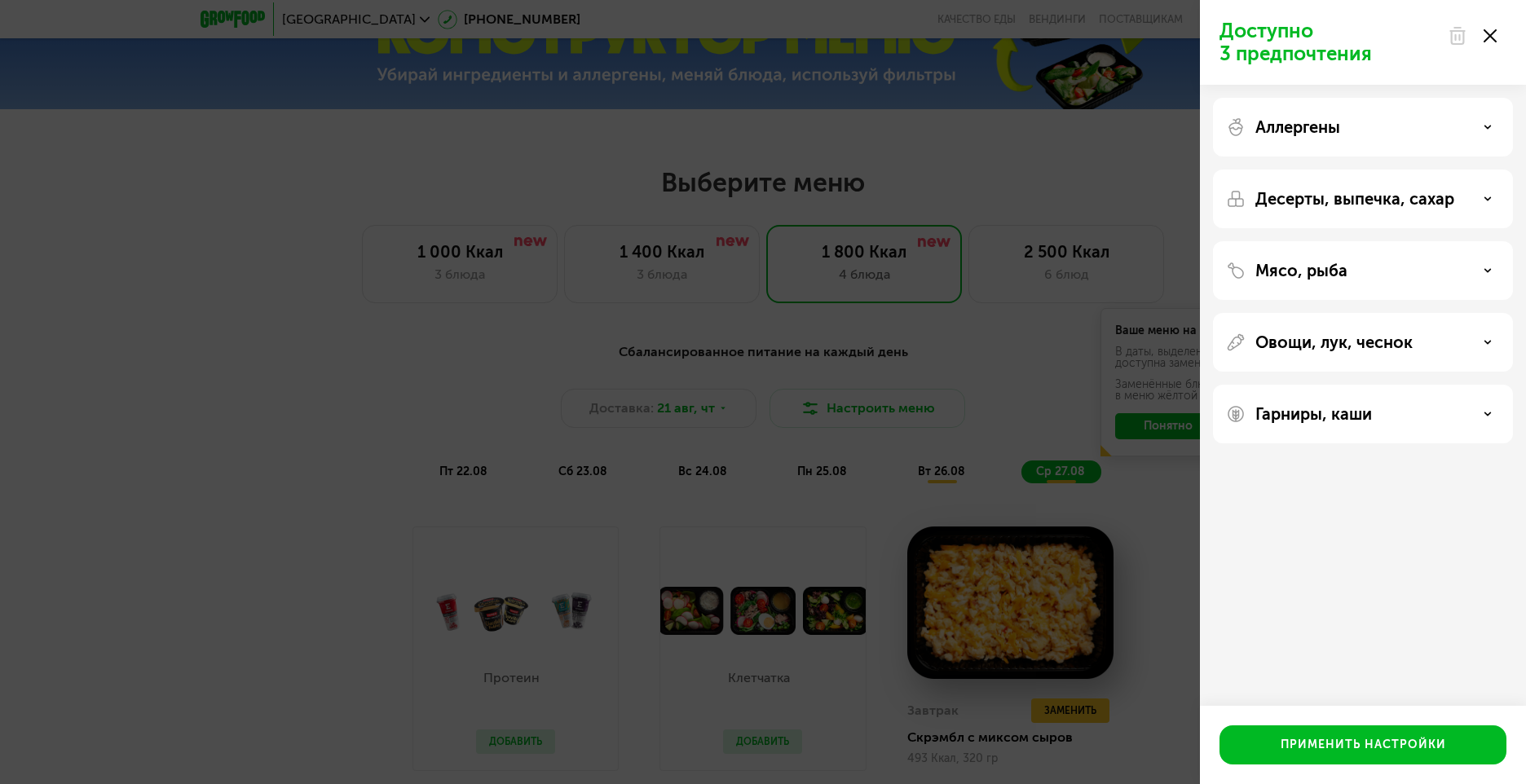
click at [1461, 266] on div "Мясо, рыба" at bounding box center [1363, 270] width 274 height 20
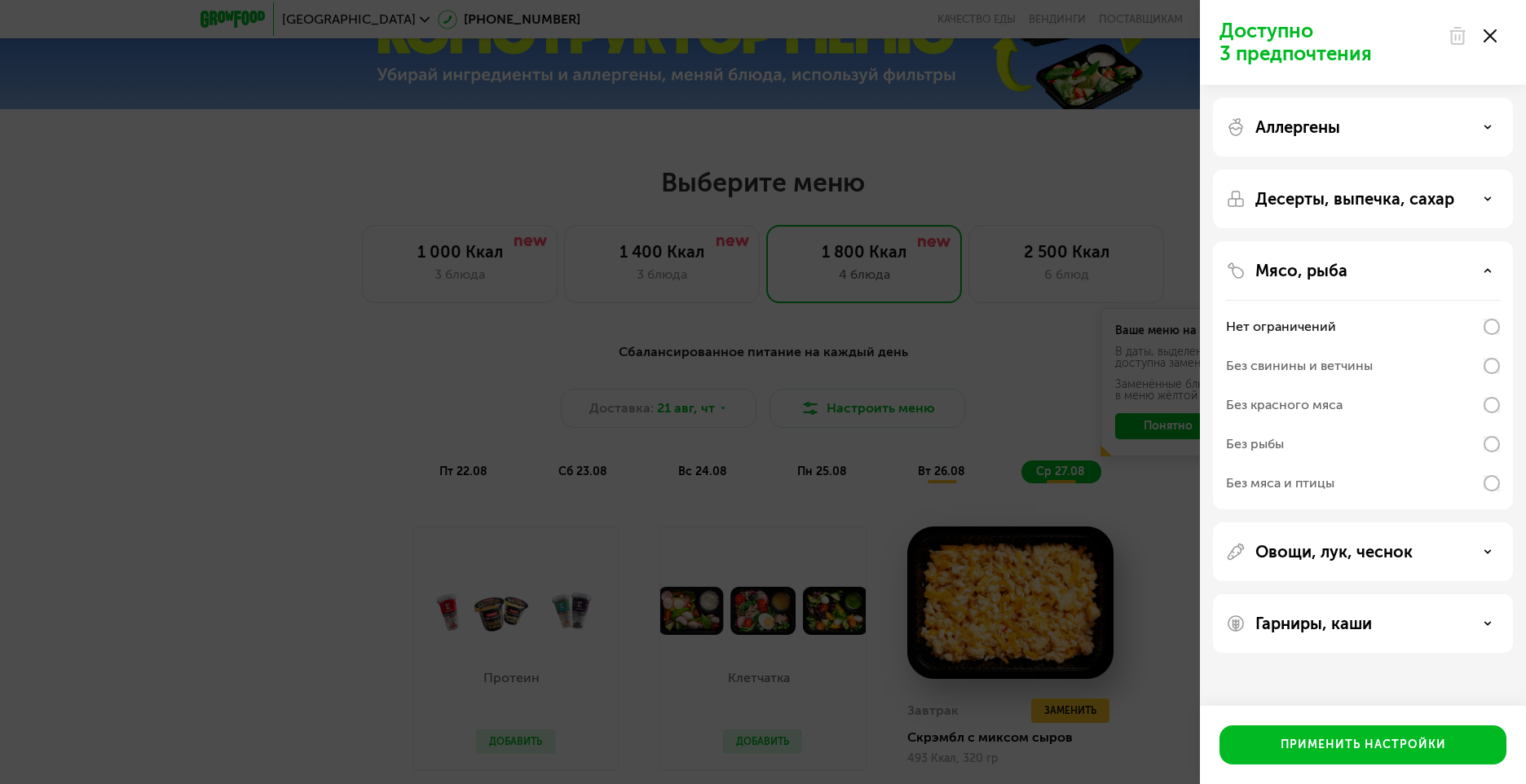
click at [1461, 265] on div "Мясо, рыба" at bounding box center [1363, 270] width 274 height 20
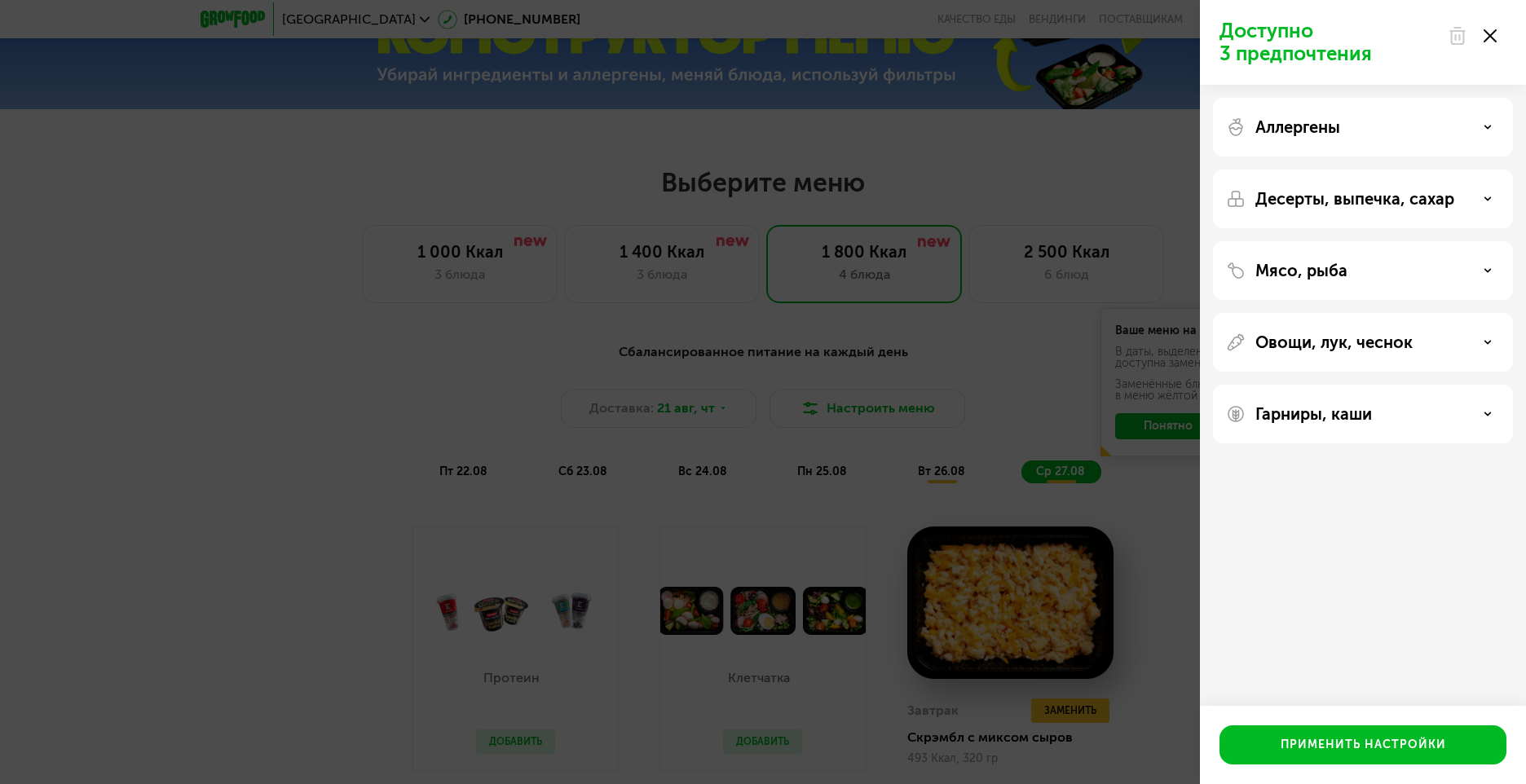
click at [1478, 333] on div "Овощи, лук, чеснок" at bounding box center [1363, 342] width 274 height 20
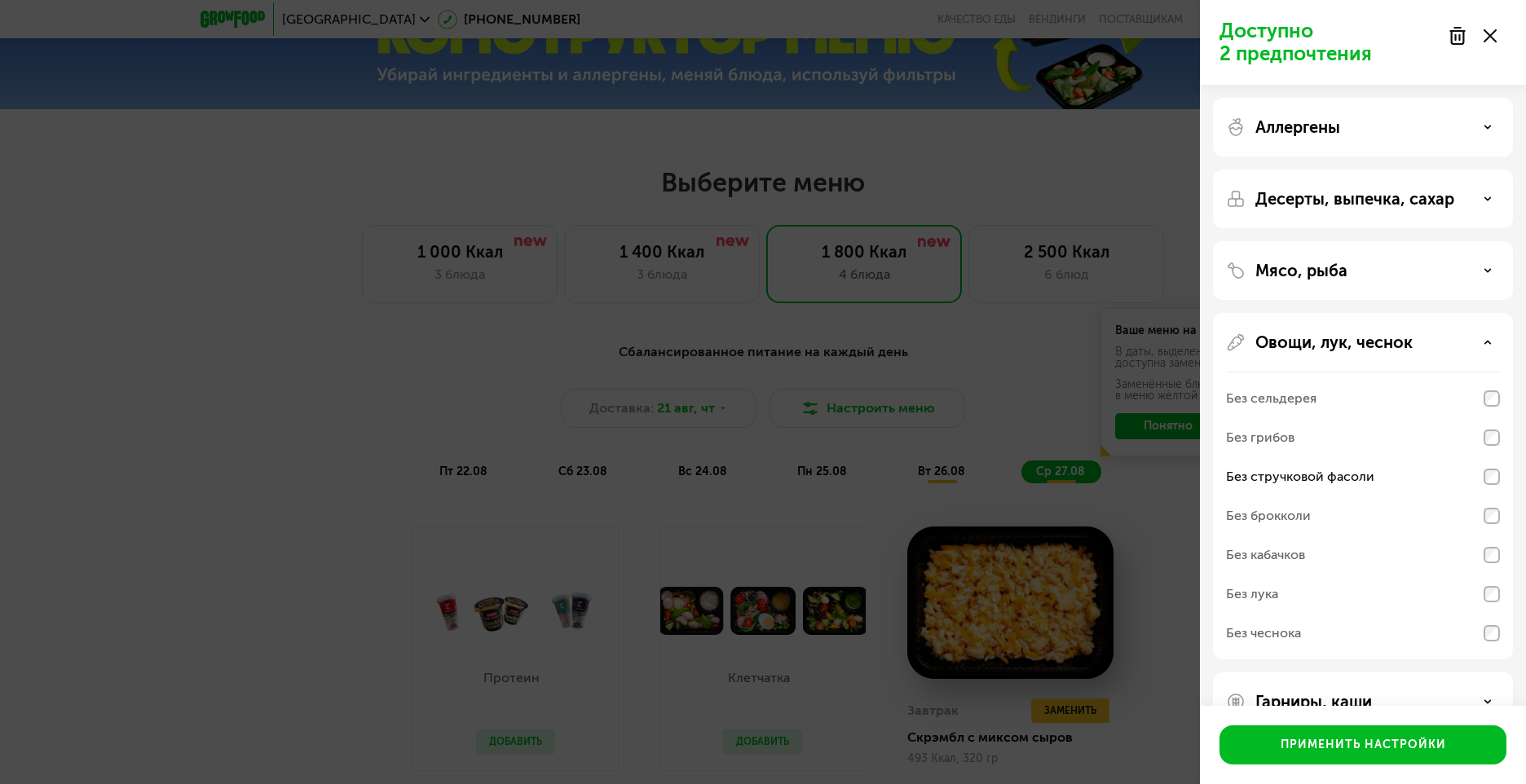
scroll to position [41, 0]
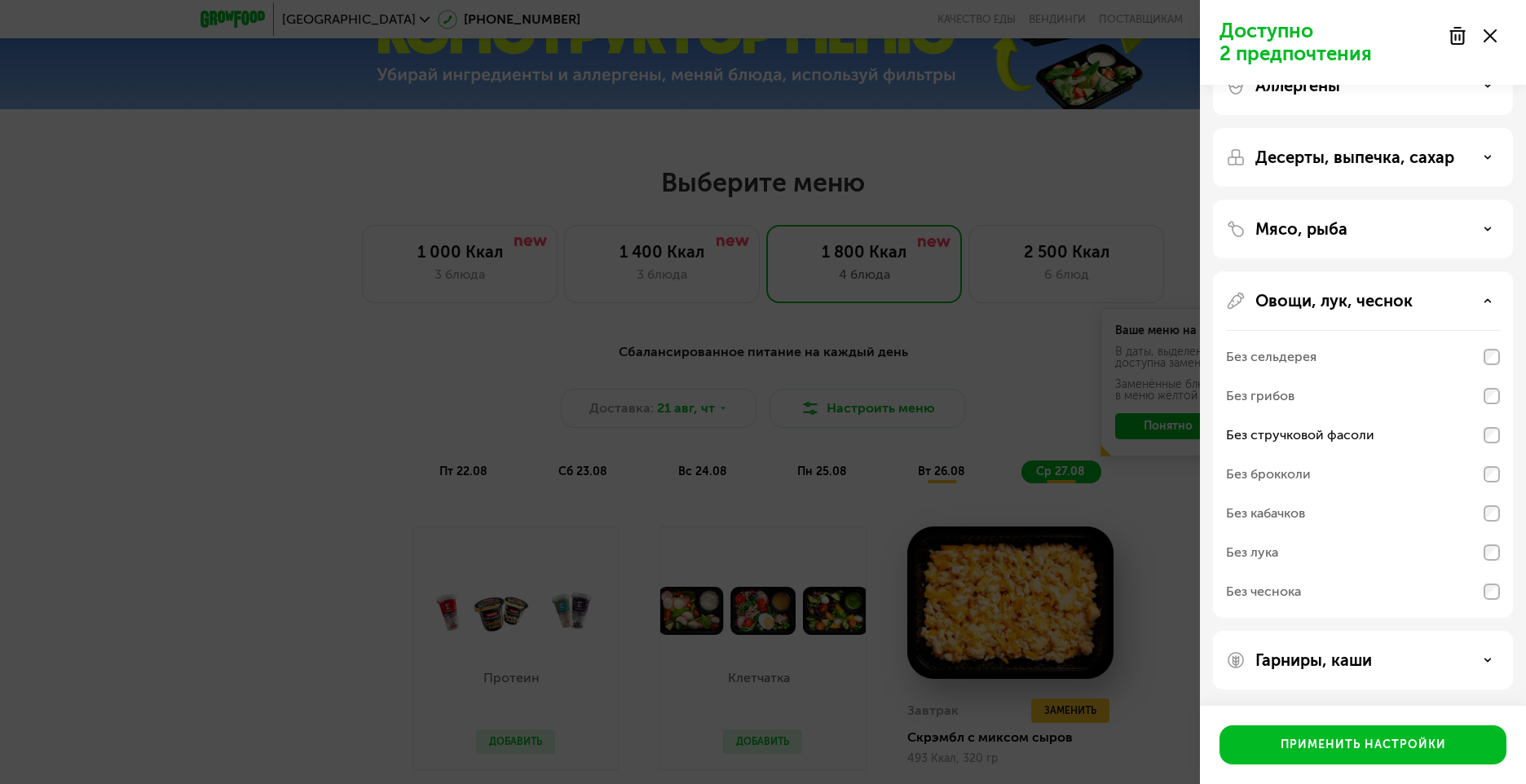
click at [1476, 302] on div "Овощи, лук, чеснок" at bounding box center [1363, 301] width 274 height 20
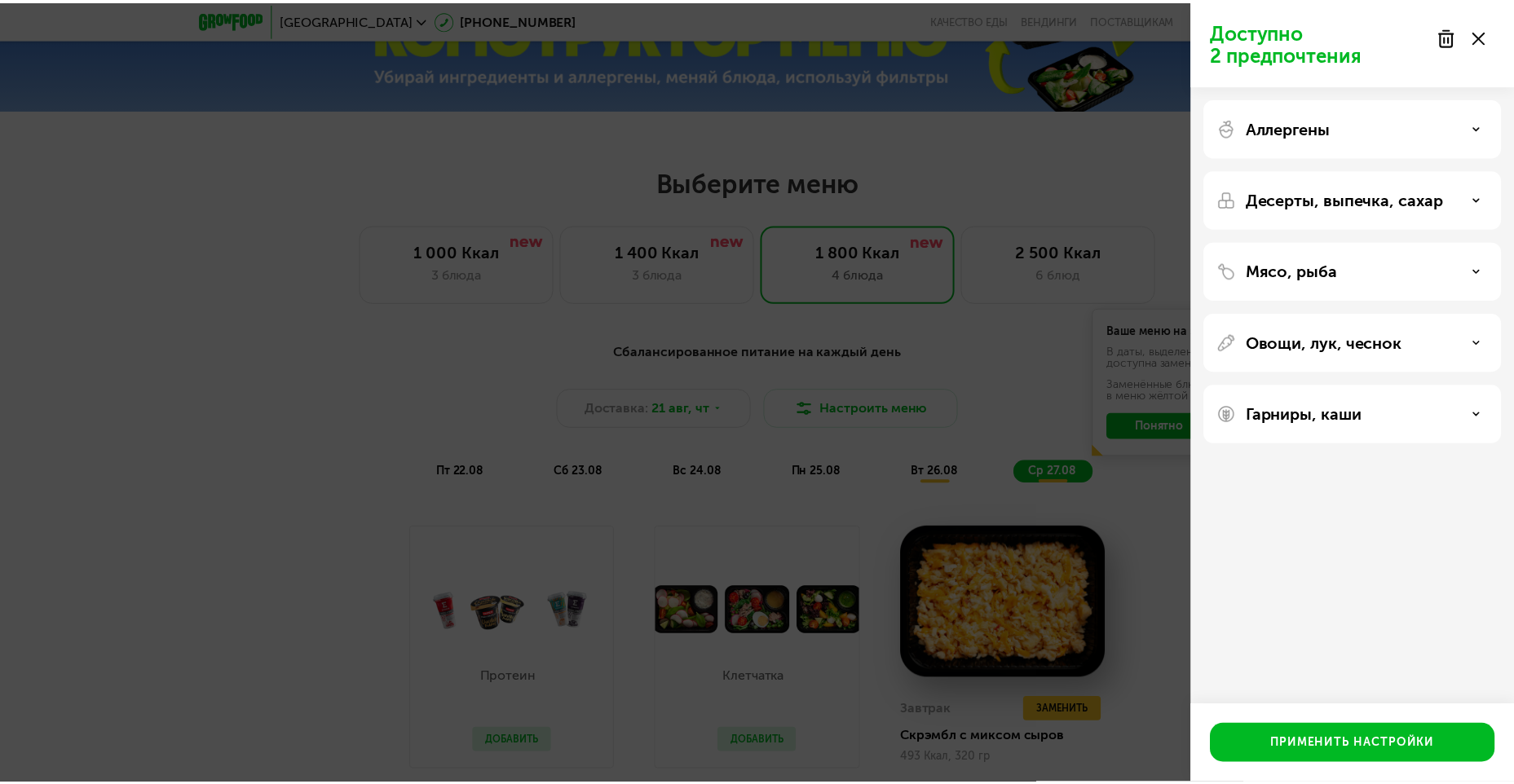
scroll to position [0, 0]
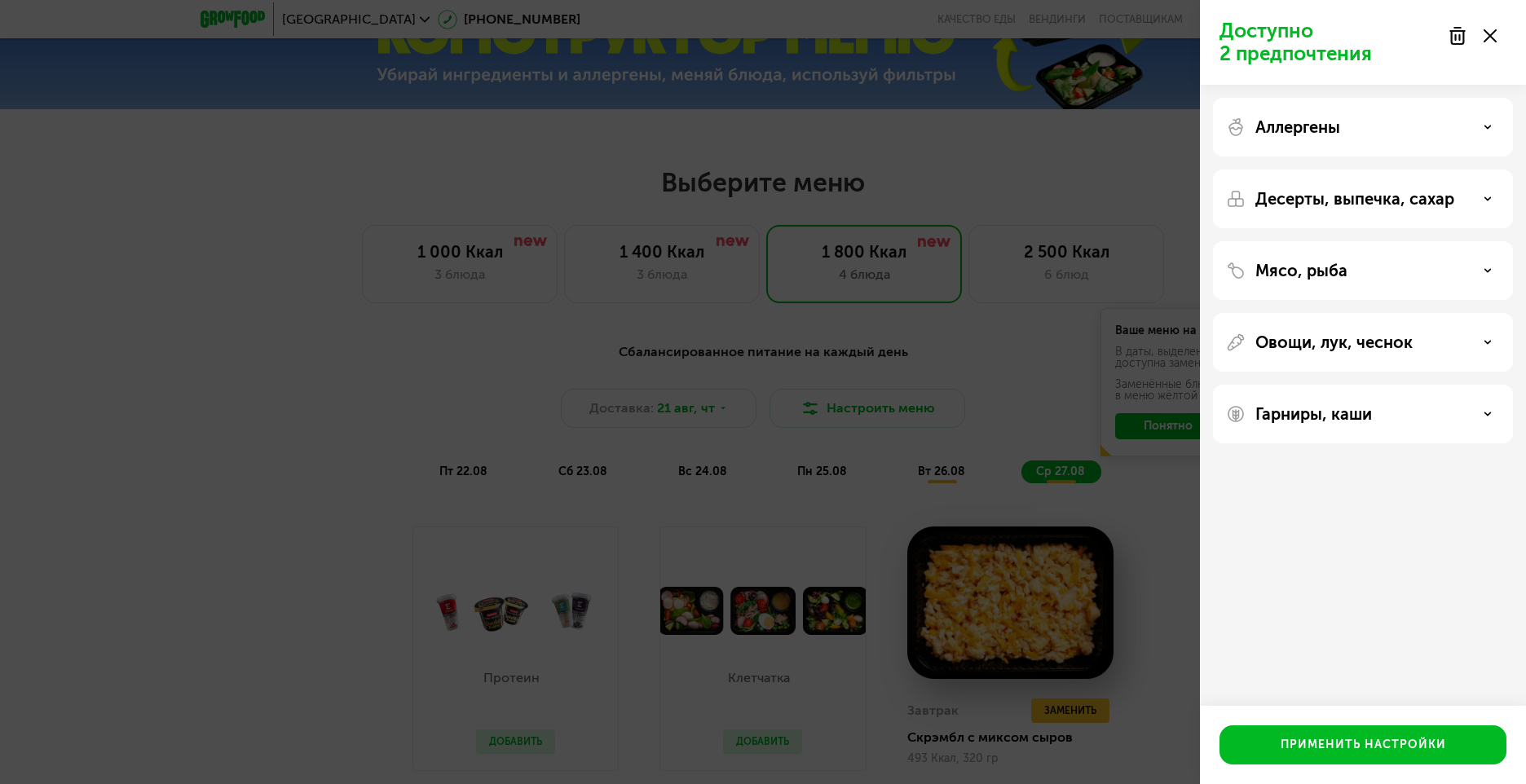
click at [1466, 428] on div "Гарниры, каши" at bounding box center [1362, 415] width 300 height 59
click at [1466, 415] on div "Гарниры, каши" at bounding box center [1363, 414] width 274 height 20
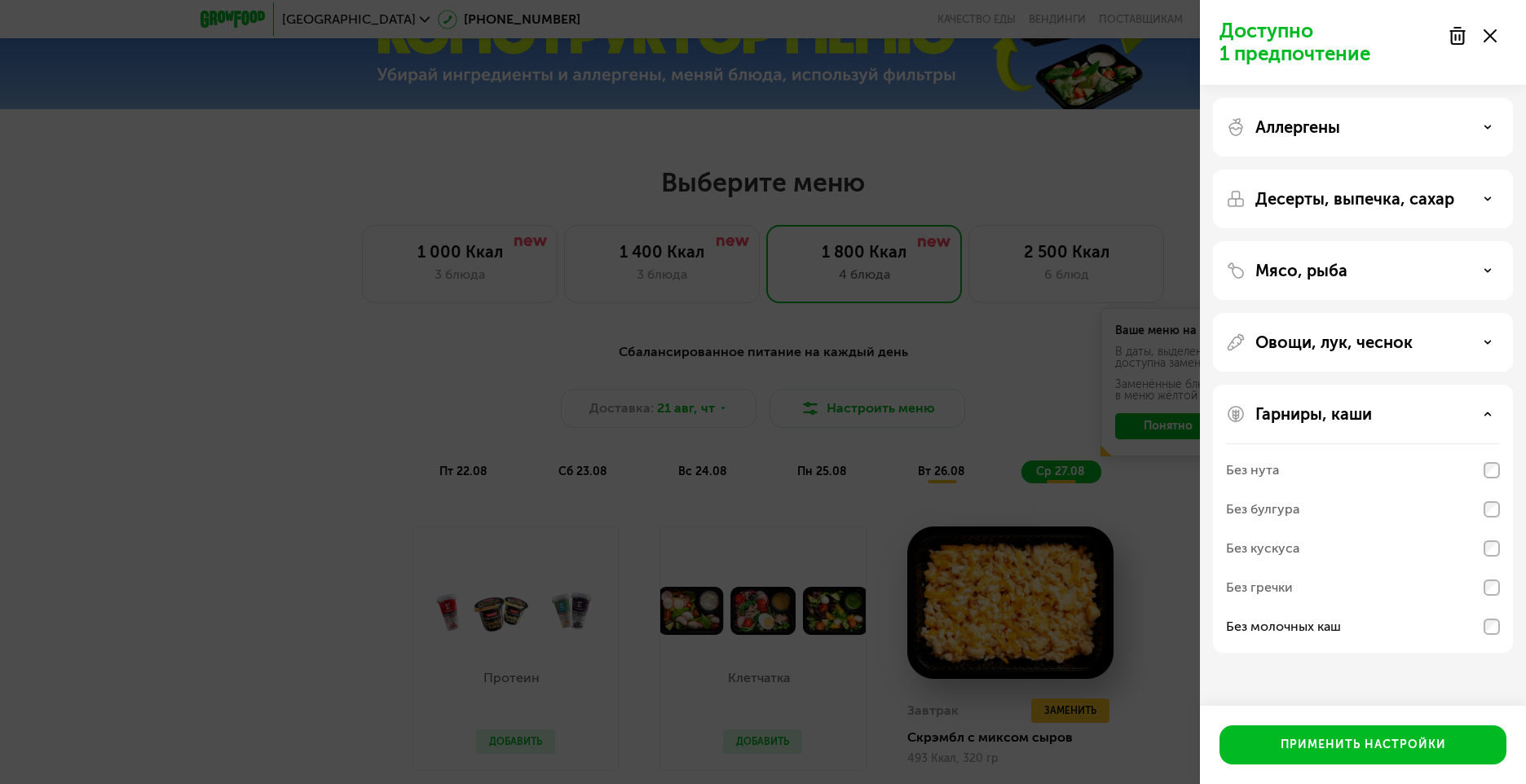
click at [1447, 422] on div "Гарниры, каши" at bounding box center [1363, 414] width 274 height 20
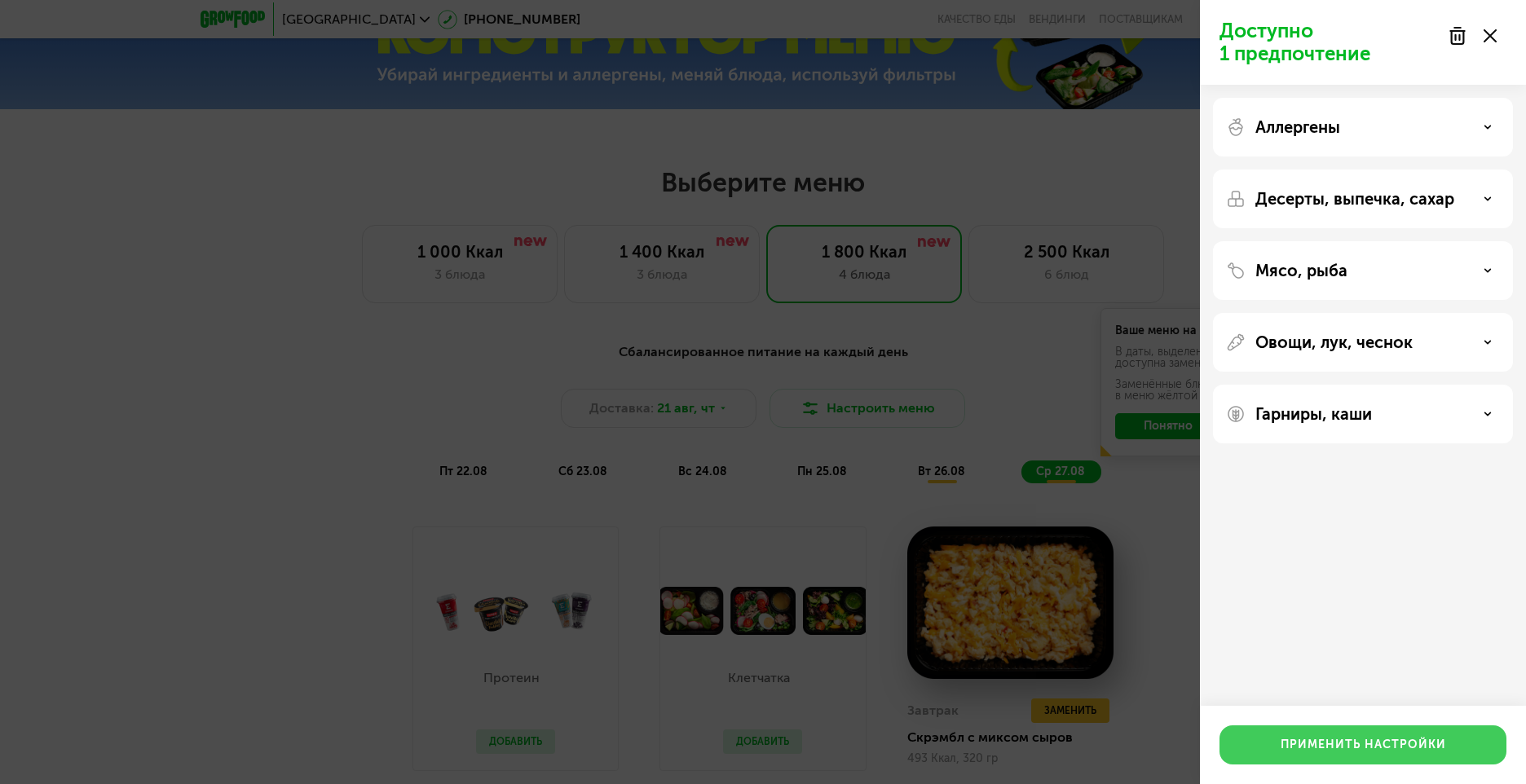
click at [1404, 742] on div "Применить настройки" at bounding box center [1363, 745] width 165 height 17
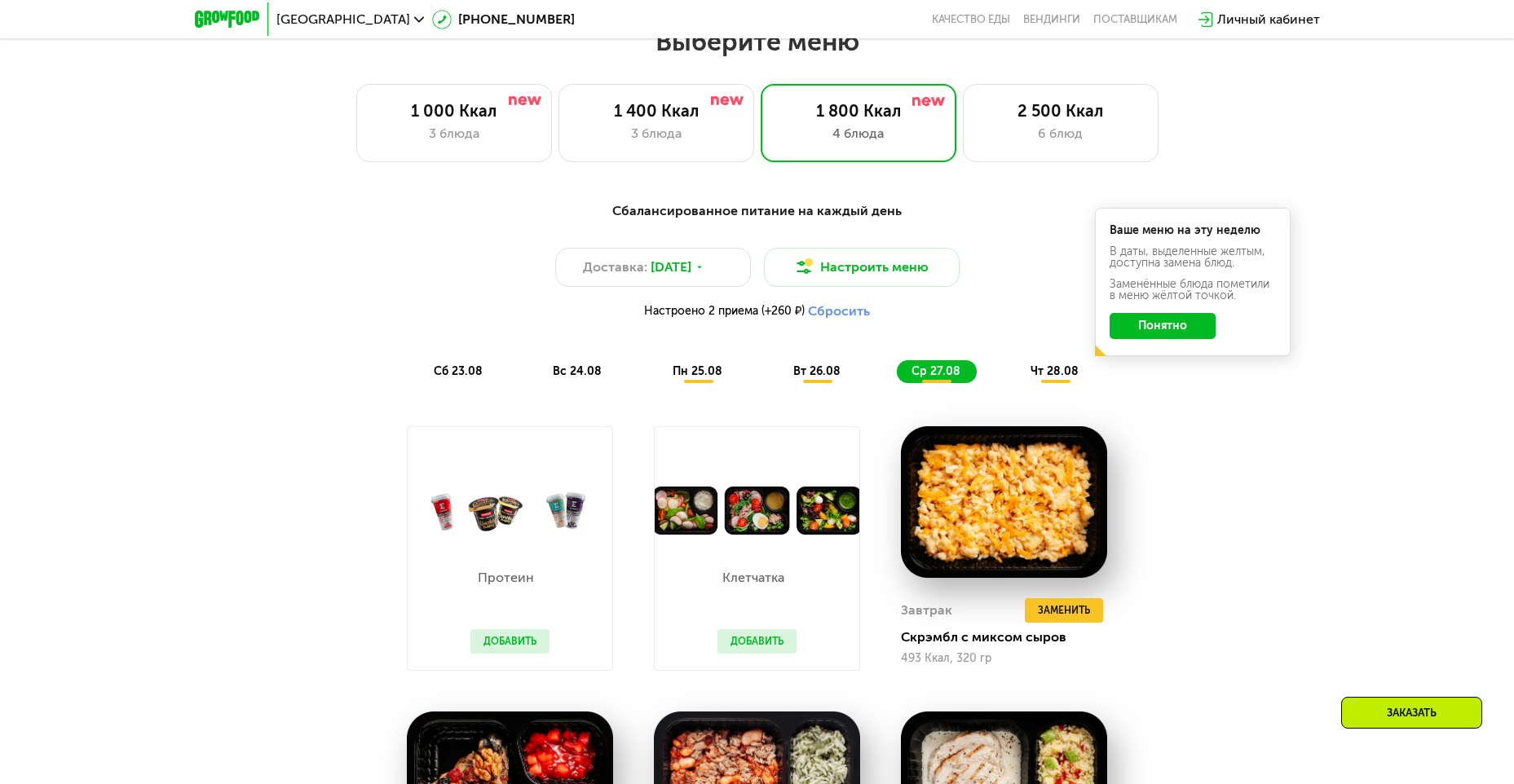
scroll to position [897, 0]
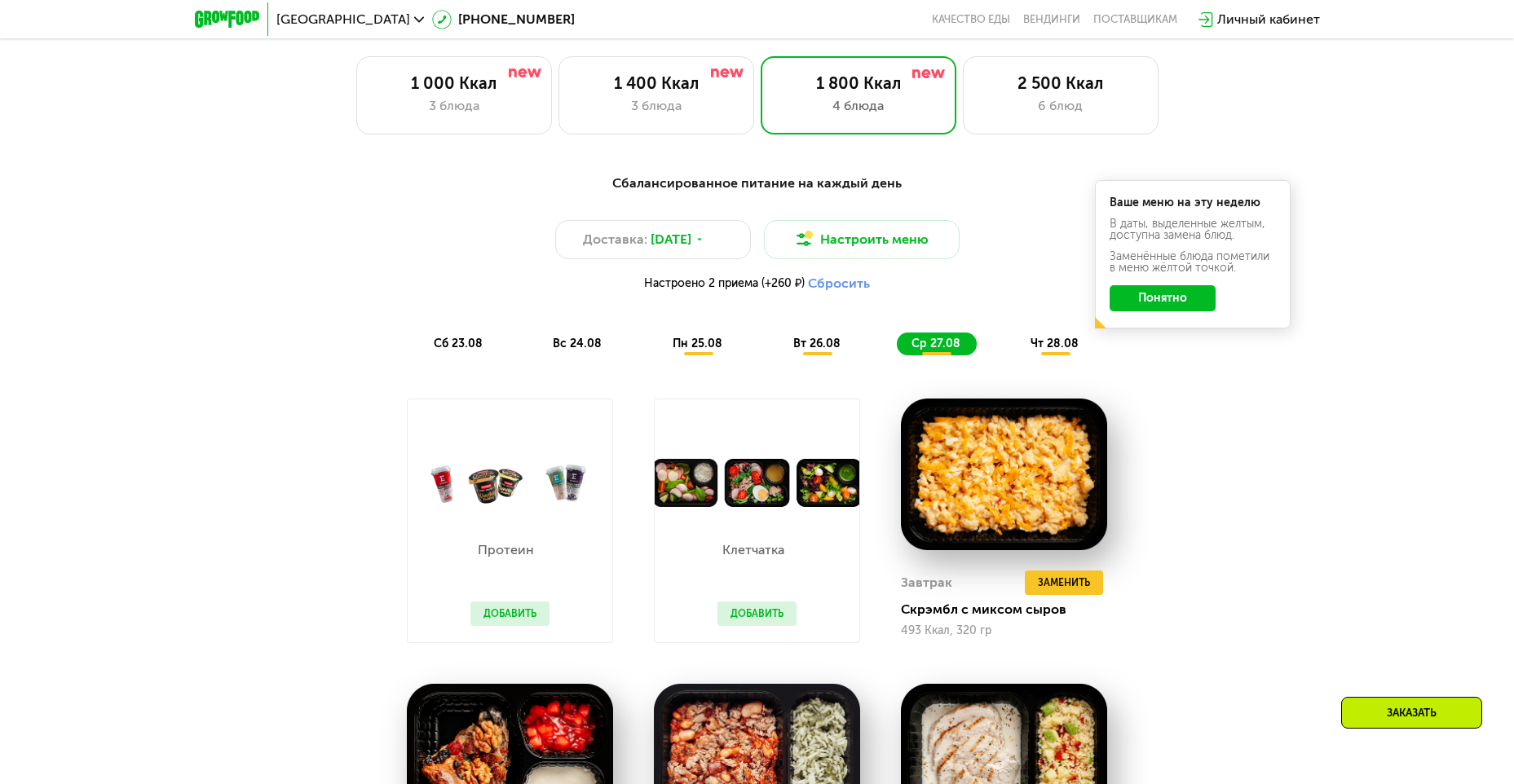
click at [476, 351] on span "сб 23.08" at bounding box center [458, 344] width 49 height 14
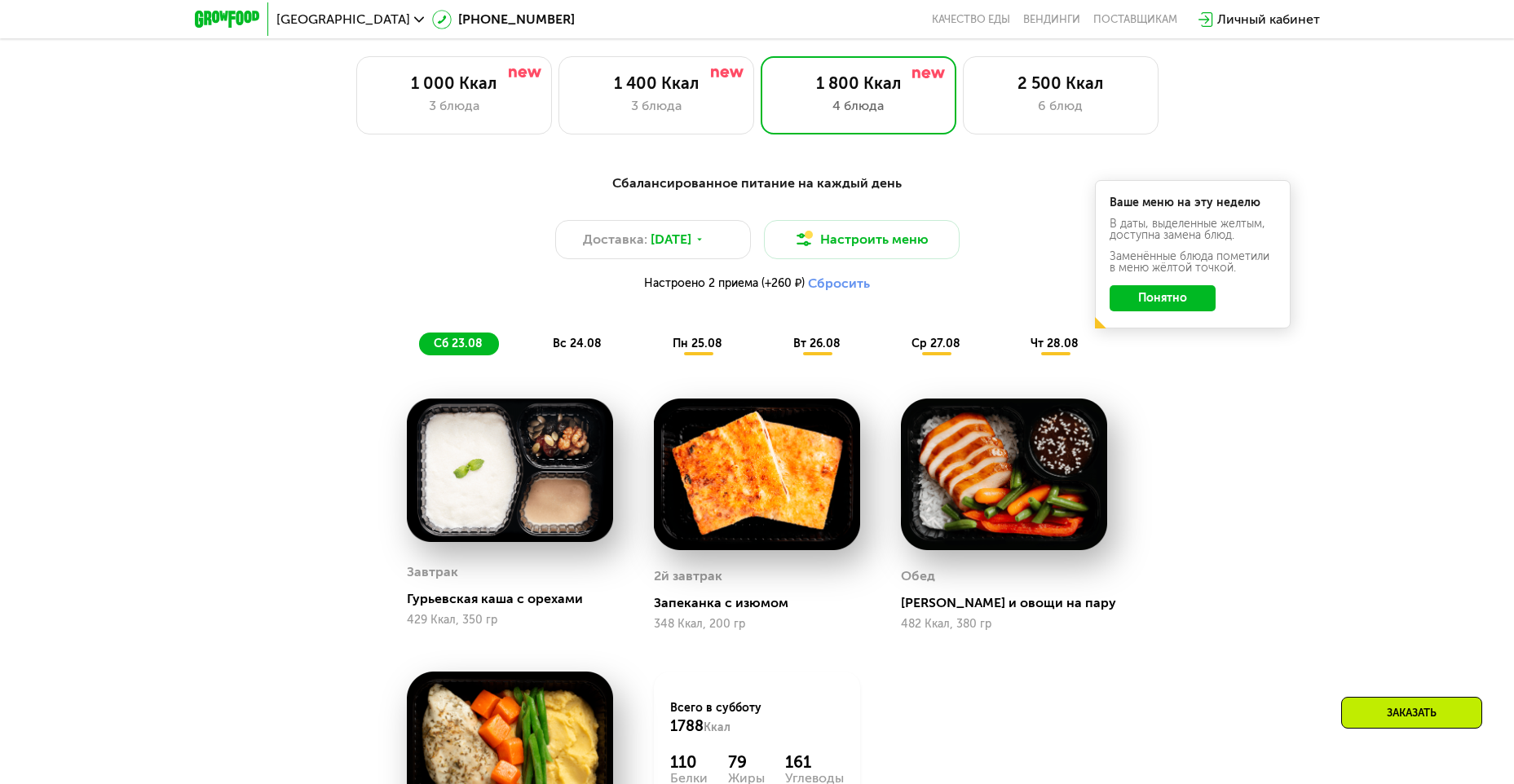
click at [593, 349] on span "вс 24.08" at bounding box center [577, 344] width 49 height 14
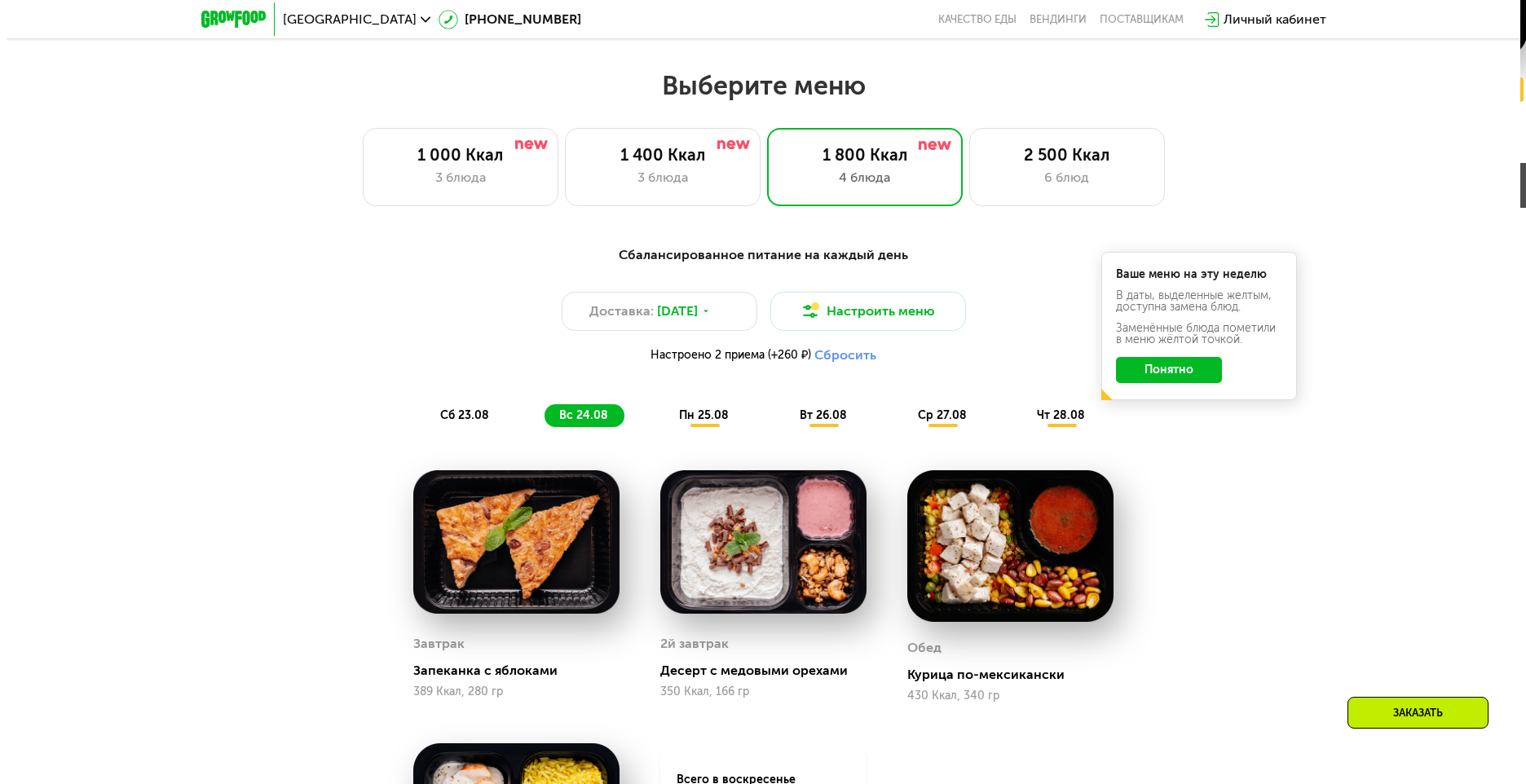
scroll to position [652, 0]
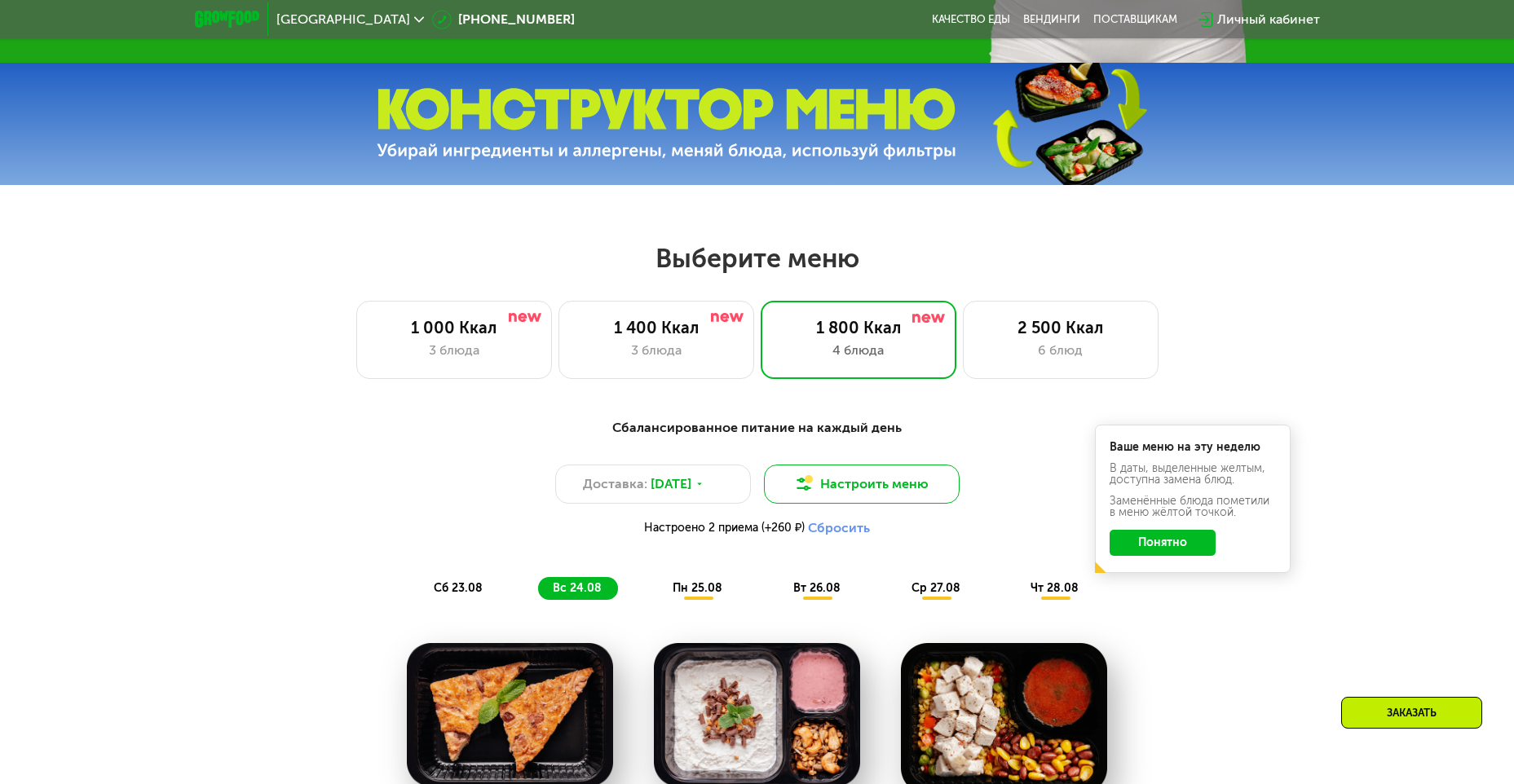
click at [865, 481] on button "Настроить меню" at bounding box center [861, 484] width 196 height 39
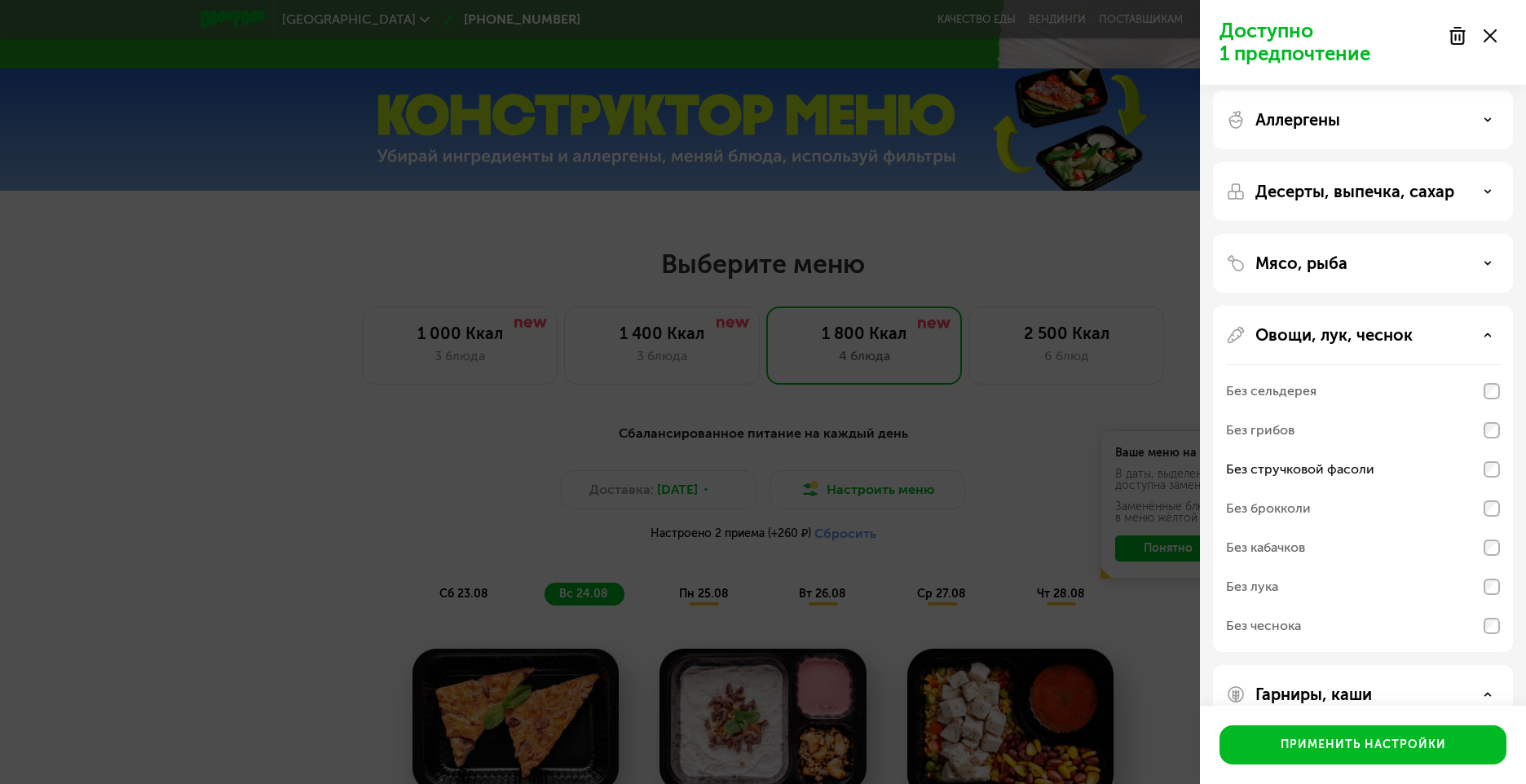
scroll to position [7, 0]
click at [1477, 333] on div "Овощи, лук, чеснок" at bounding box center [1363, 336] width 274 height 20
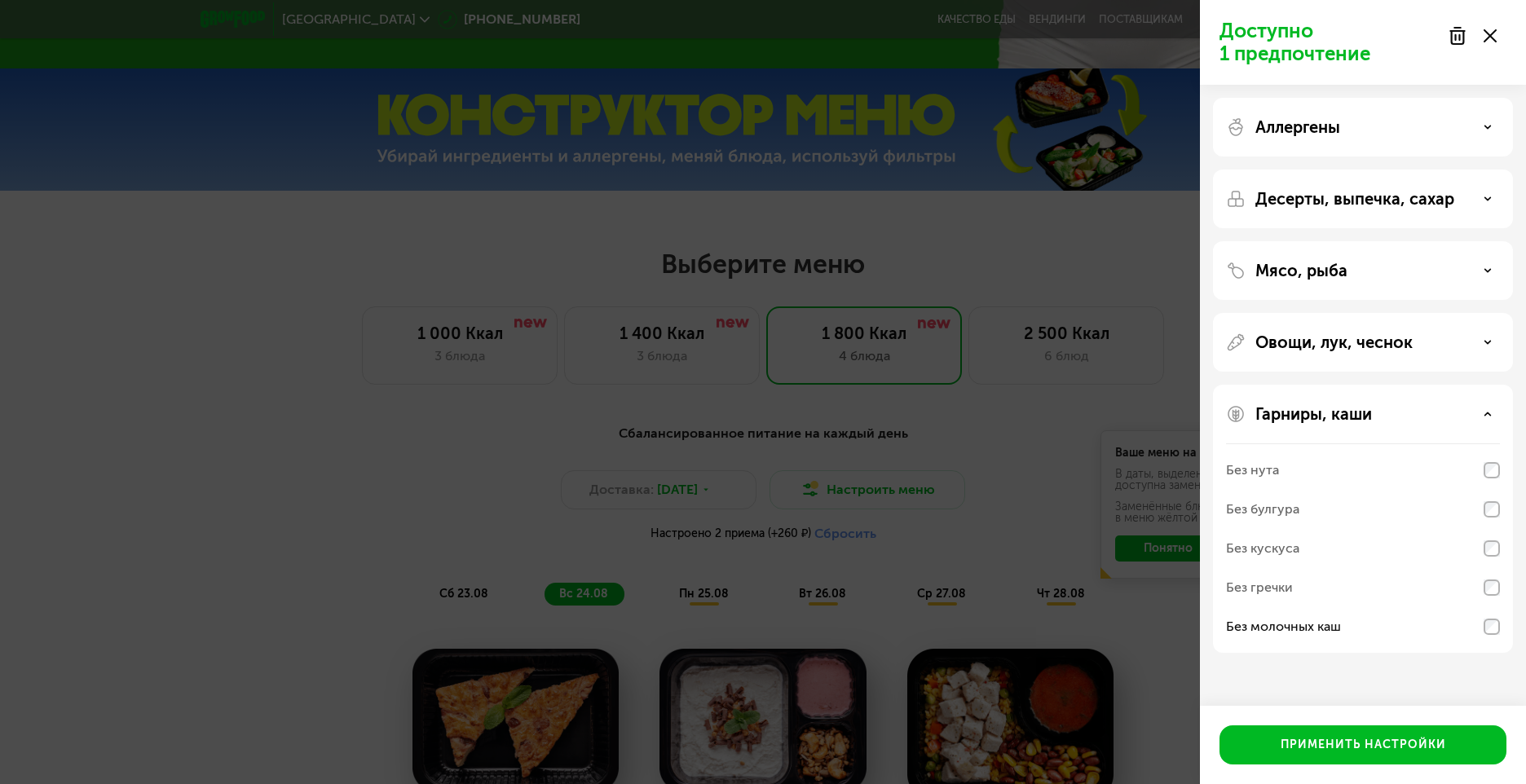
click at [1471, 409] on div "Гарниры, каши" at bounding box center [1363, 414] width 274 height 20
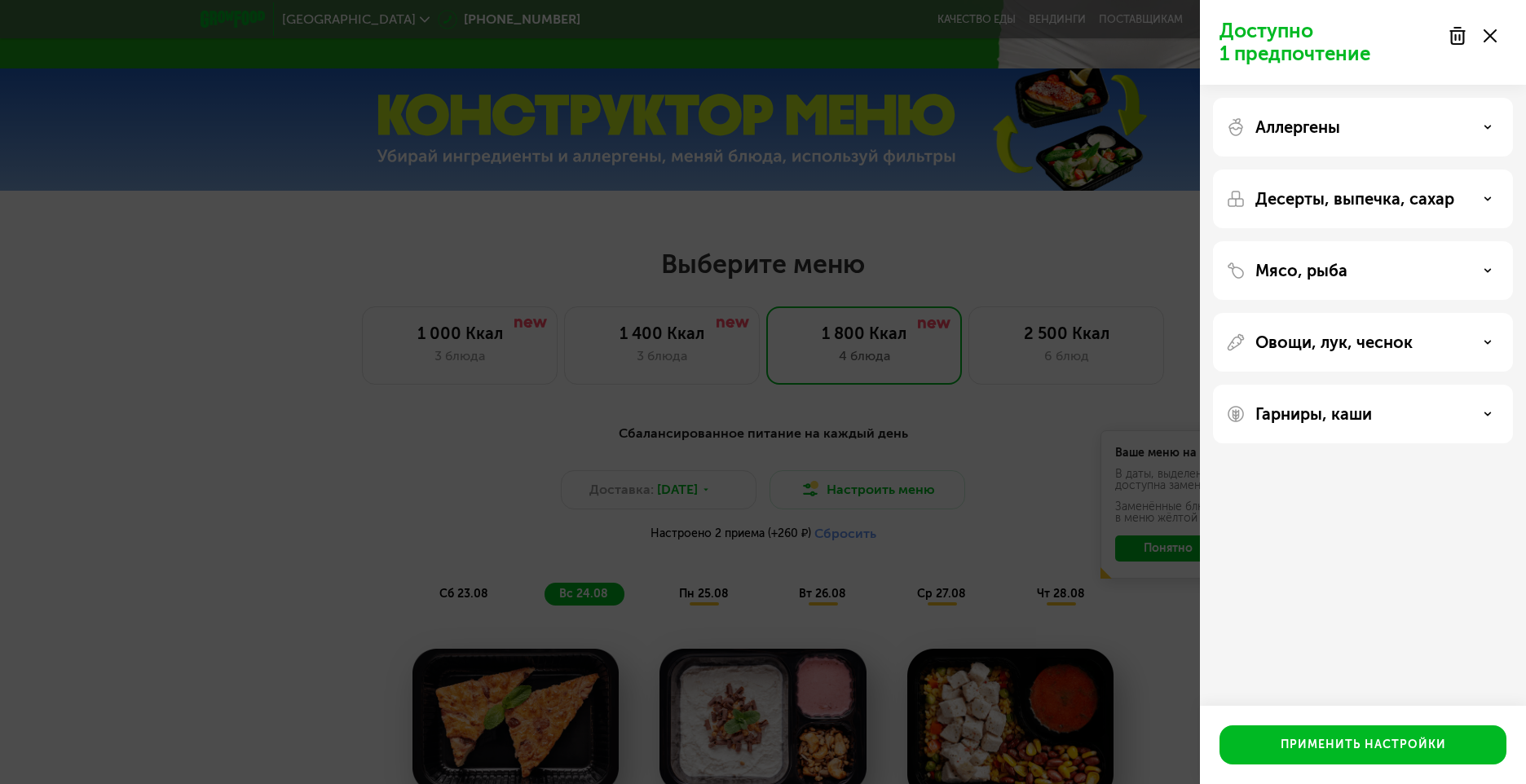
click at [1428, 199] on p "Десерты, выпечка, сахар" at bounding box center [1355, 198] width 198 height 20
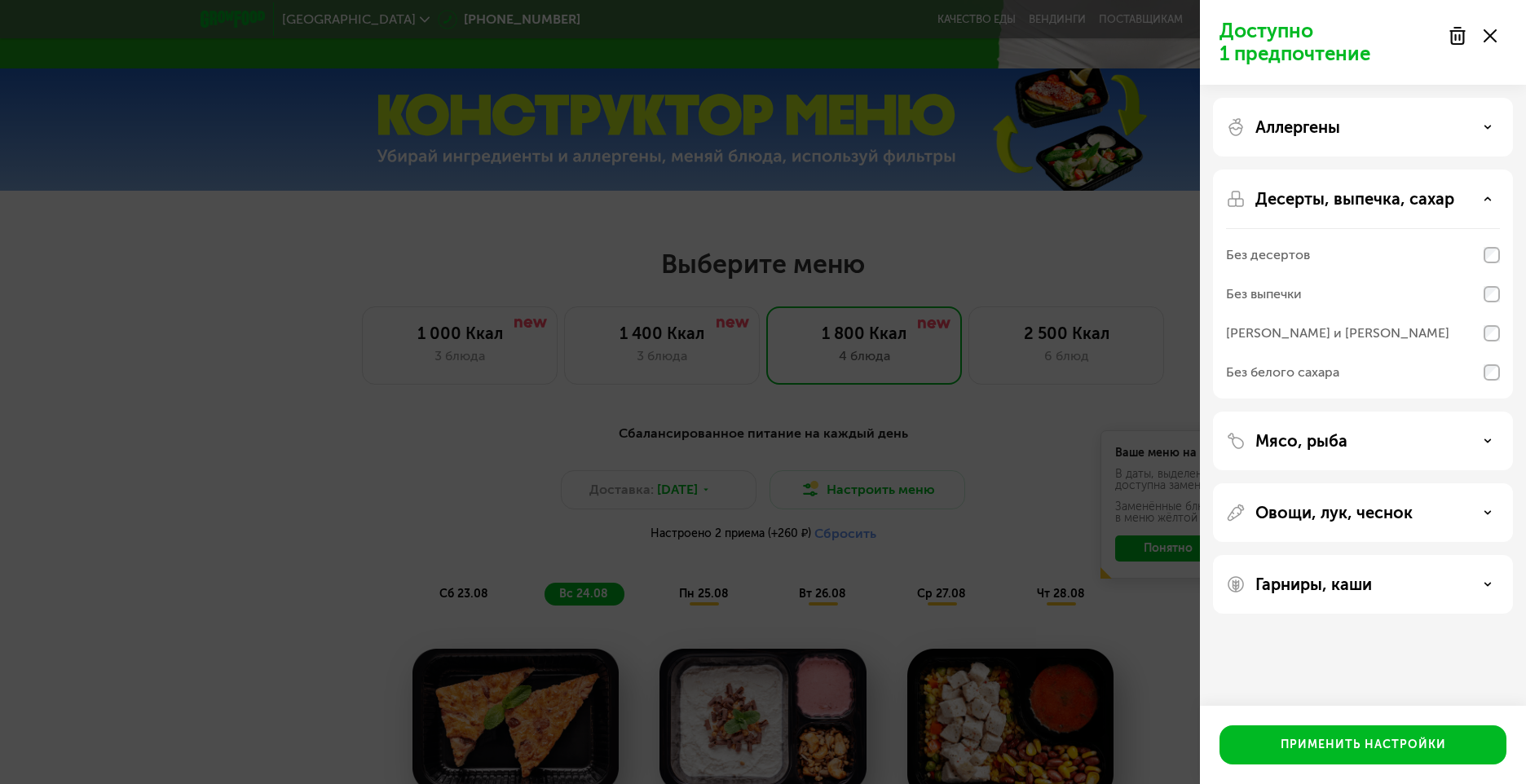
click at [1466, 202] on div "Десерты, выпечка, сахар" at bounding box center [1363, 198] width 274 height 20
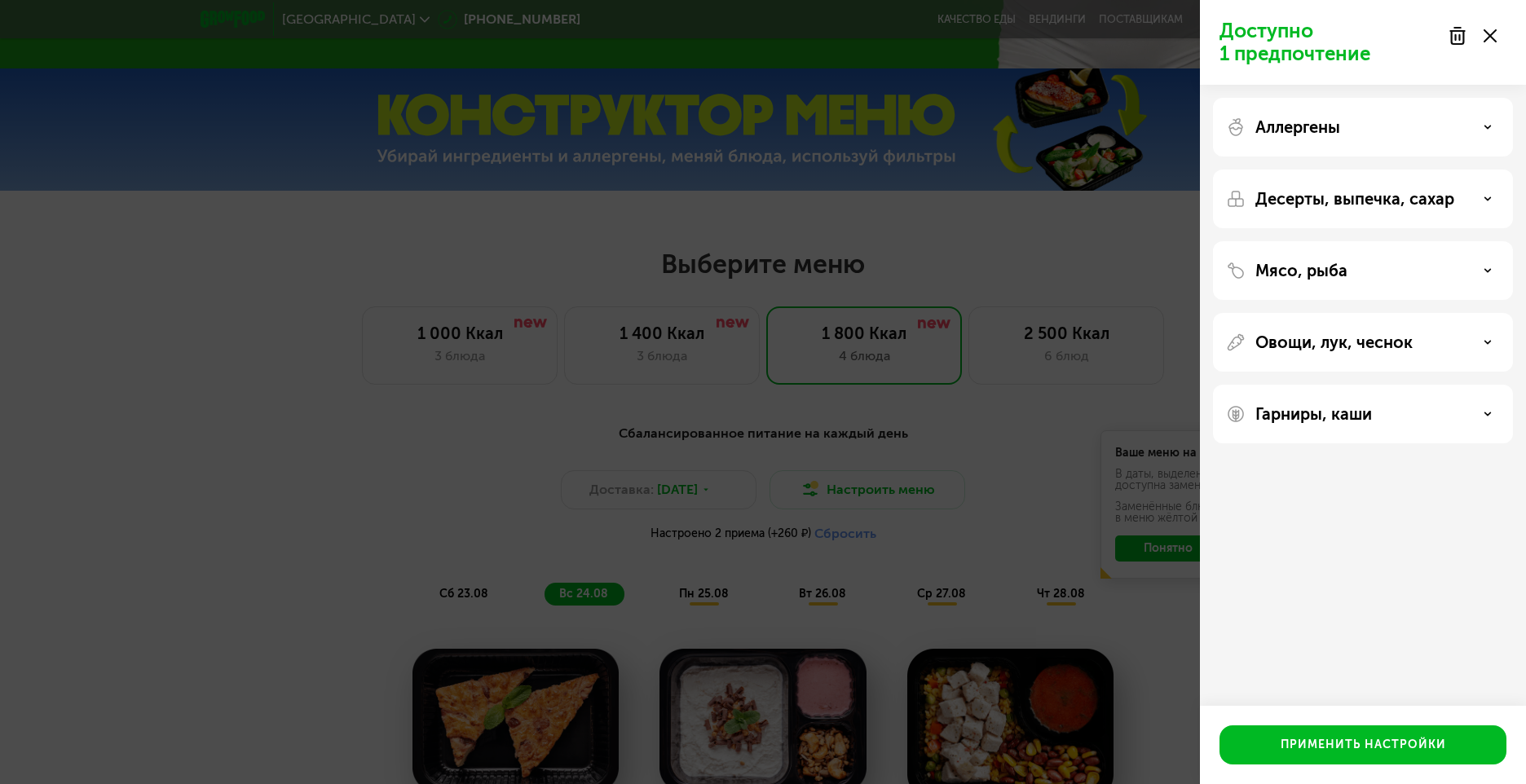
click at [1413, 123] on div "Аллергены" at bounding box center [1363, 127] width 274 height 20
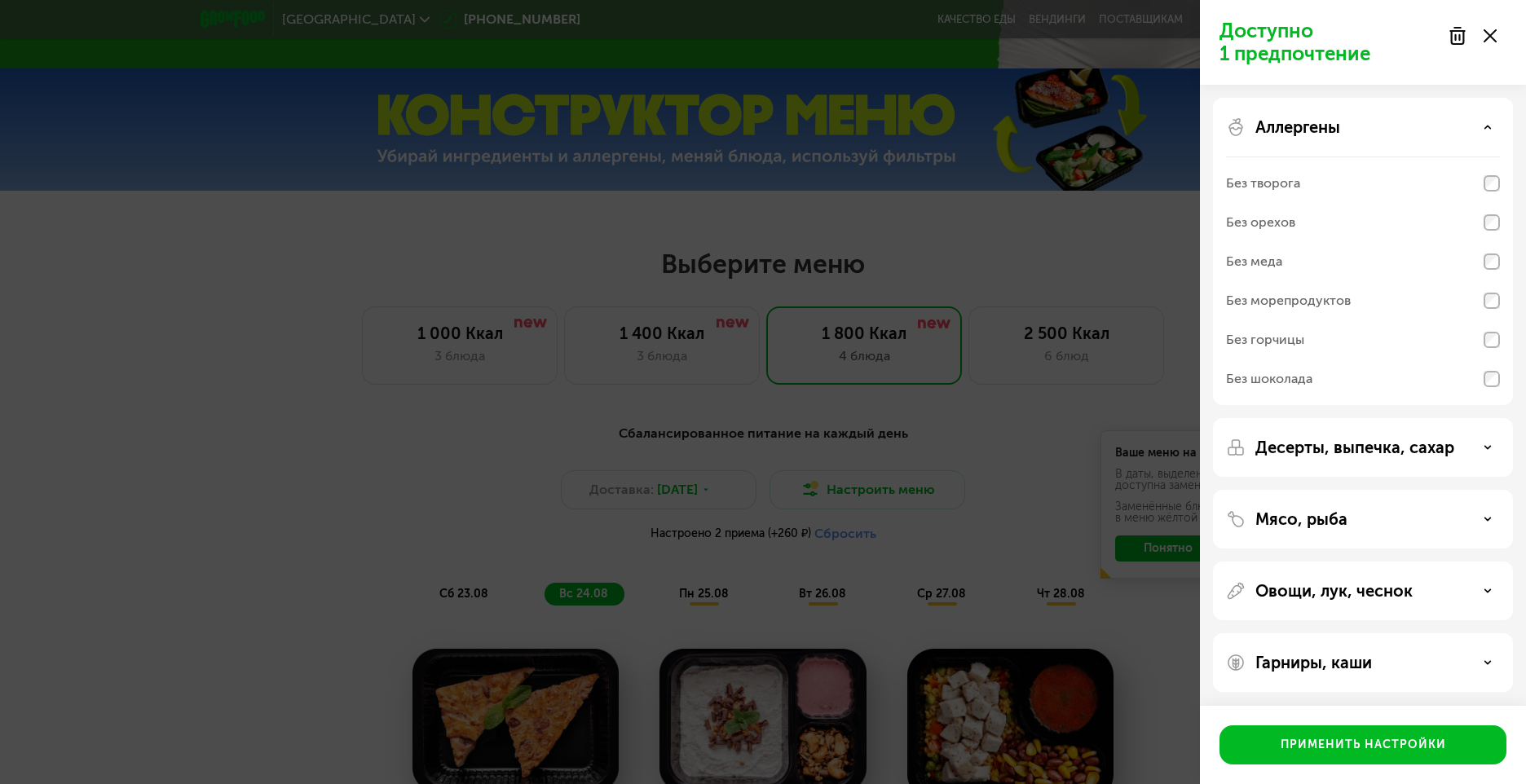
click at [1452, 124] on div "Аллергены" at bounding box center [1363, 127] width 274 height 20
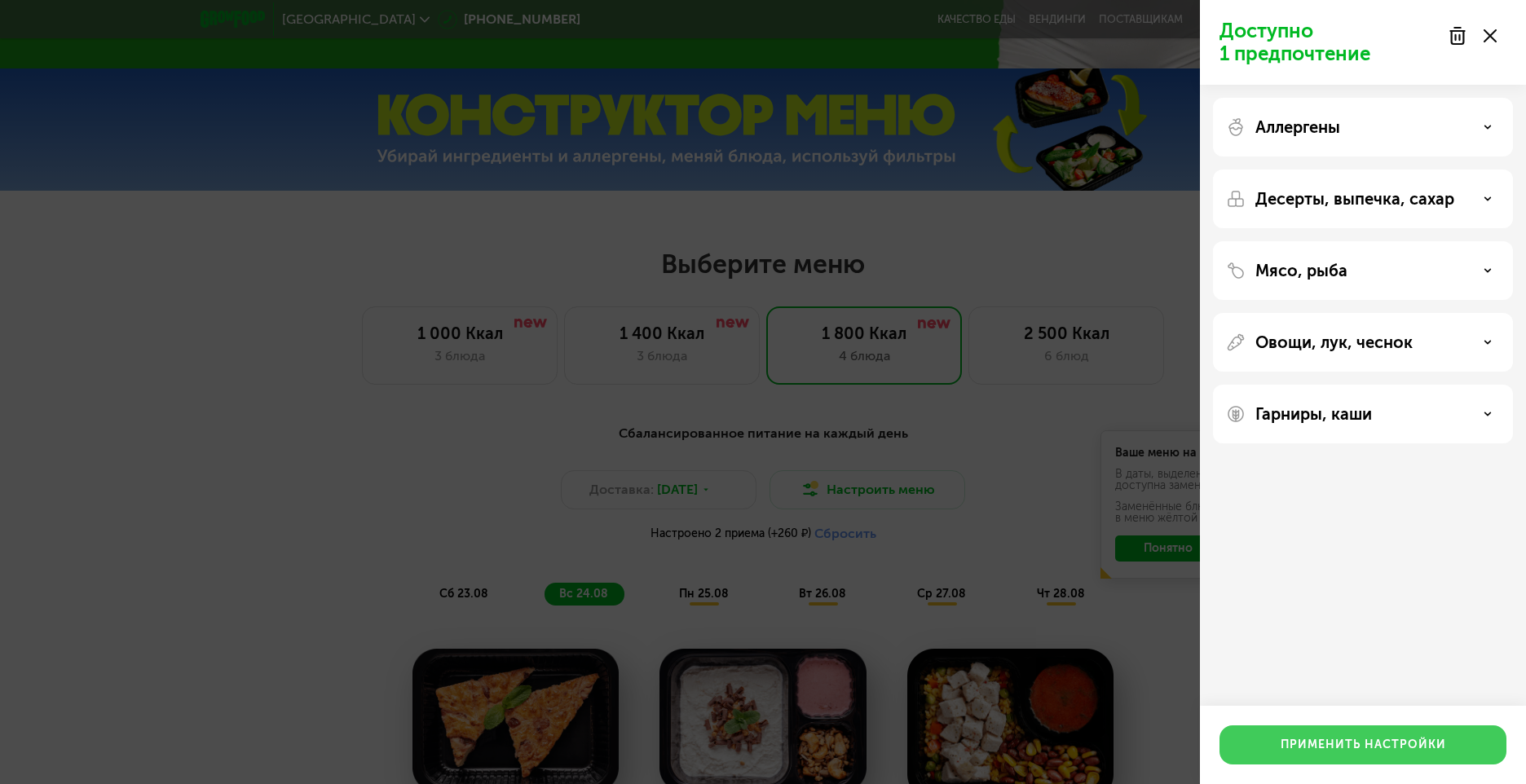
click at [1418, 758] on button "Применить настройки" at bounding box center [1363, 745] width 287 height 39
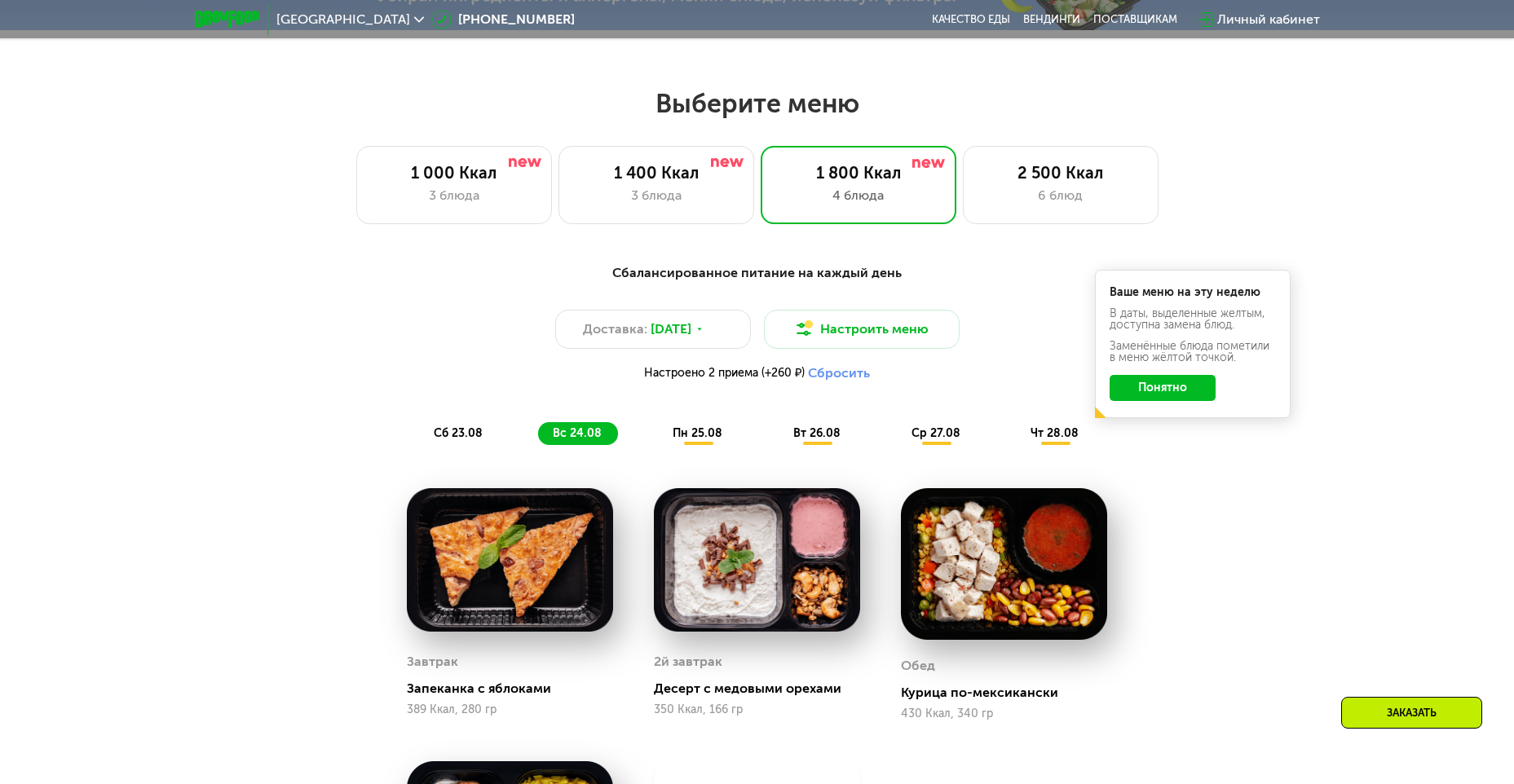
scroll to position [897, 0]
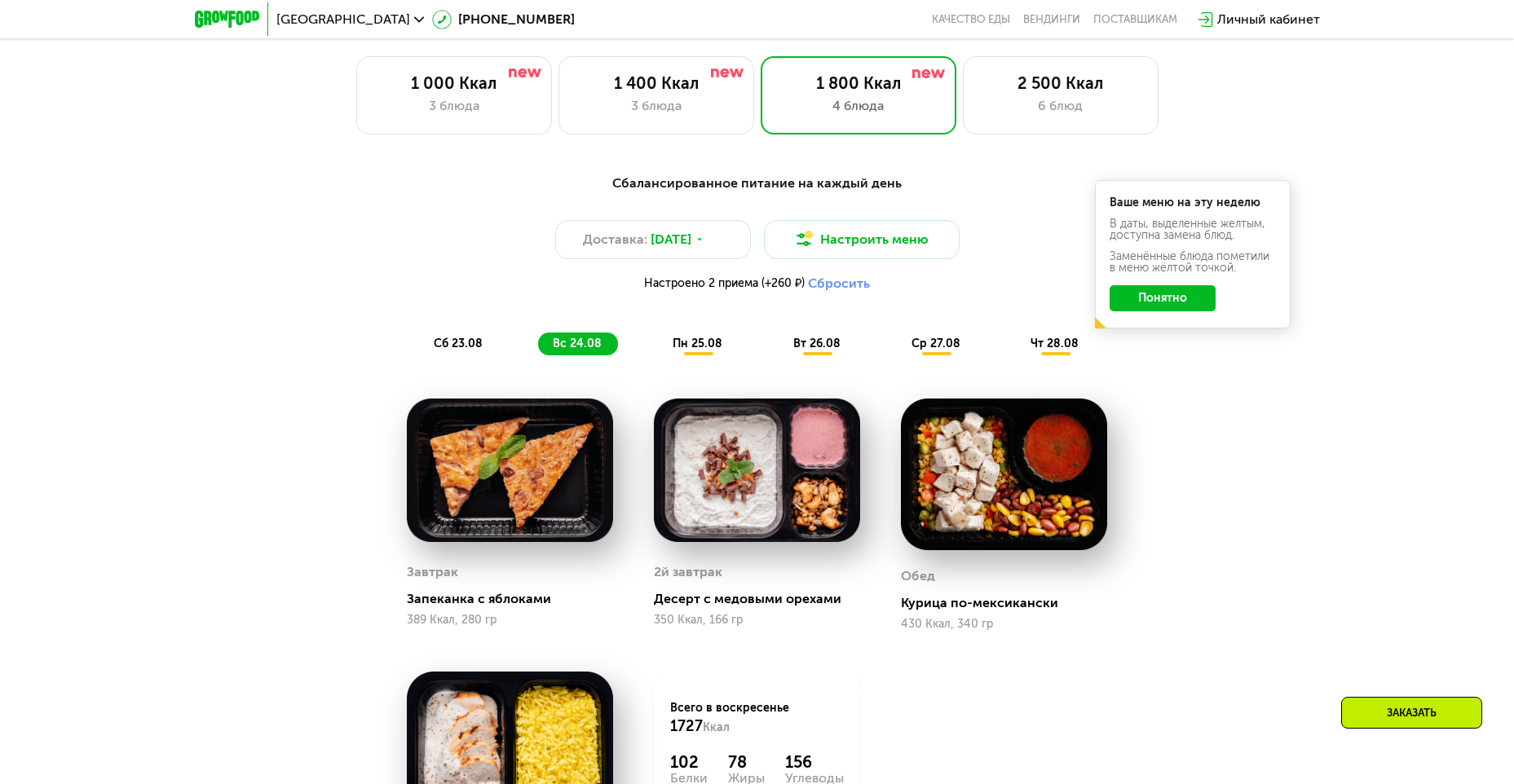
click at [461, 351] on span "сб 23.08" at bounding box center [458, 344] width 49 height 14
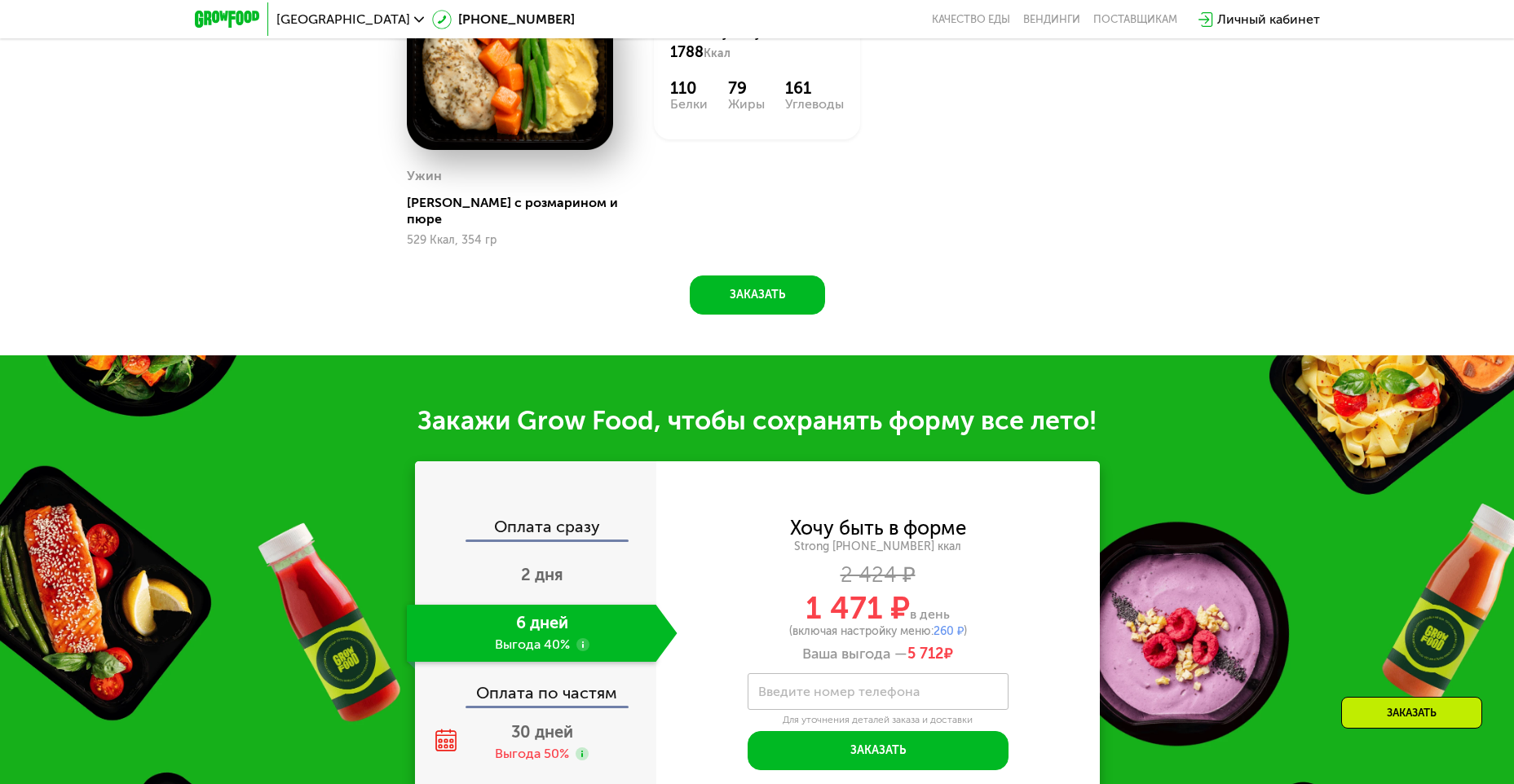
scroll to position [1793, 0]
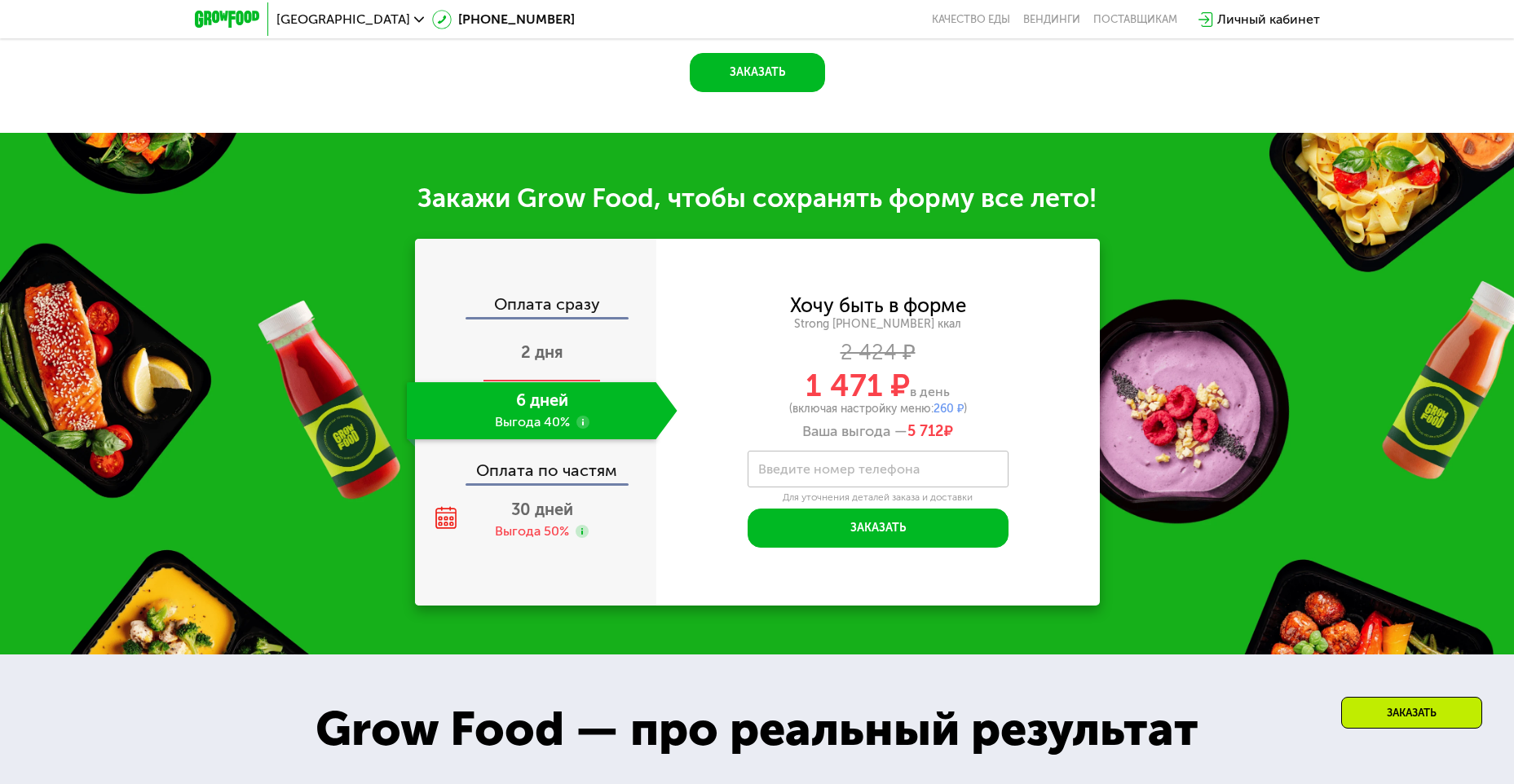
click at [557, 342] on span "2 дня" at bounding box center [541, 352] width 42 height 20
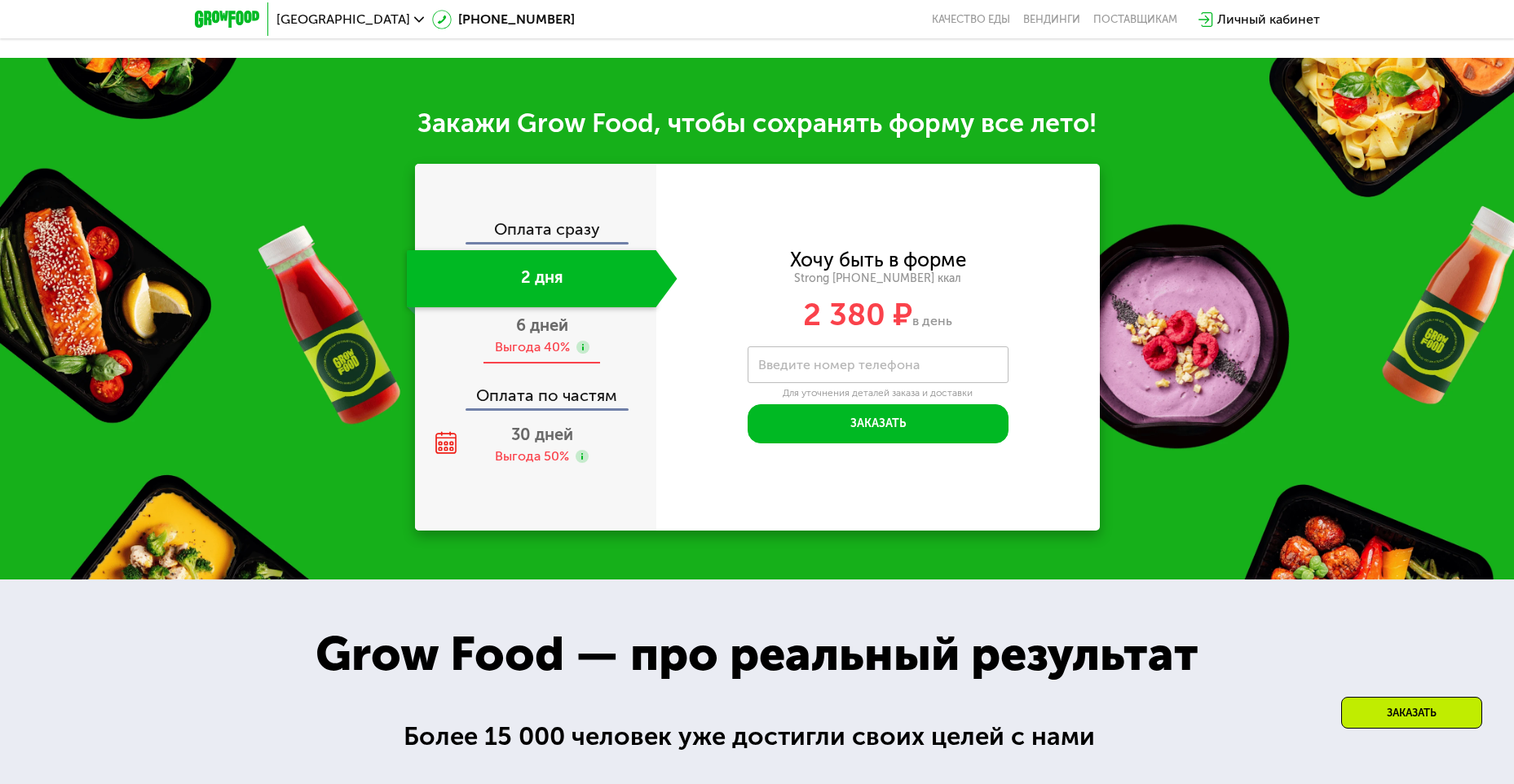
scroll to position [1753, 0]
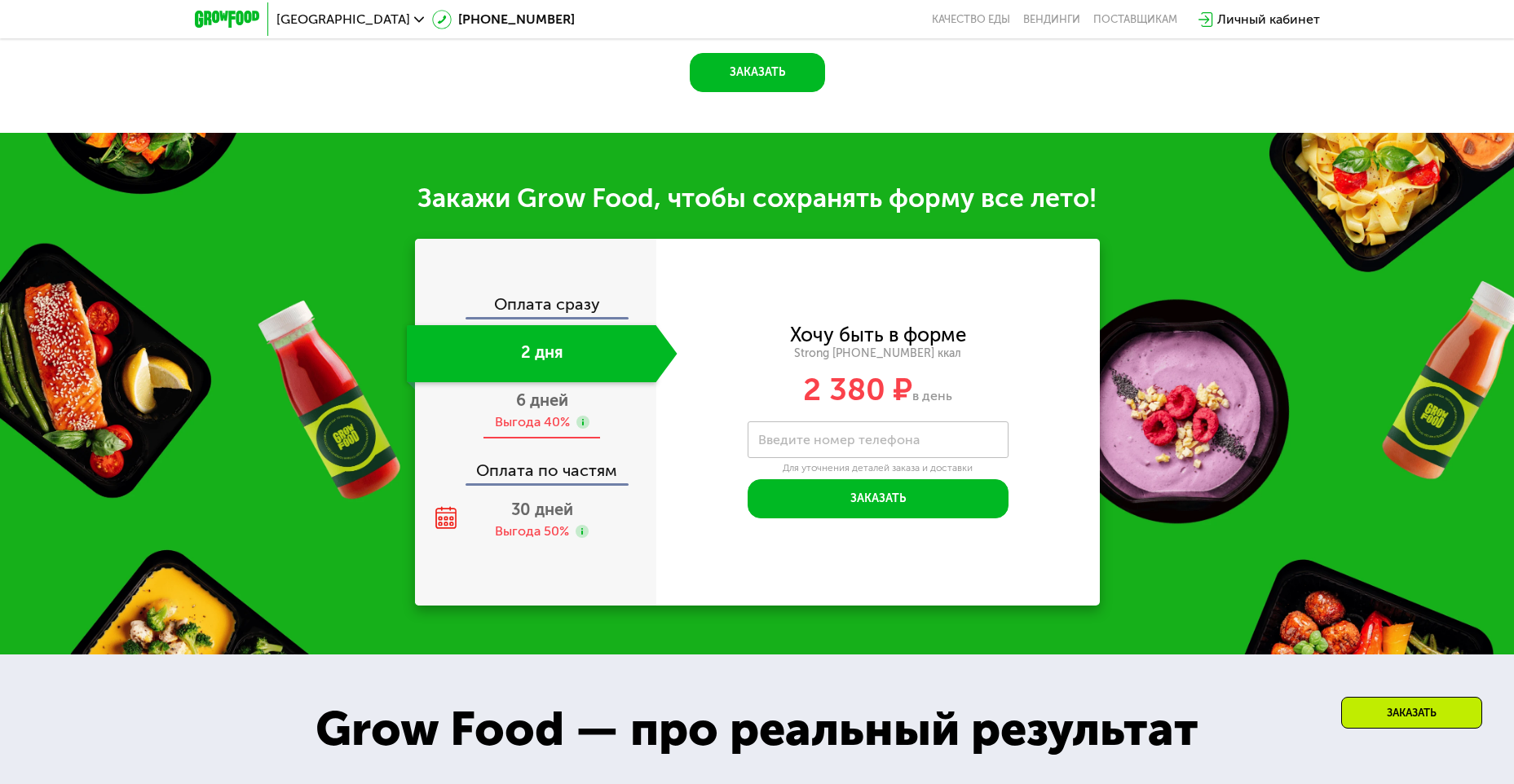
click at [555, 401] on div "6 дней Выгода 40%" at bounding box center [541, 411] width 270 height 57
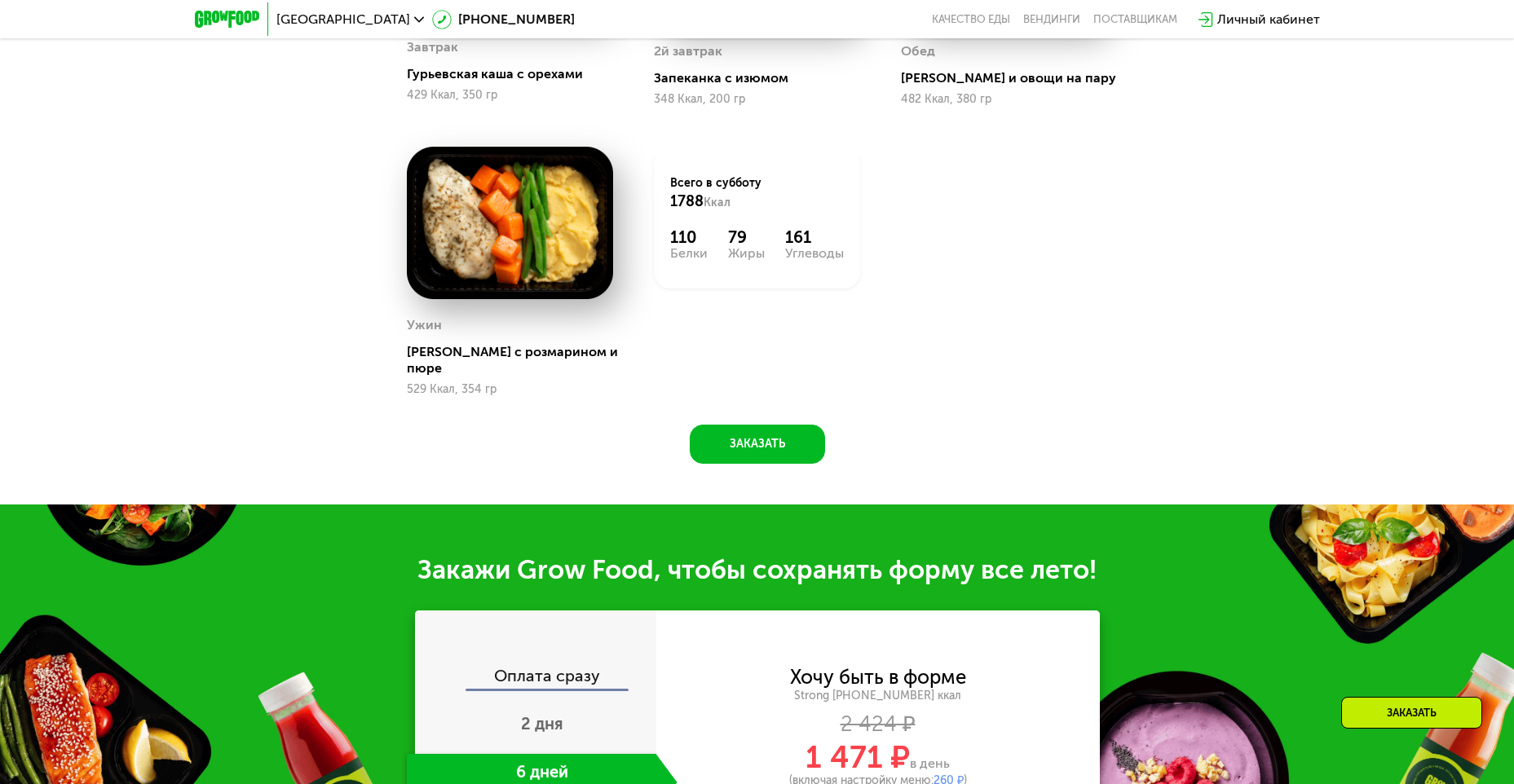
scroll to position [1793, 0]
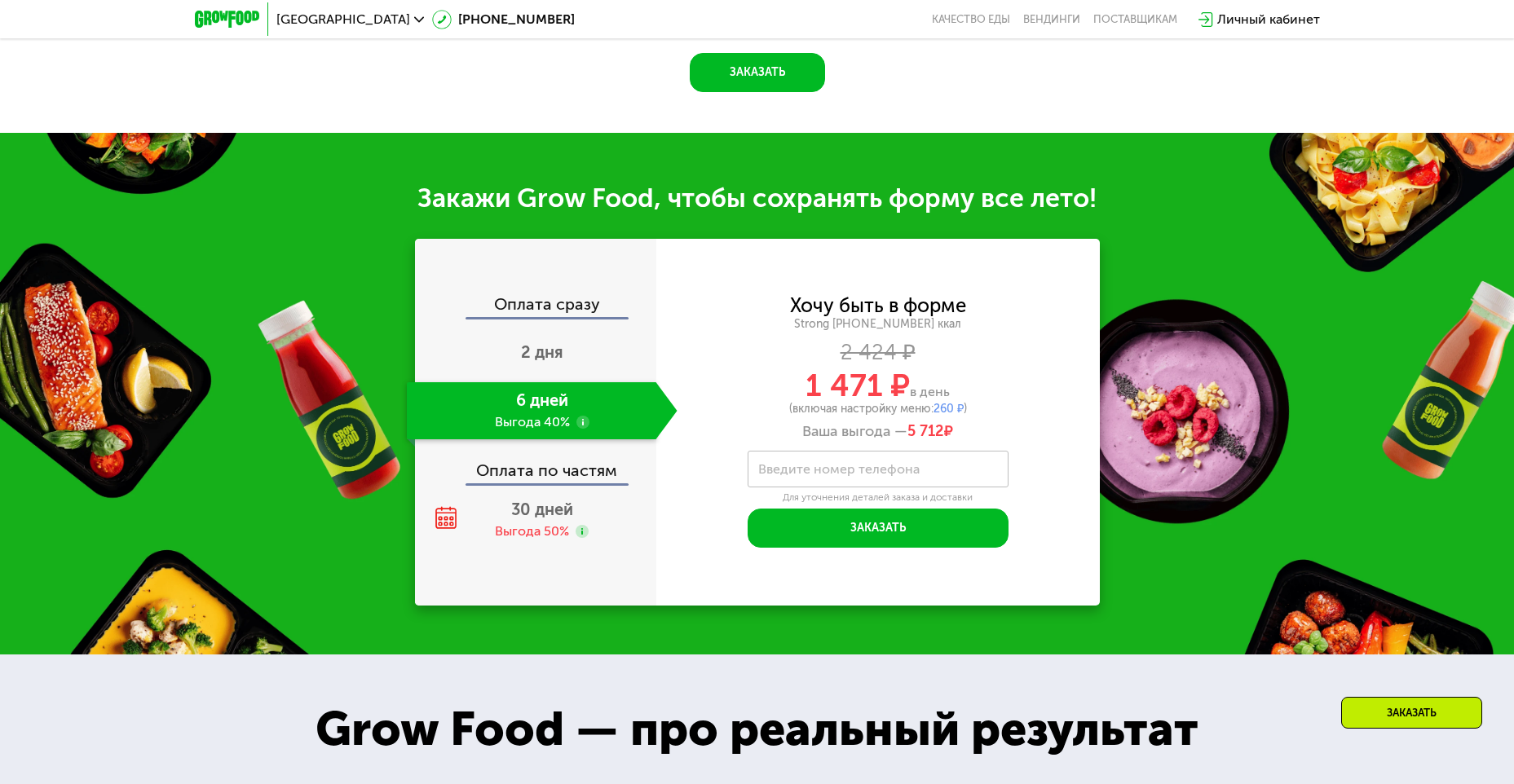
click at [536, 464] on div "Оплата по частям" at bounding box center [536, 465] width 240 height 37
click at [543, 502] on span "30 дней" at bounding box center [541, 510] width 62 height 20
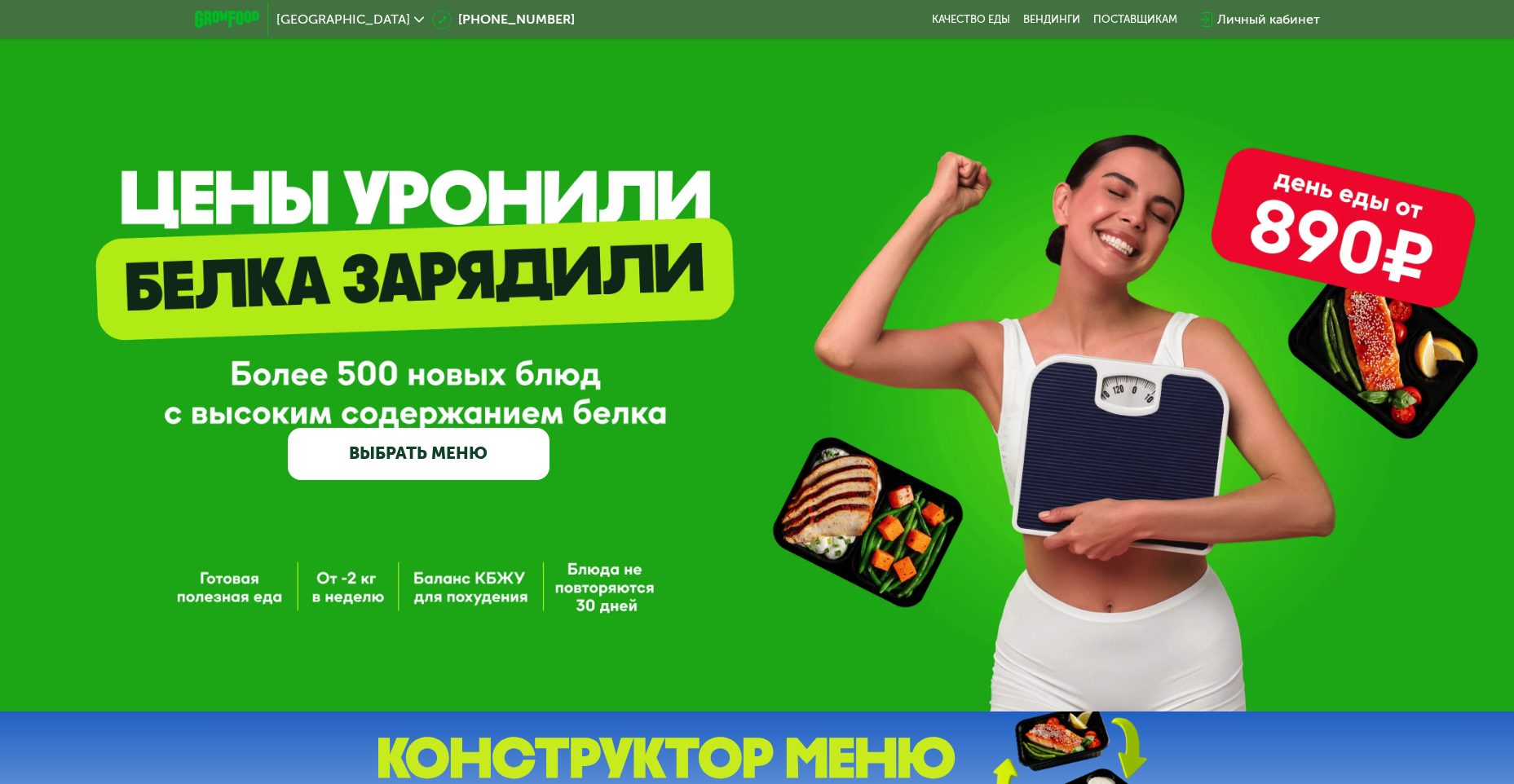
scroll to position [0, 0]
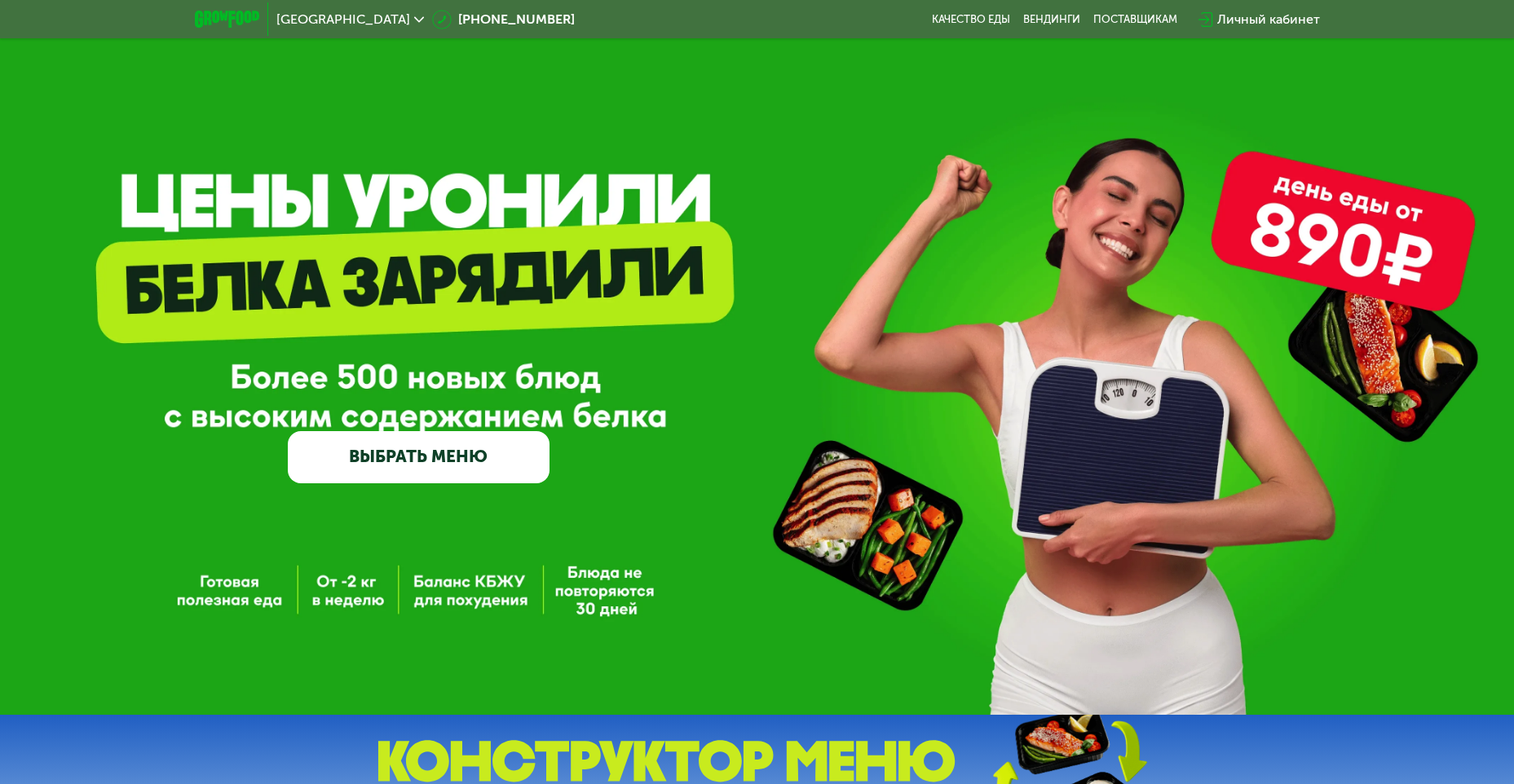
click at [454, 462] on link "ВЫБРАТЬ МЕНЮ" at bounding box center [419, 457] width 261 height 52
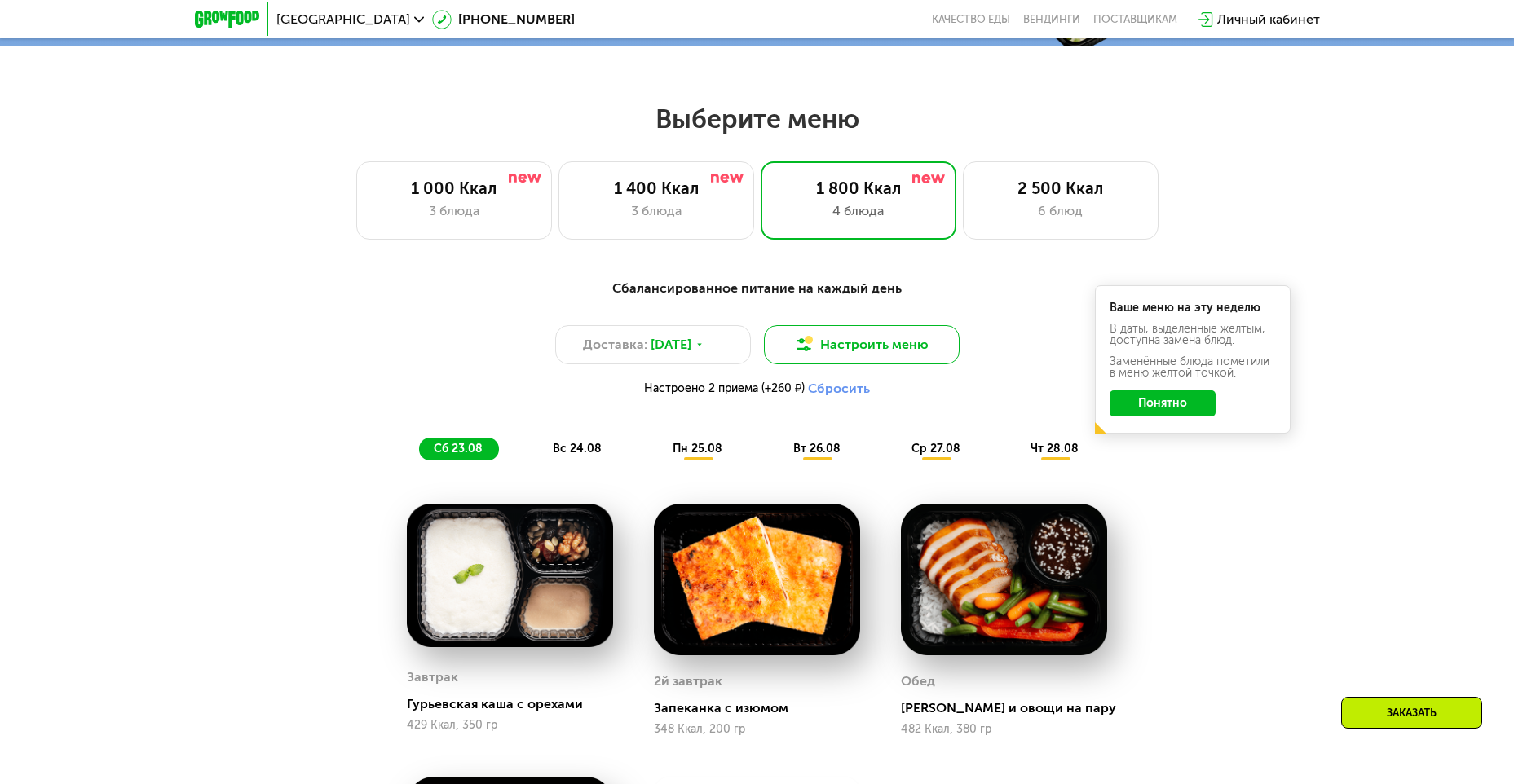
scroll to position [862, 0]
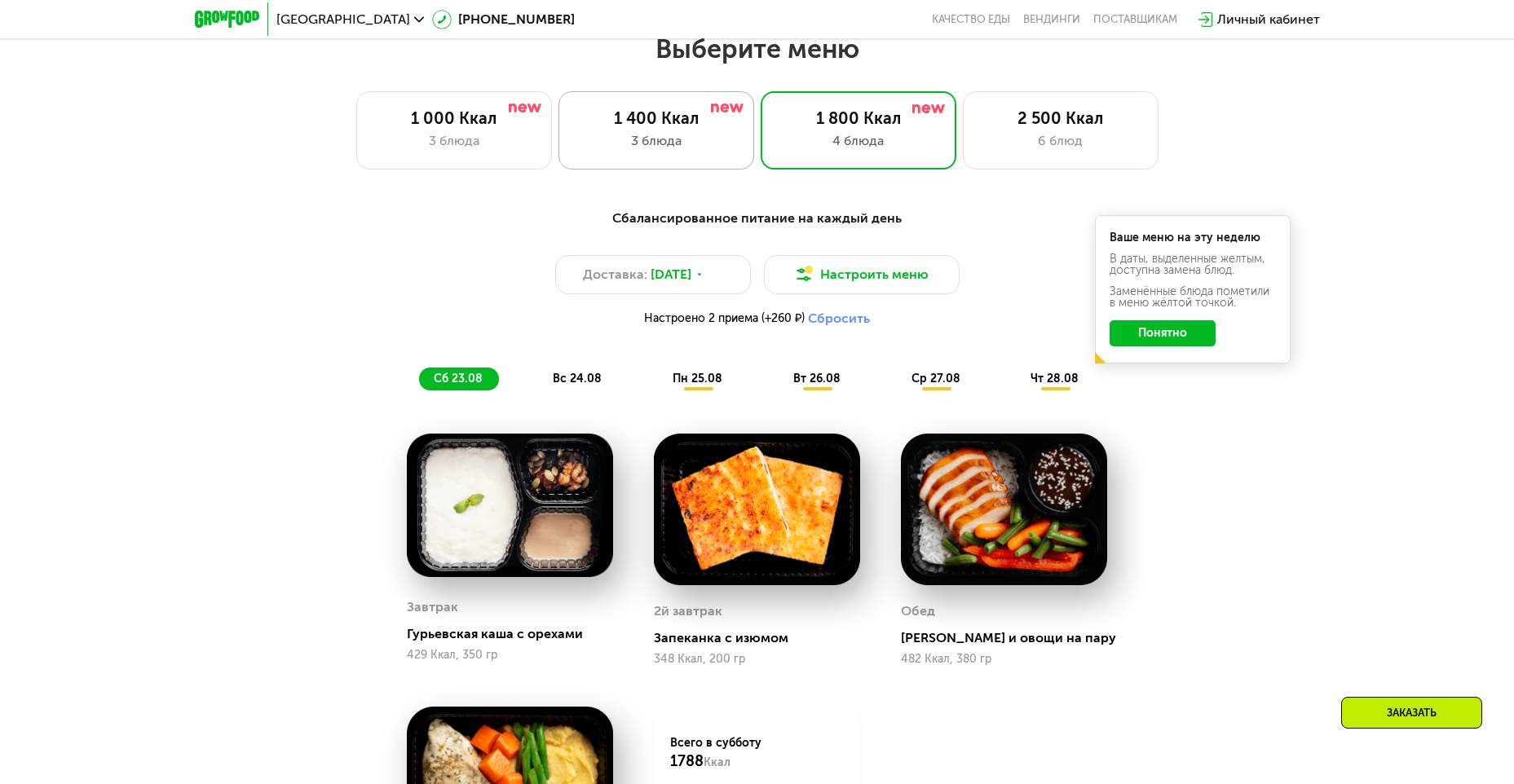
click at [647, 142] on div "3 блюда" at bounding box center [656, 141] width 161 height 20
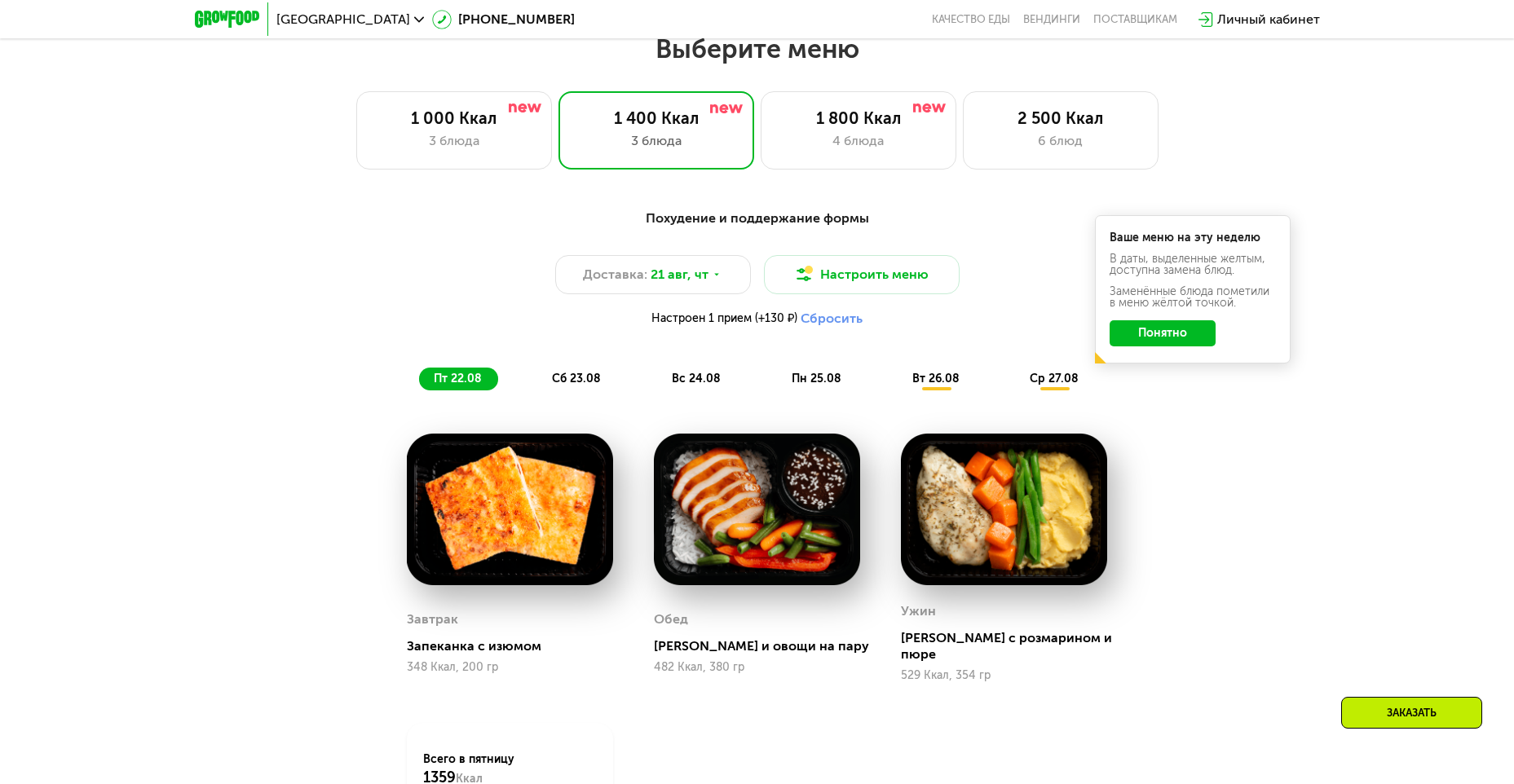
click at [589, 383] on span "сб 23.08" at bounding box center [577, 378] width 49 height 14
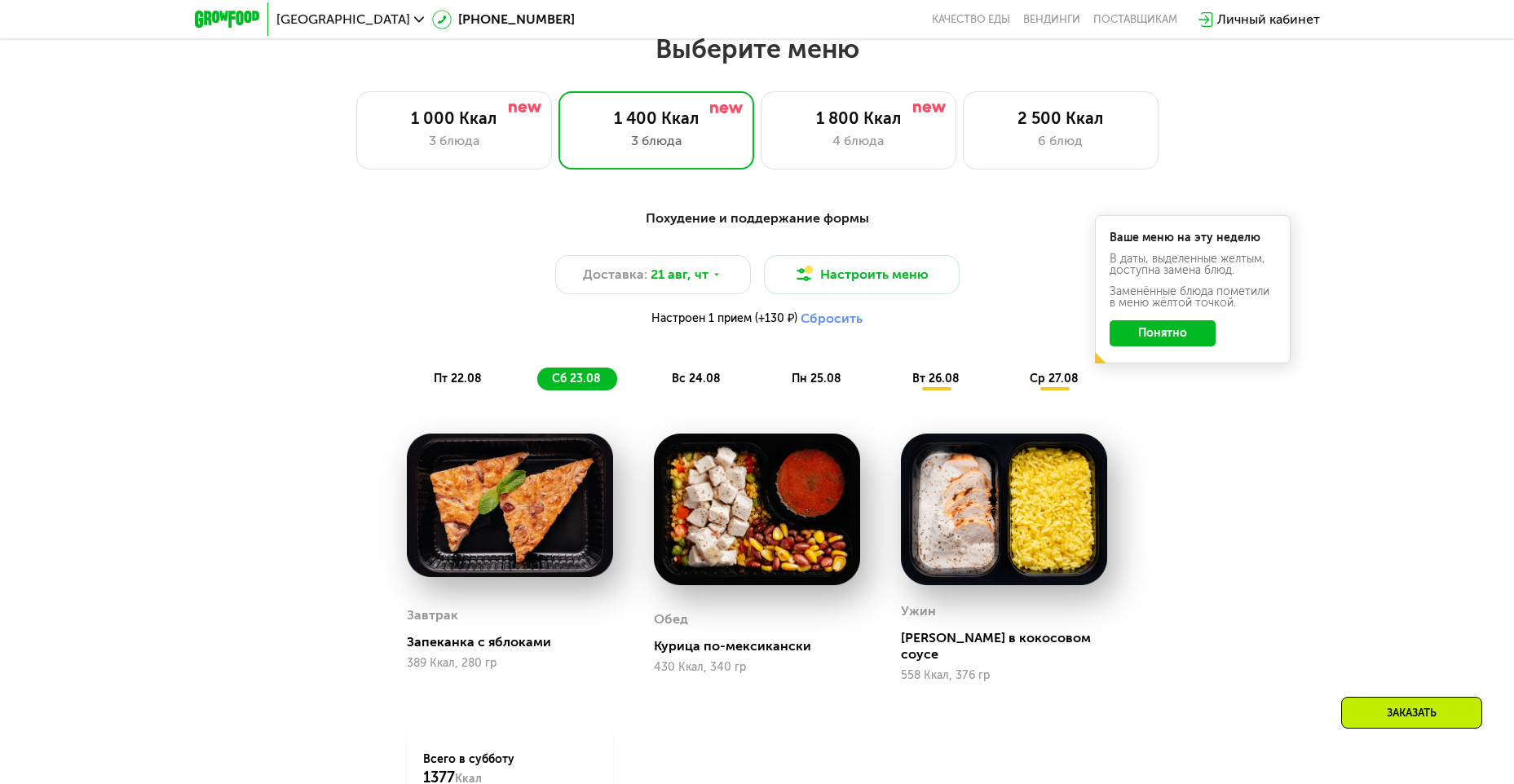
click at [696, 384] on span "вс 24.08" at bounding box center [697, 378] width 49 height 14
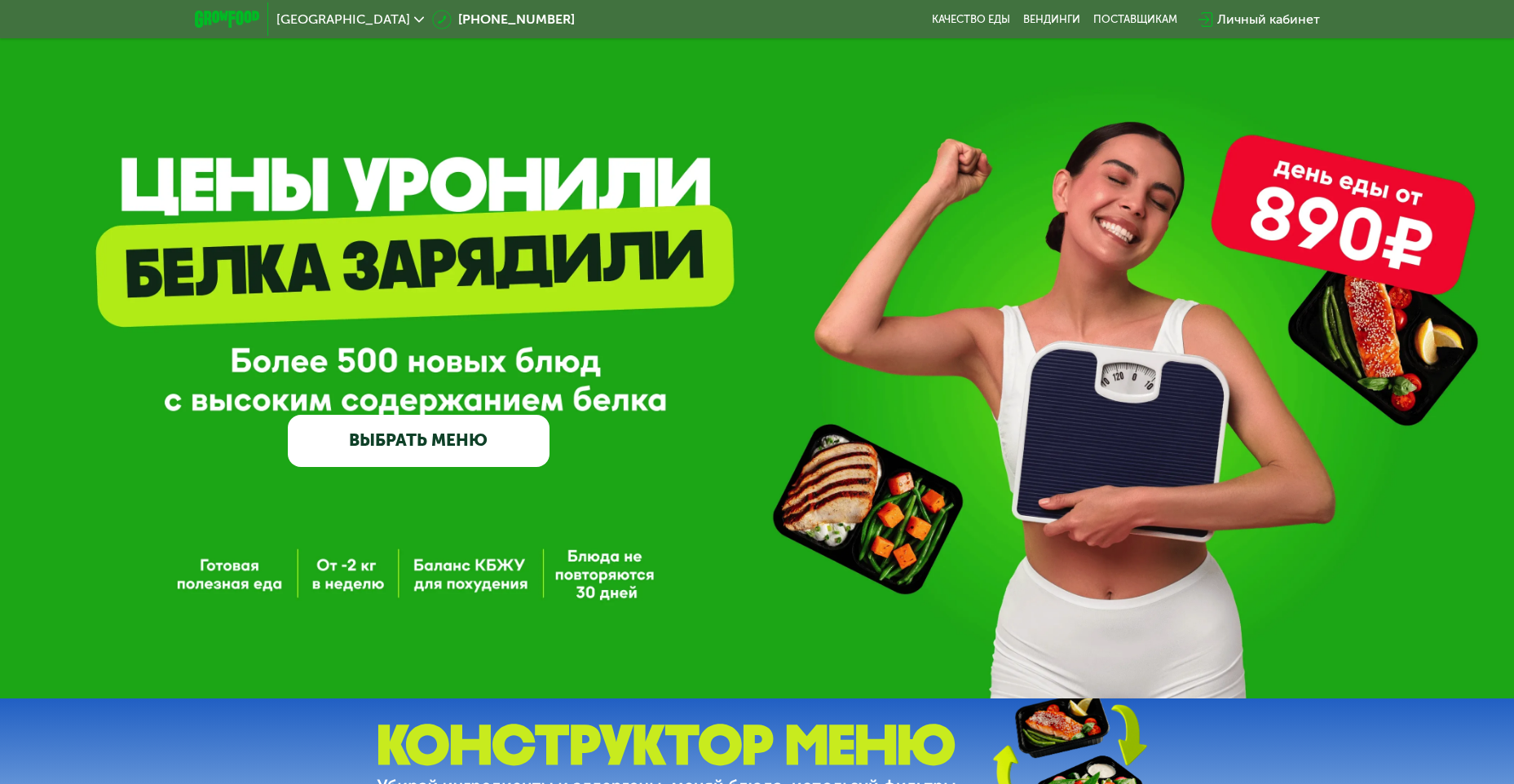
scroll to position [0, 0]
